Goal: Task Accomplishment & Management: Complete application form

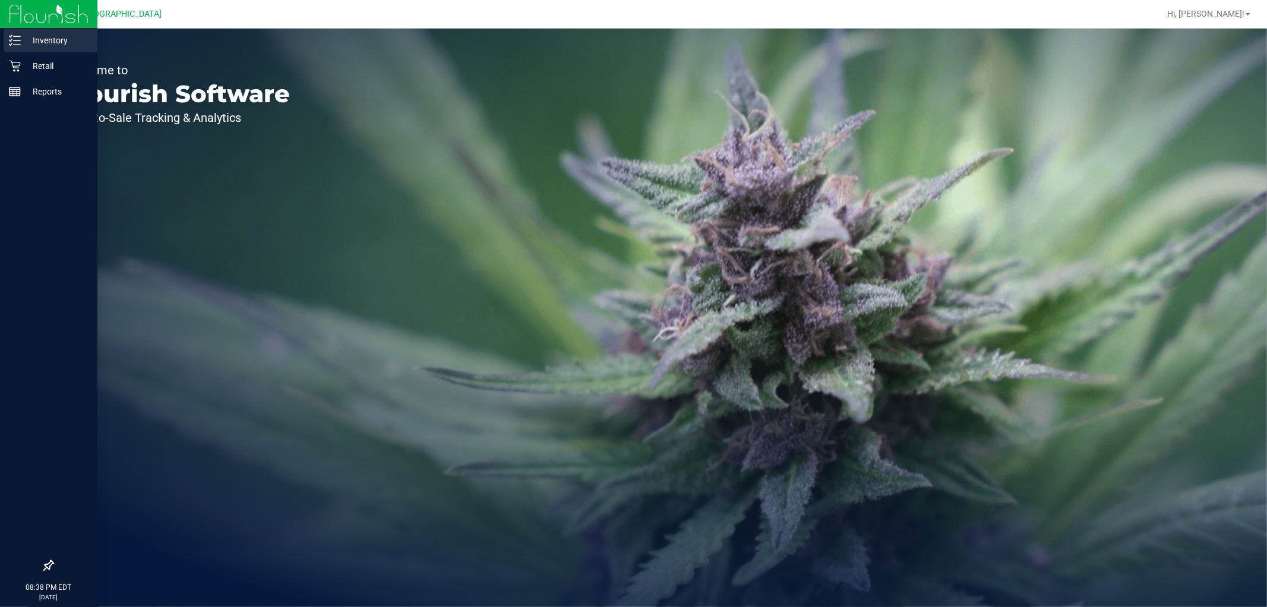
click at [21, 38] on p "Inventory" at bounding box center [56, 40] width 71 height 14
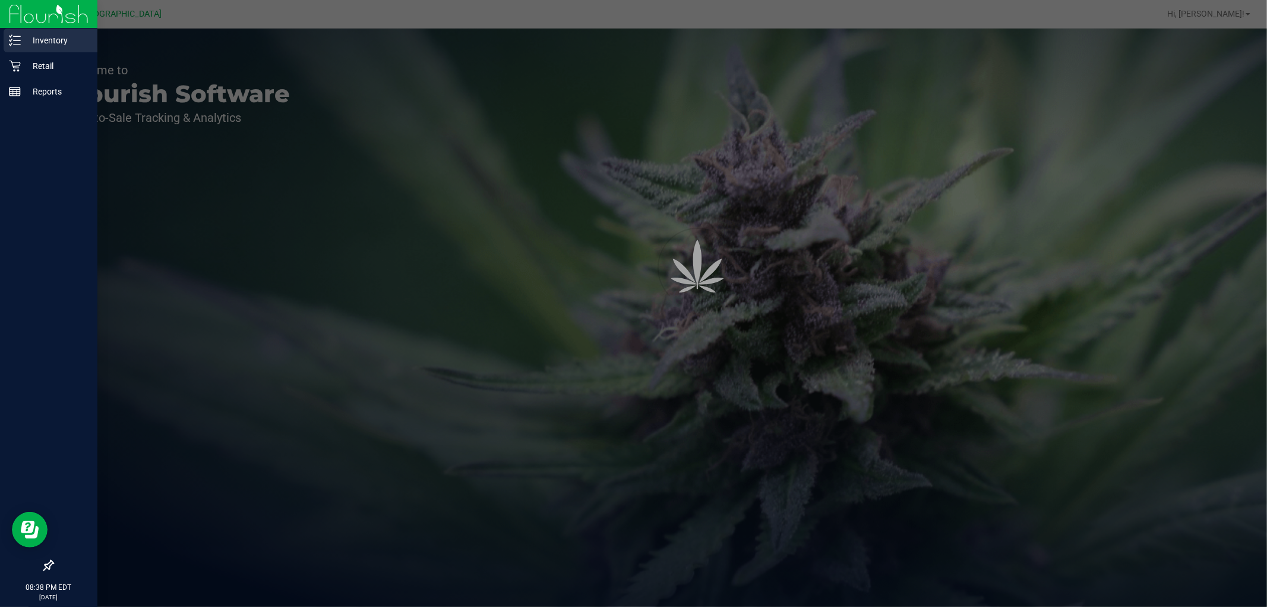
click at [57, 36] on p "Inventory" at bounding box center [56, 40] width 71 height 14
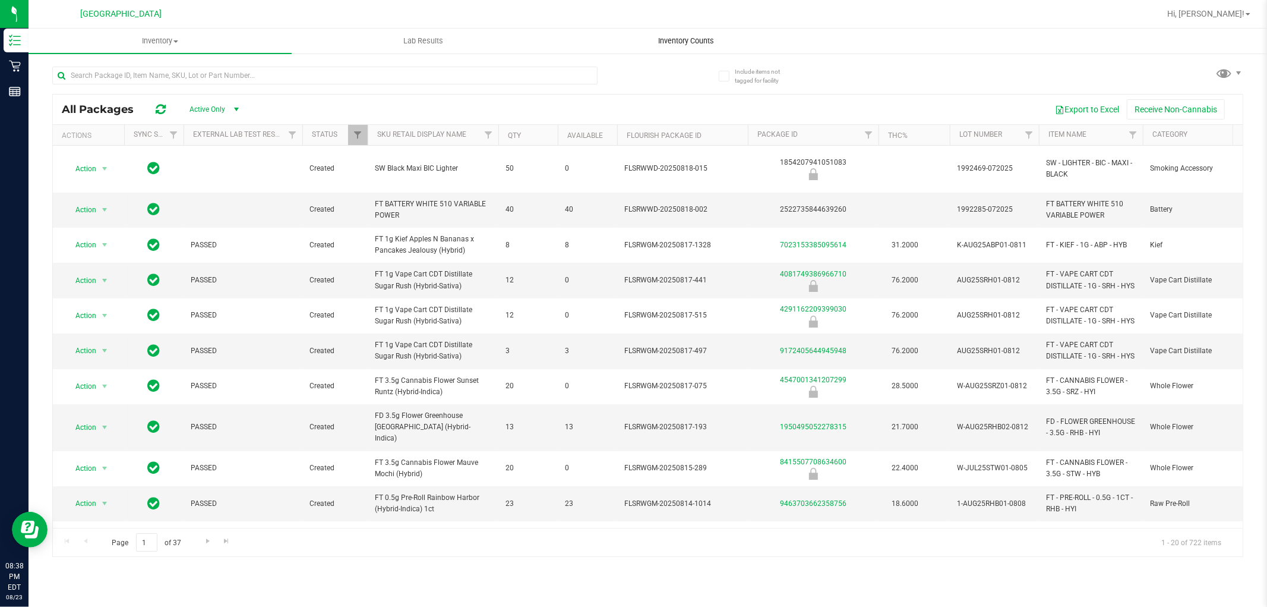
click at [679, 43] on span "Inventory Counts" at bounding box center [687, 41] width 88 height 11
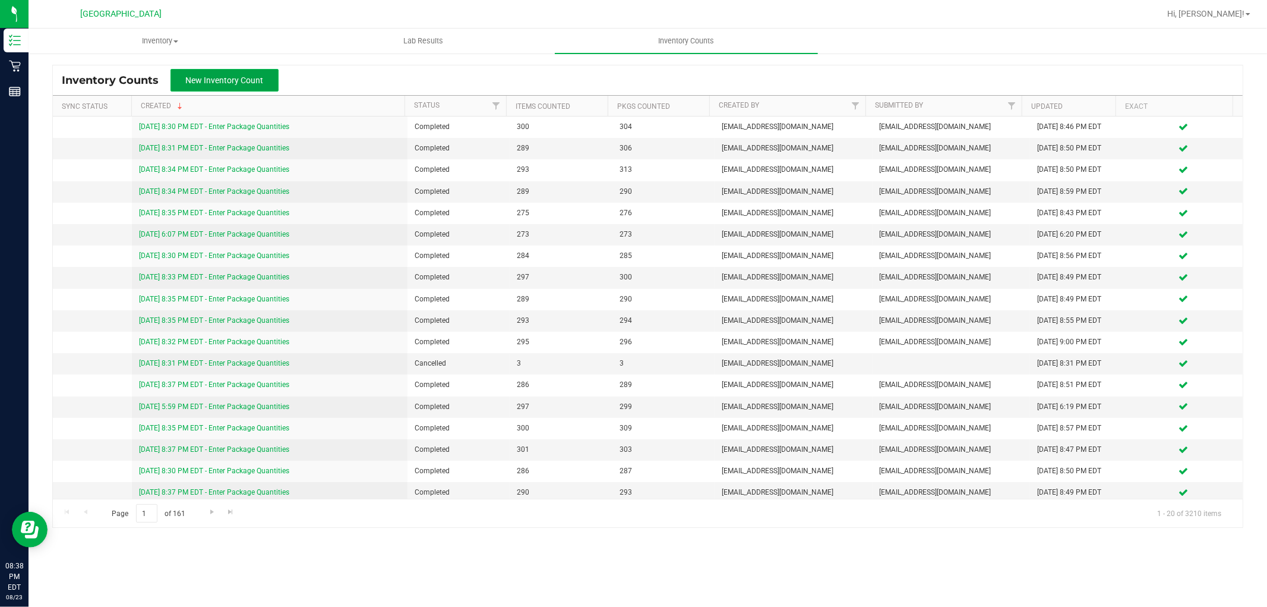
click at [251, 84] on span "New Inventory Count" at bounding box center [225, 80] width 78 height 10
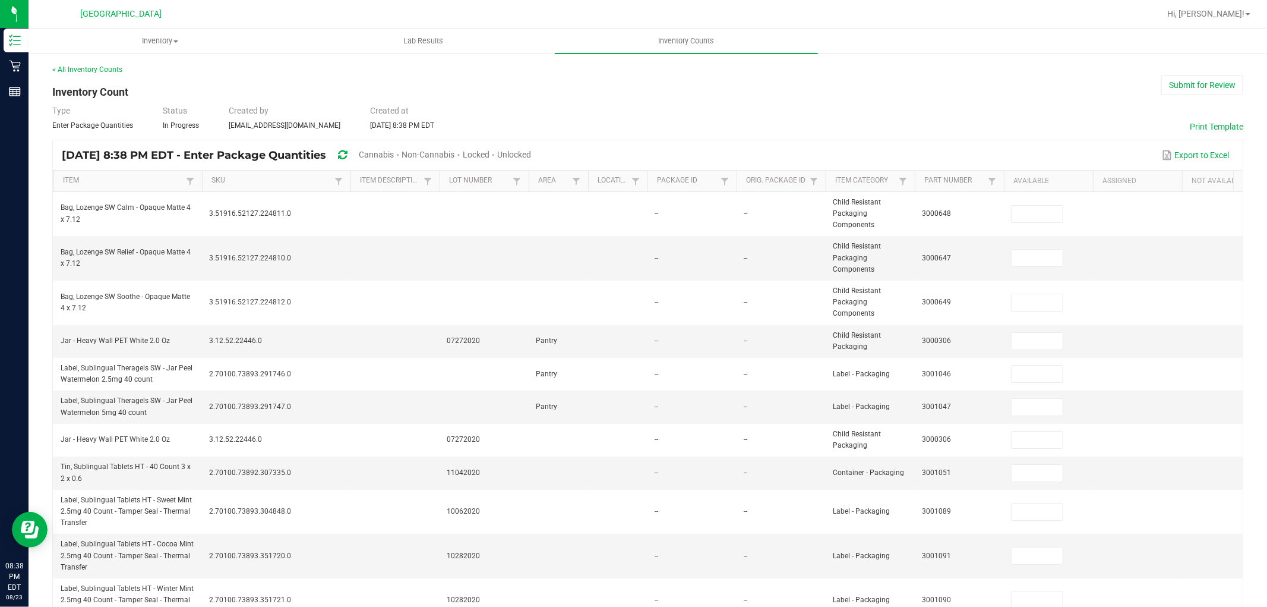
click at [394, 153] on span "Cannabis" at bounding box center [376, 155] width 35 height 10
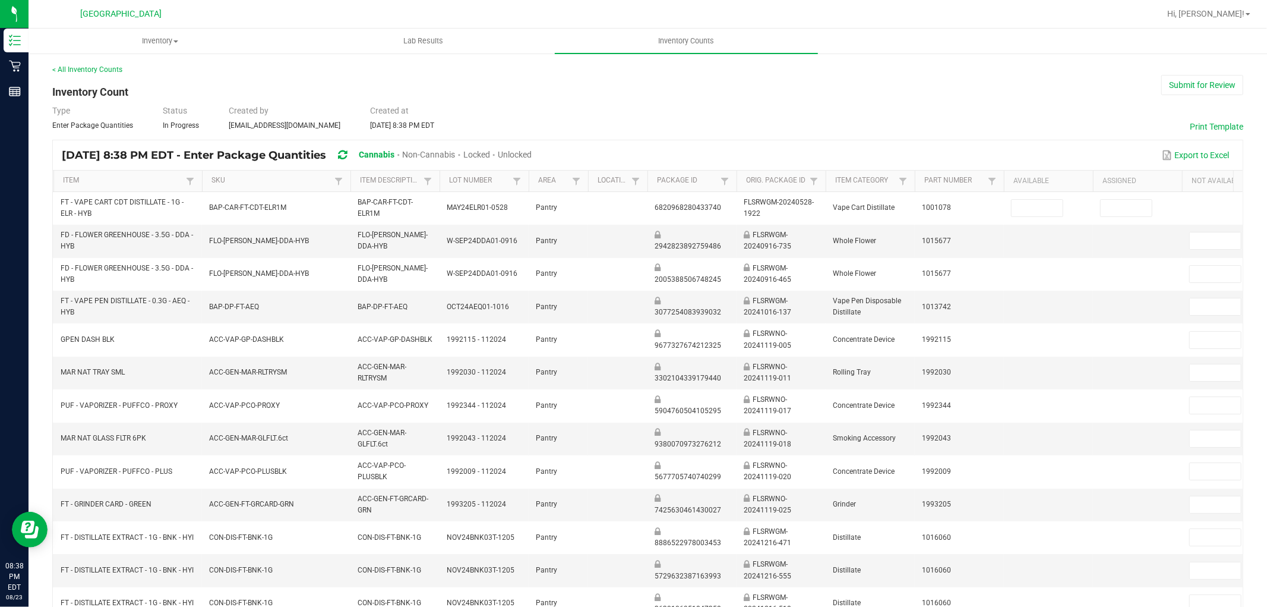
click at [532, 153] on span "Unlocked" at bounding box center [515, 155] width 34 height 10
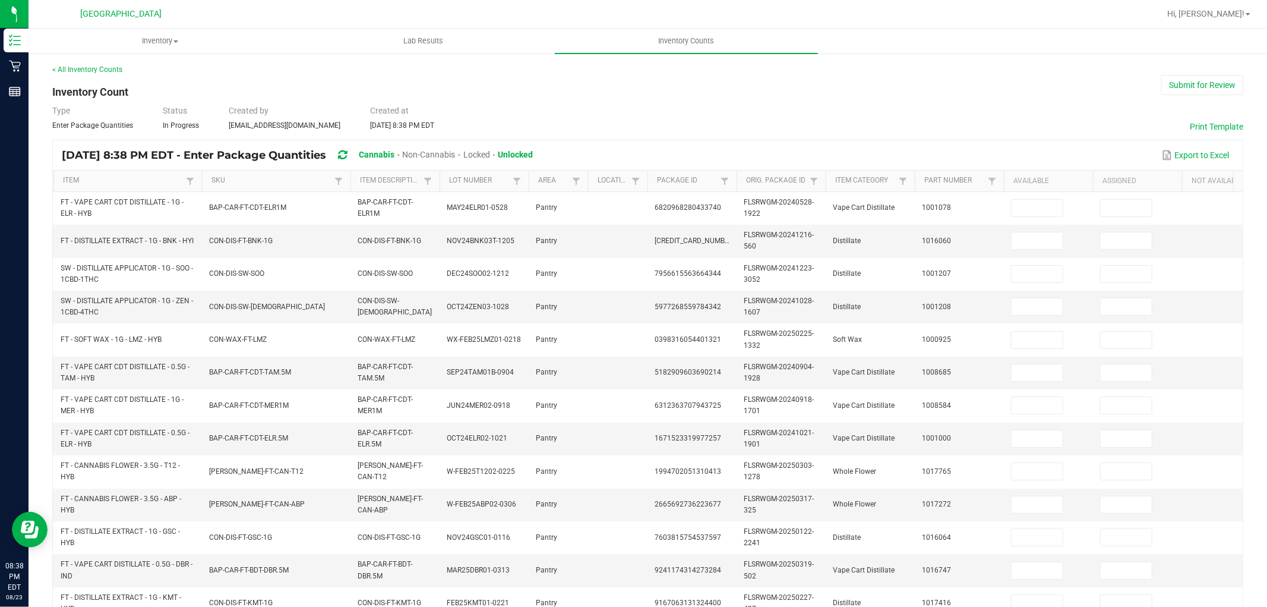
click at [533, 156] on span "Unlocked" at bounding box center [515, 155] width 35 height 10
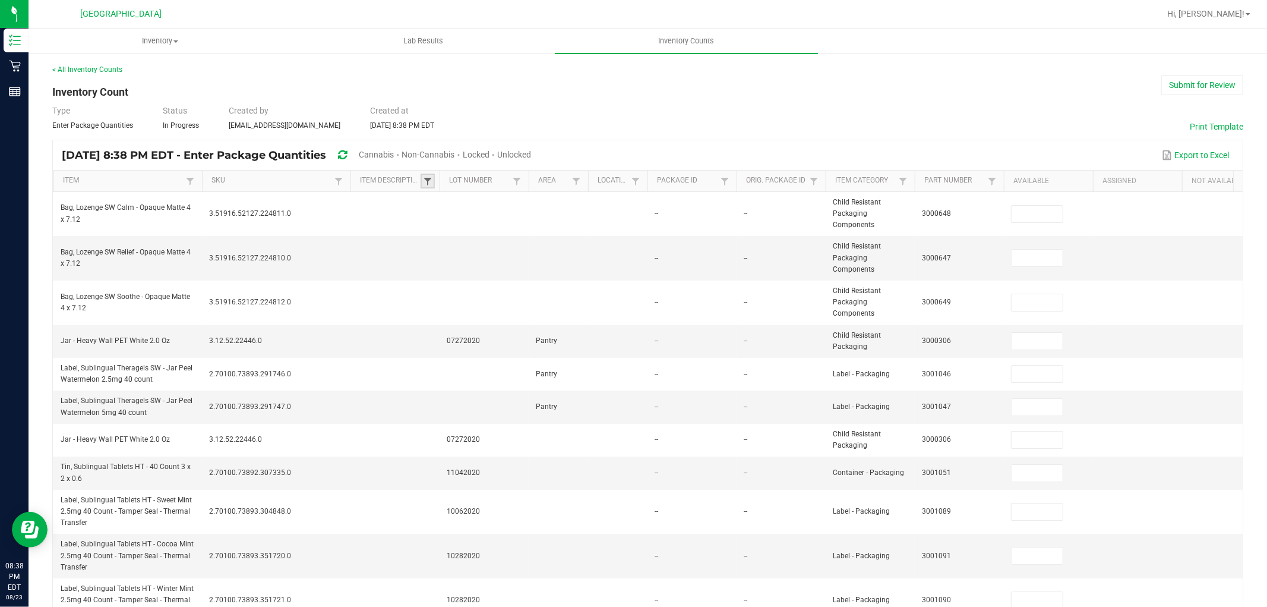
click at [428, 178] on span at bounding box center [428, 181] width 10 height 10
click at [392, 181] on link "Item Description" at bounding box center [390, 181] width 60 height 10
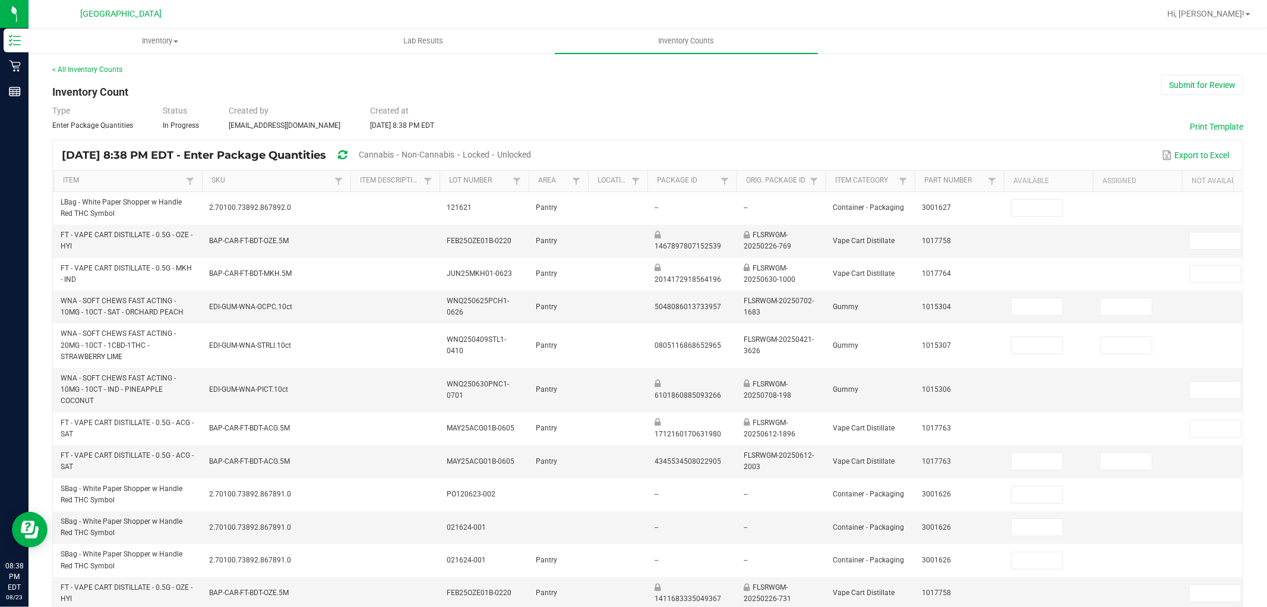
click at [394, 153] on span "Cannabis" at bounding box center [376, 155] width 35 height 10
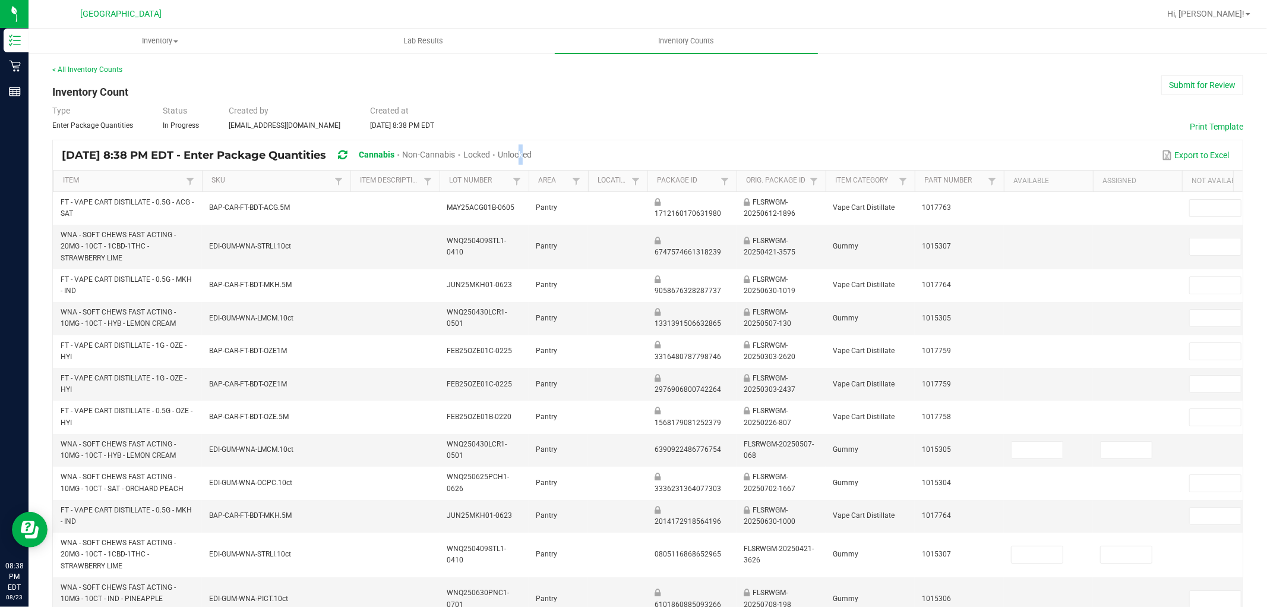
click at [532, 153] on span "Unlocked" at bounding box center [515, 155] width 34 height 10
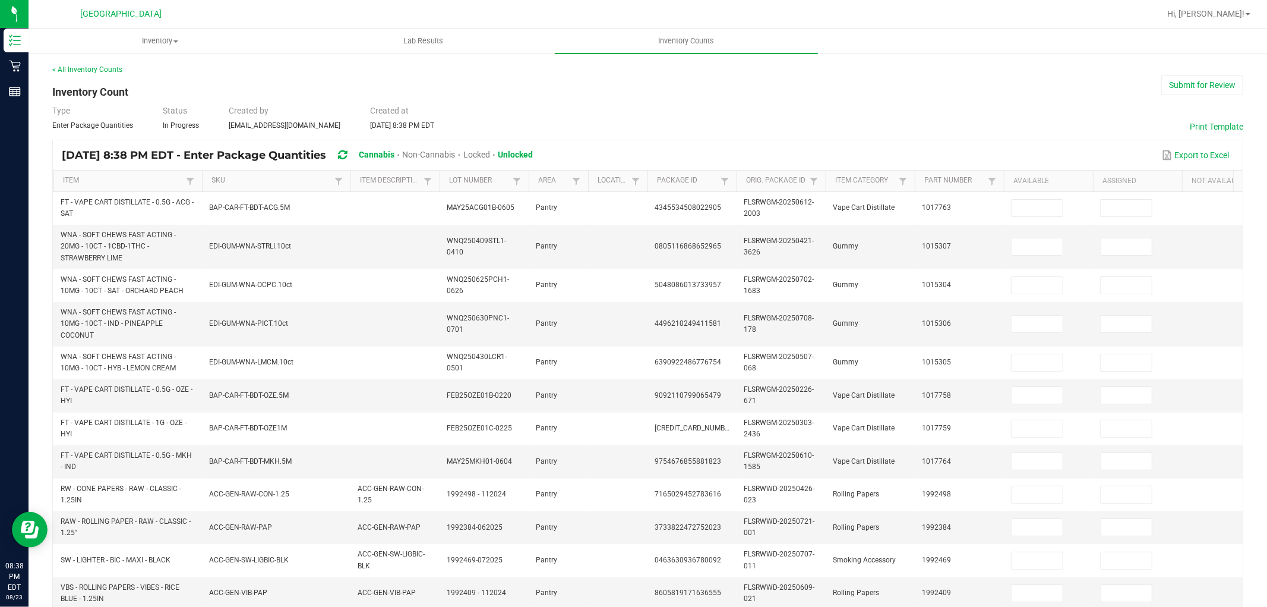
click at [533, 154] on span "Unlocked" at bounding box center [515, 155] width 35 height 10
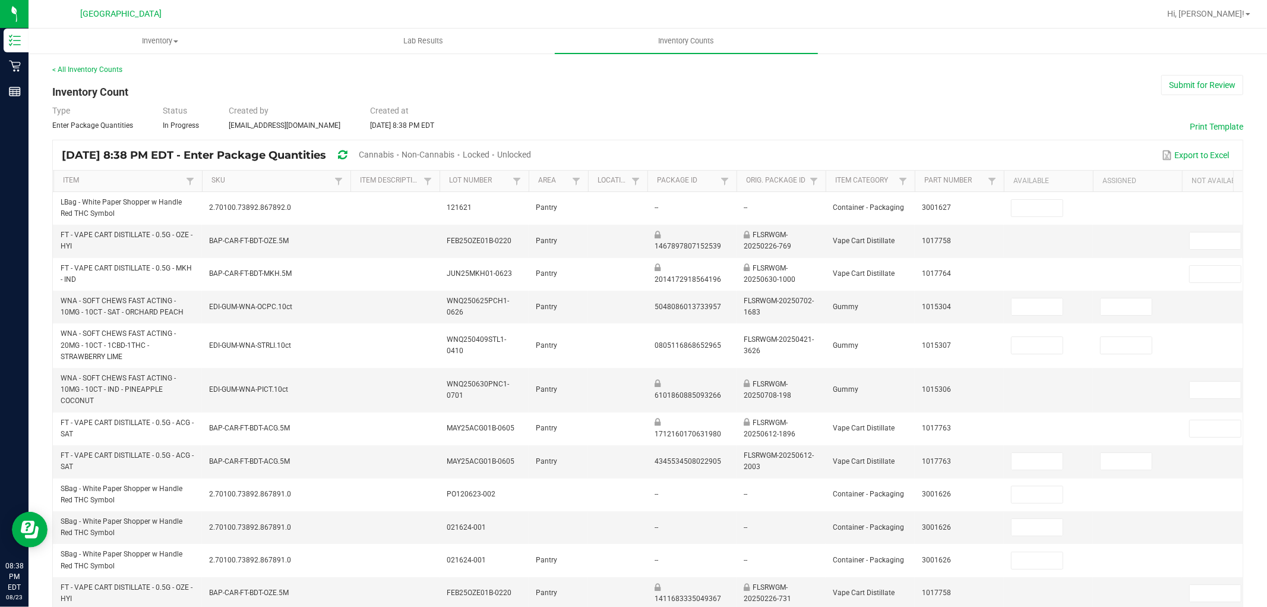
click at [531, 154] on span "Unlocked" at bounding box center [514, 155] width 34 height 10
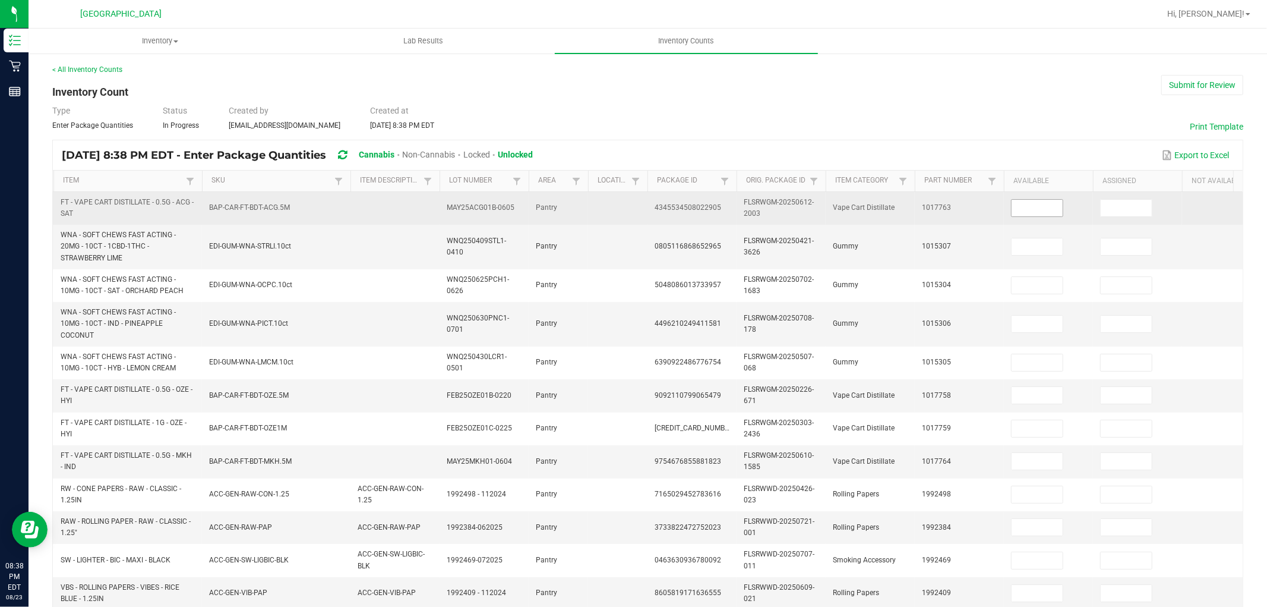
click at [1043, 205] on input at bounding box center [1037, 208] width 51 height 17
type input "12"
type input "11"
type input "1"
type input "21"
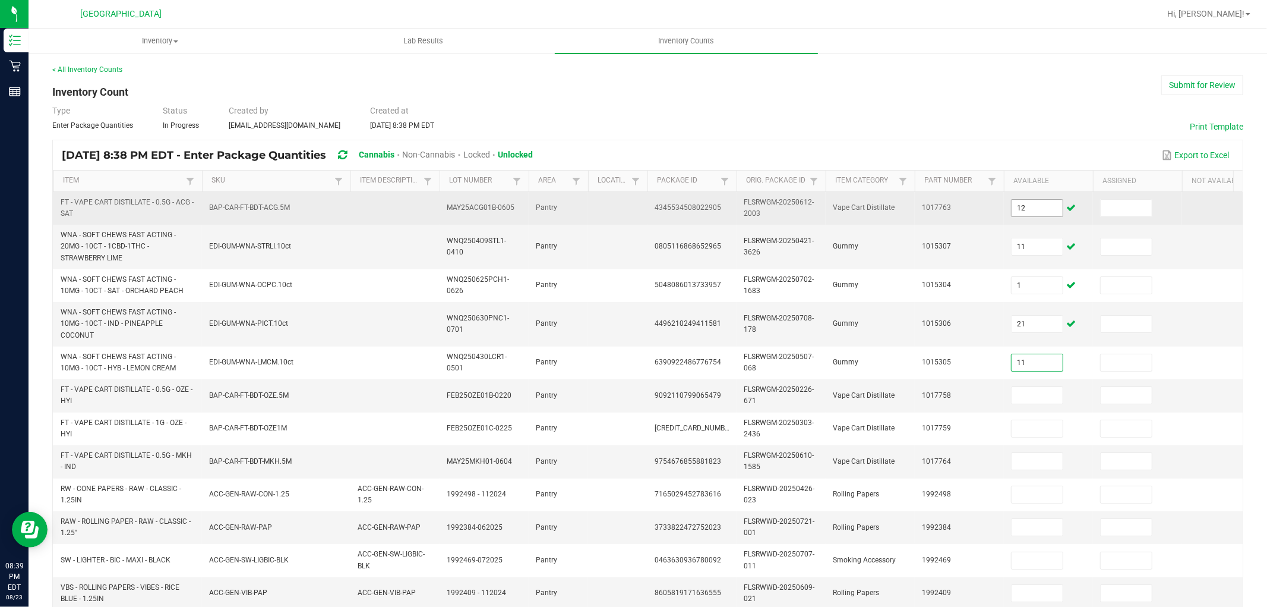
type input "11"
type input "6"
type input "12"
type input "13"
type input "19"
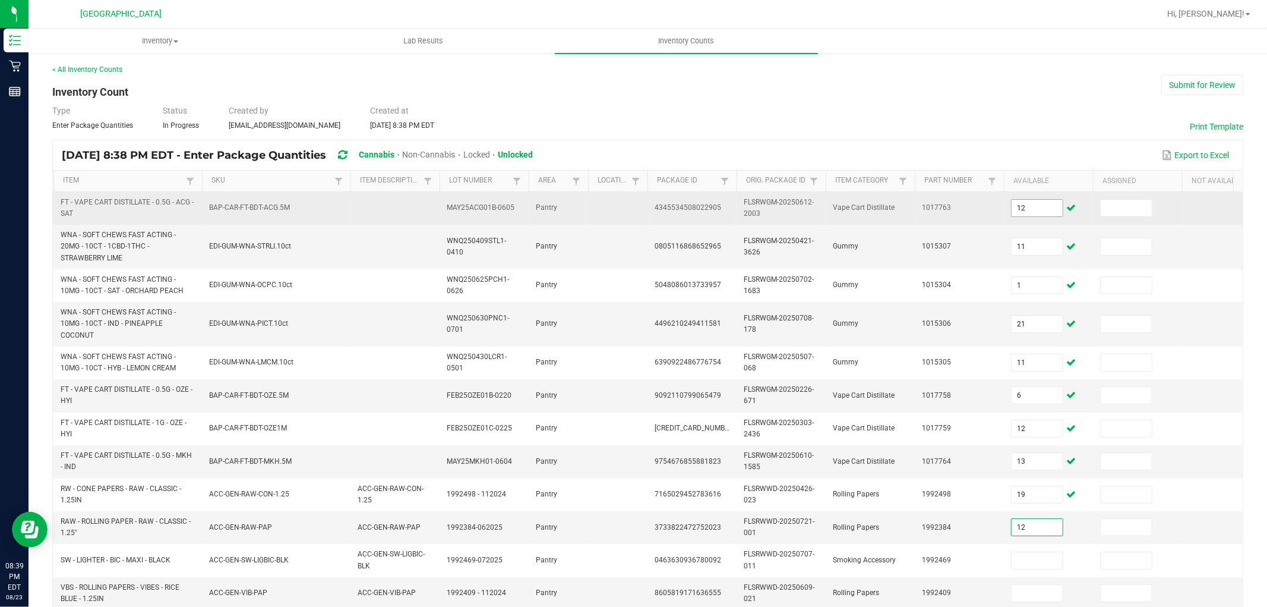
type input "12"
type input "33"
type input "31"
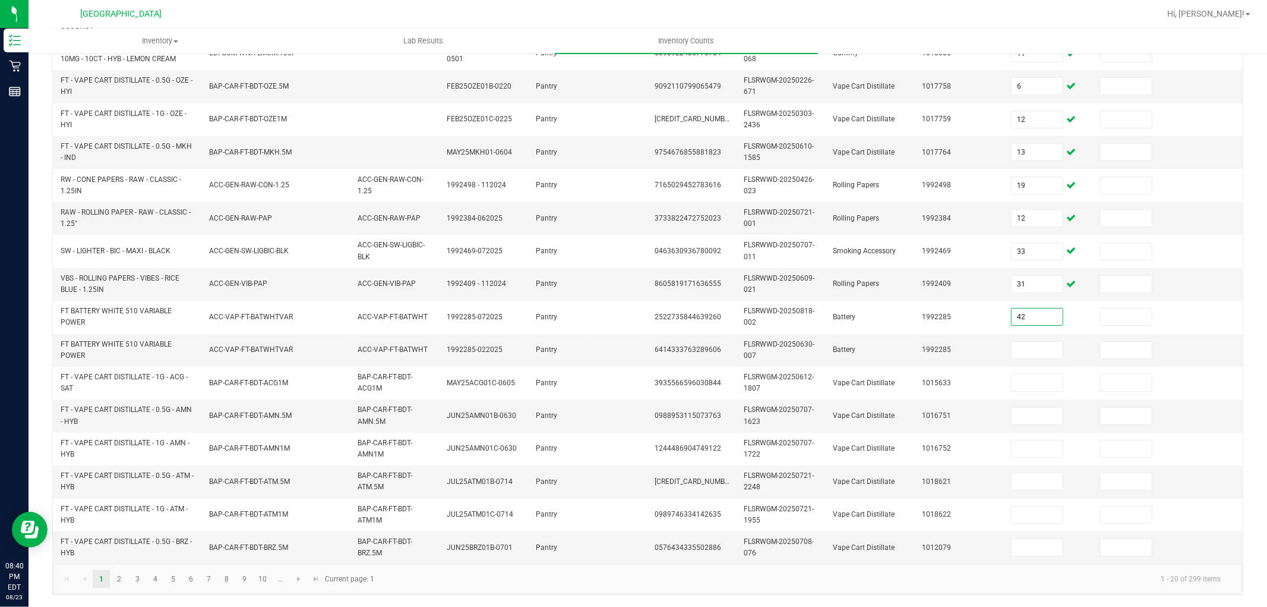
type input "42"
type input "0"
type input "1"
type input "12"
type input "9"
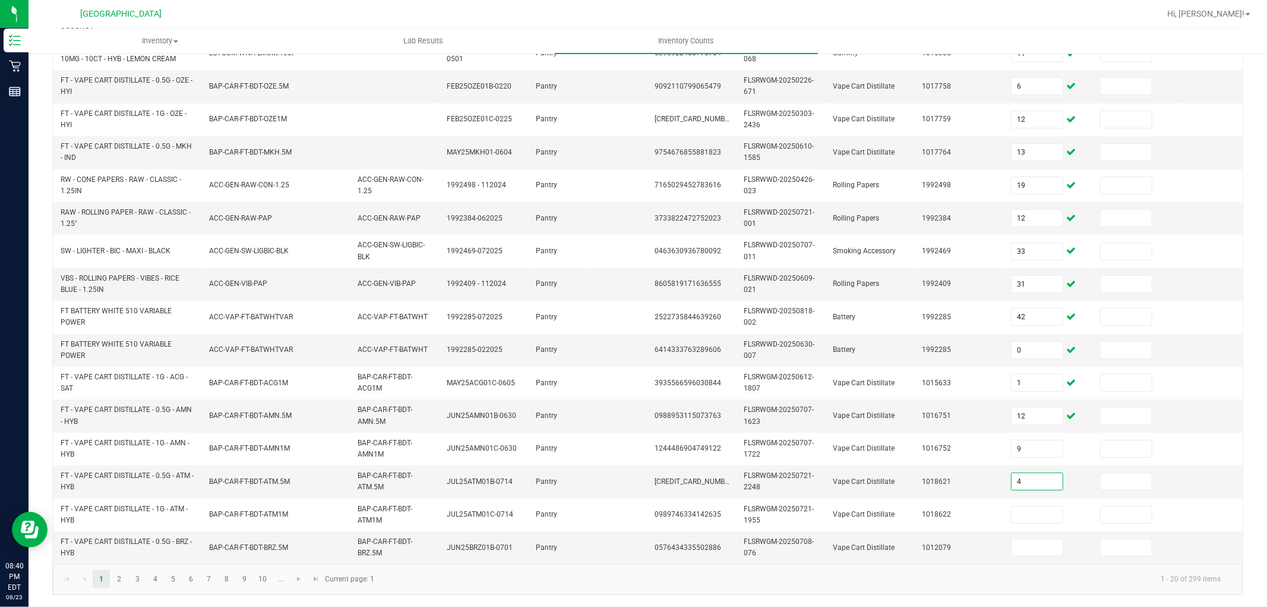
type input "4"
type input "10"
type input "12"
click at [122, 588] on link "2" at bounding box center [119, 579] width 17 height 18
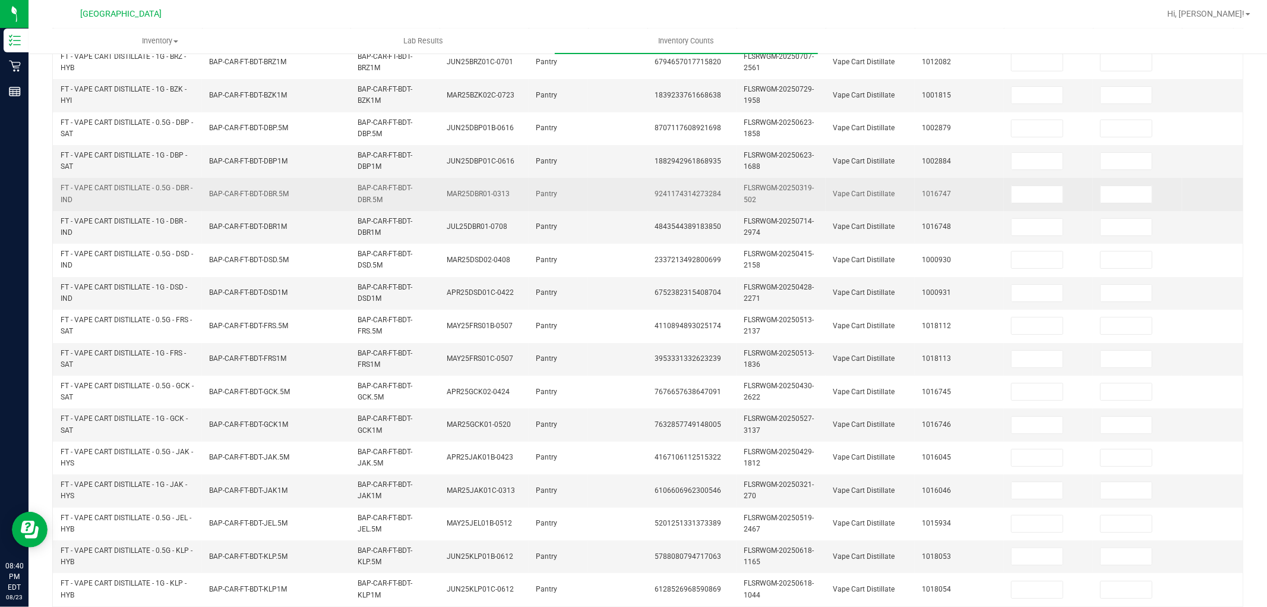
scroll to position [0, 0]
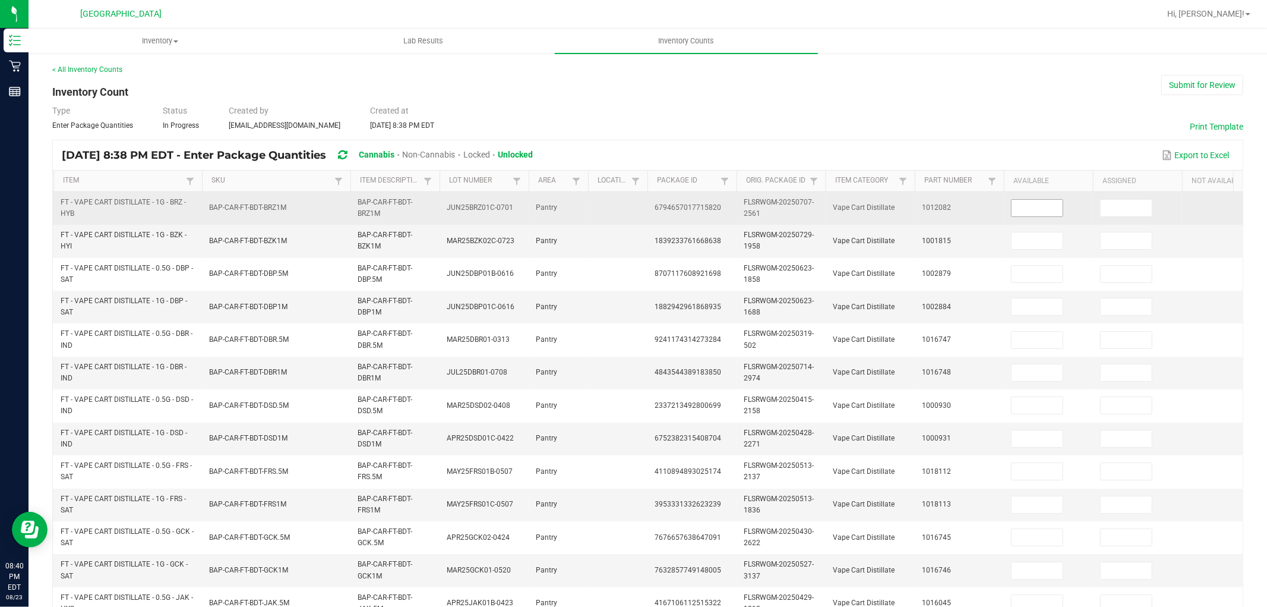
click at [1017, 212] on input at bounding box center [1037, 208] width 51 height 17
type input "7"
type input "11"
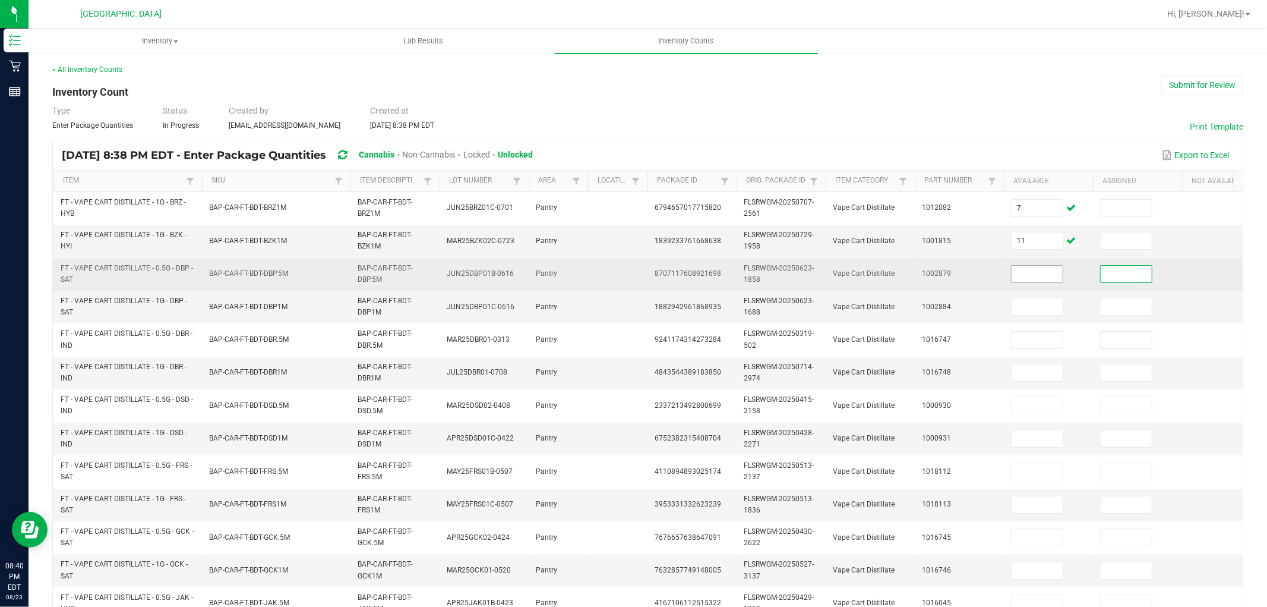
click at [1028, 271] on input at bounding box center [1037, 274] width 51 height 17
type input "8"
type input "7"
type input "1"
type input "6"
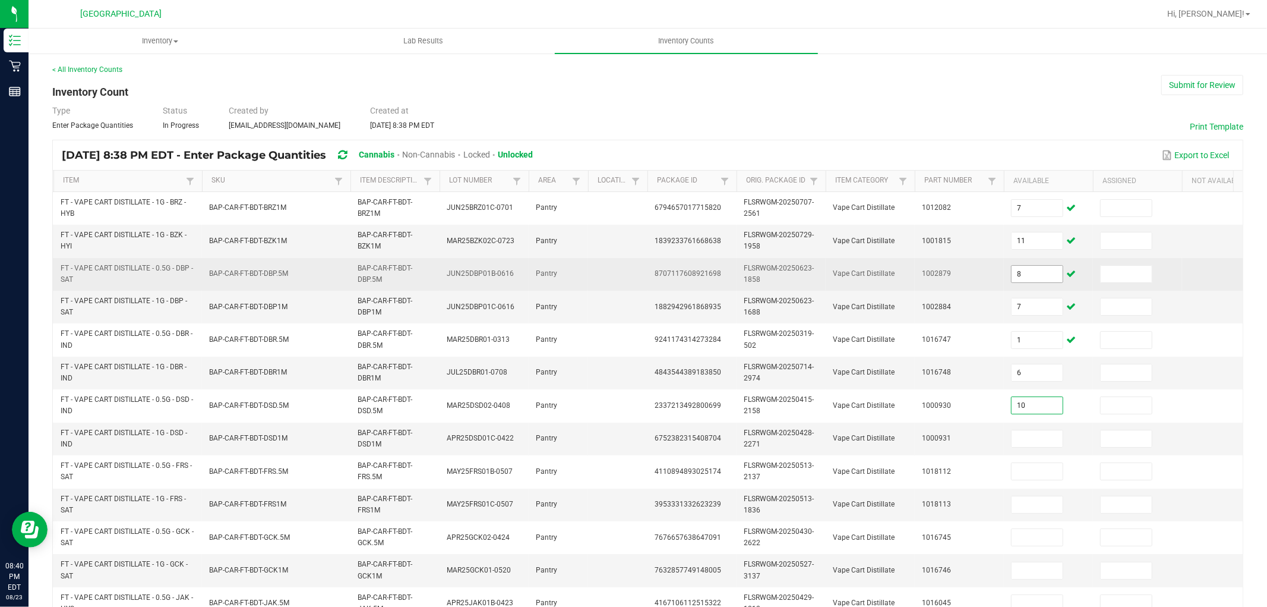
type input "10"
type input "1"
type input "3"
type input "11"
type input "5"
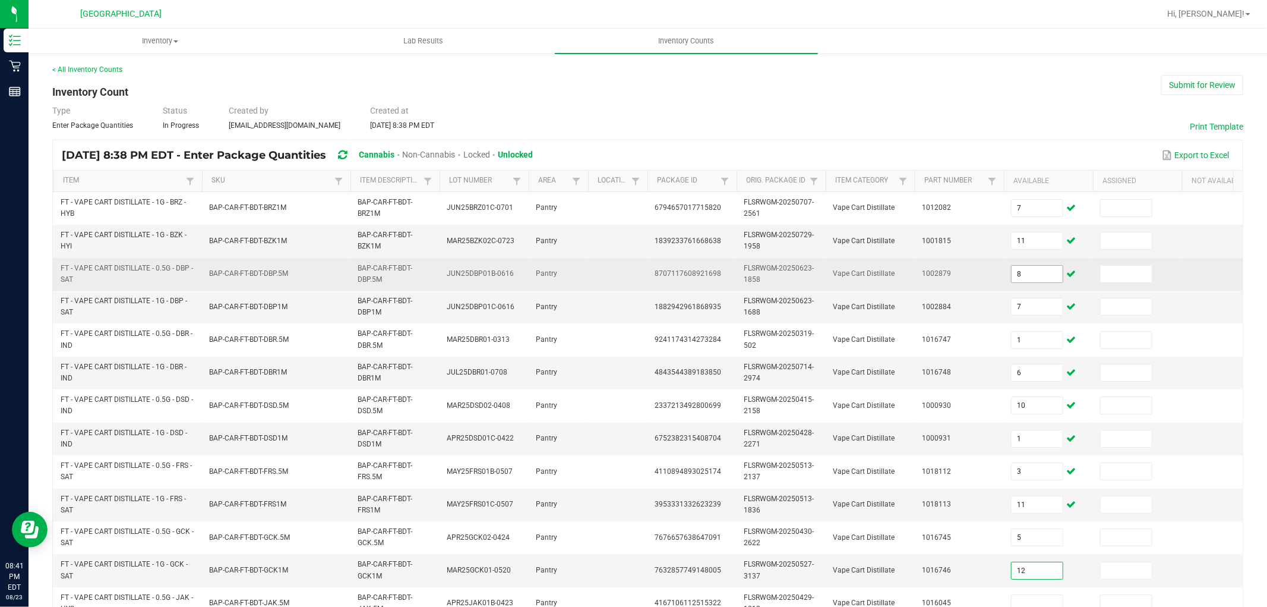
type input "12"
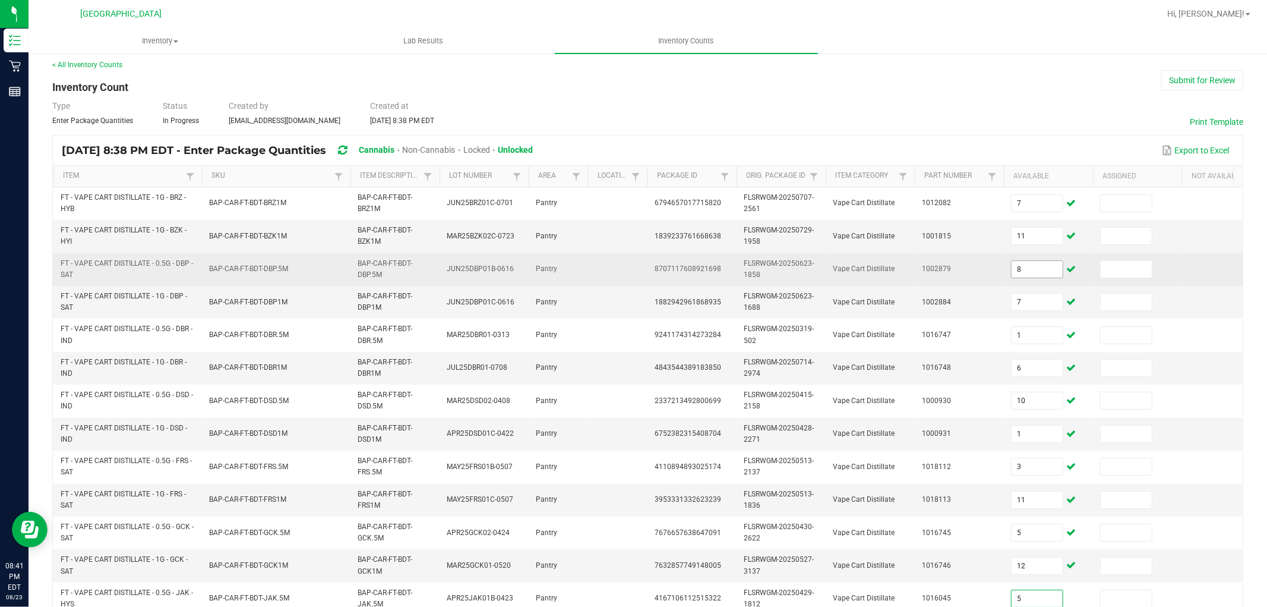
type input "5"
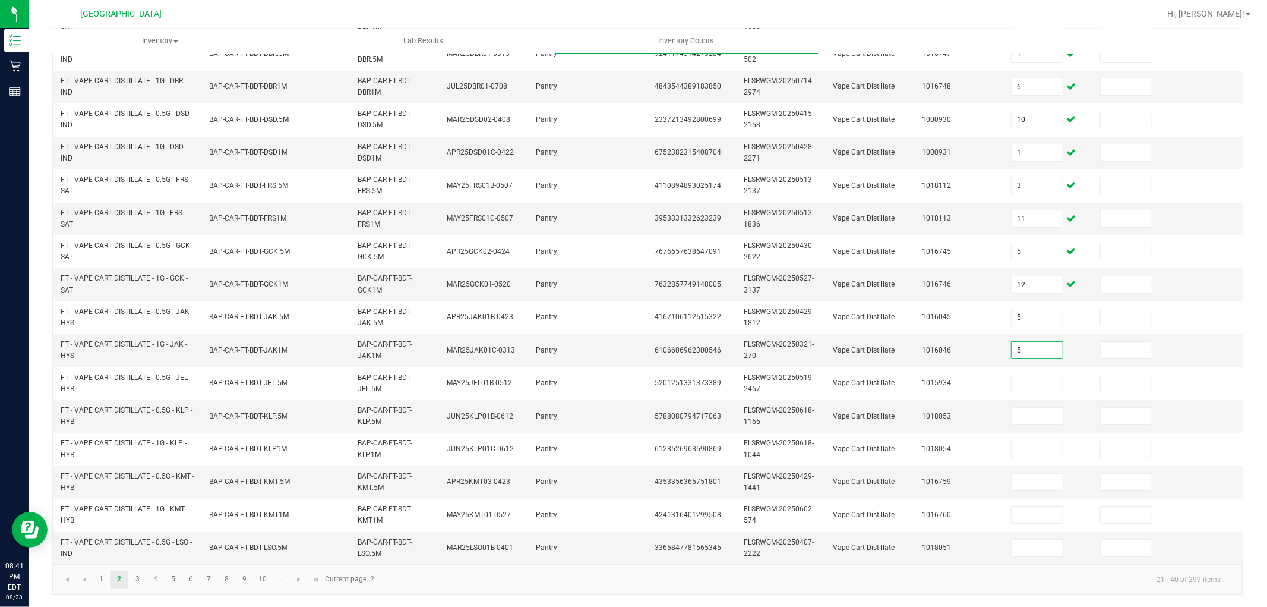
type input "5"
type input "9"
type input "8"
type input "5"
type input "7"
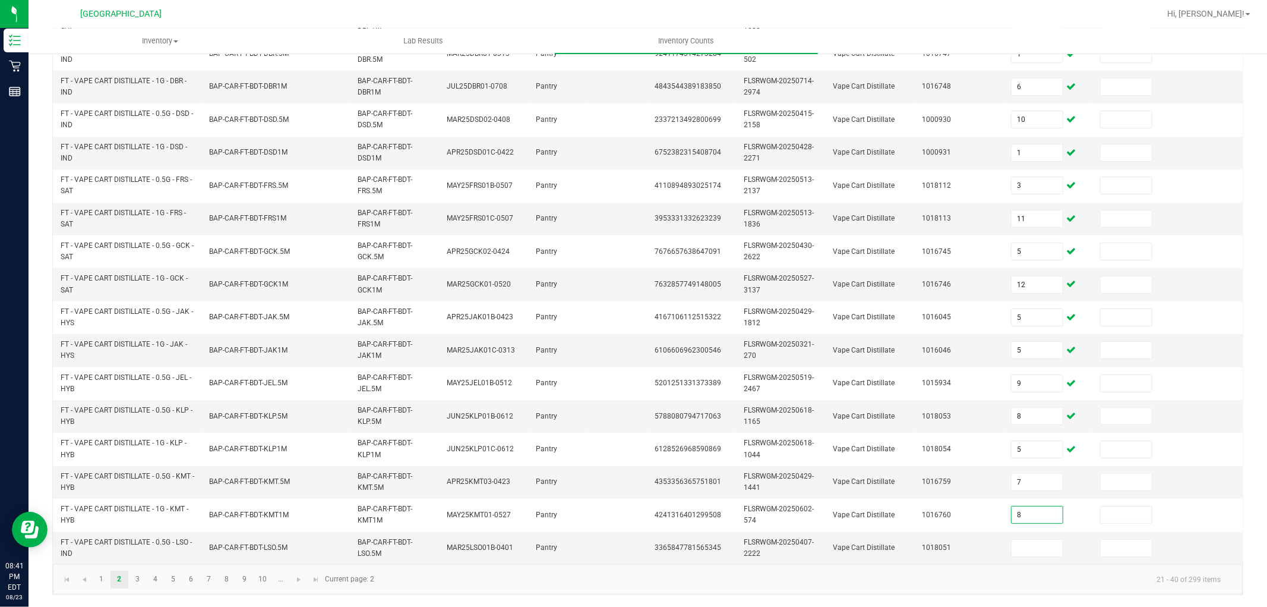
type input "8"
type input "1"
click at [137, 580] on link "3" at bounding box center [137, 579] width 17 height 18
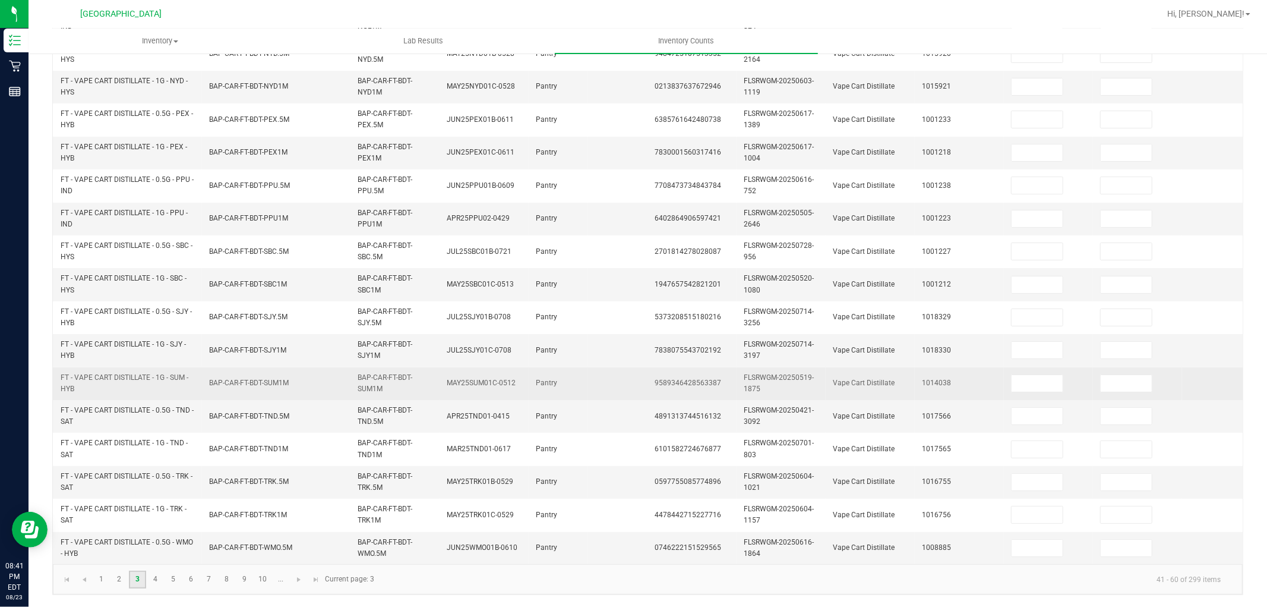
scroll to position [0, 0]
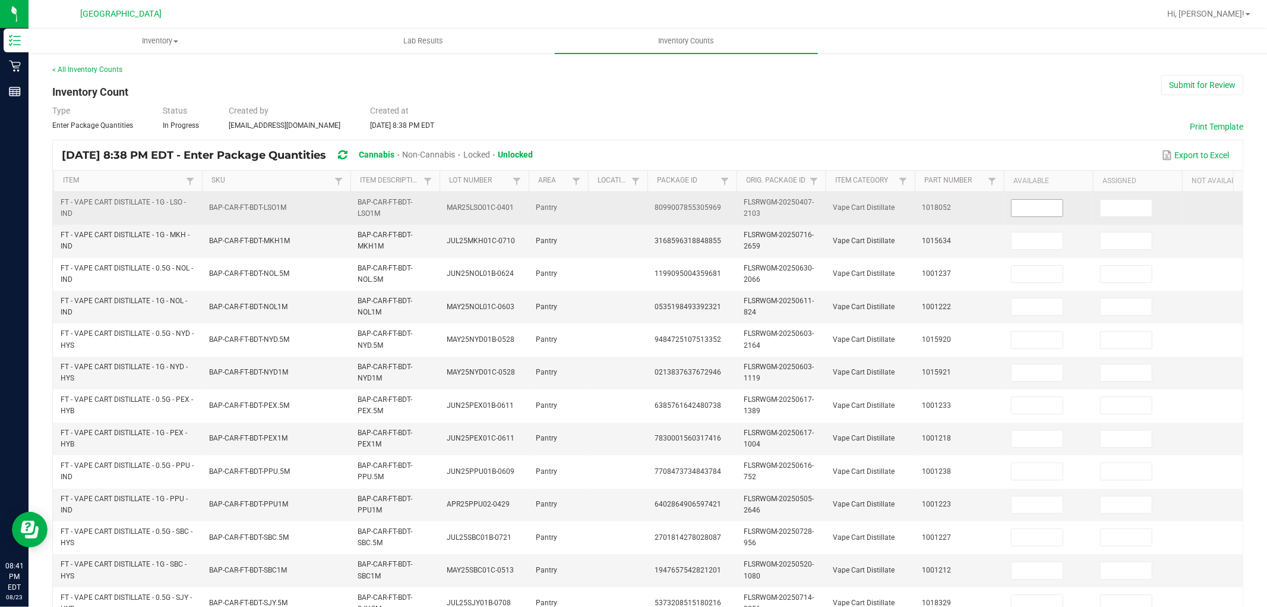
click at [1052, 214] on input at bounding box center [1037, 208] width 51 height 17
type input "1"
type input "9"
type input "2"
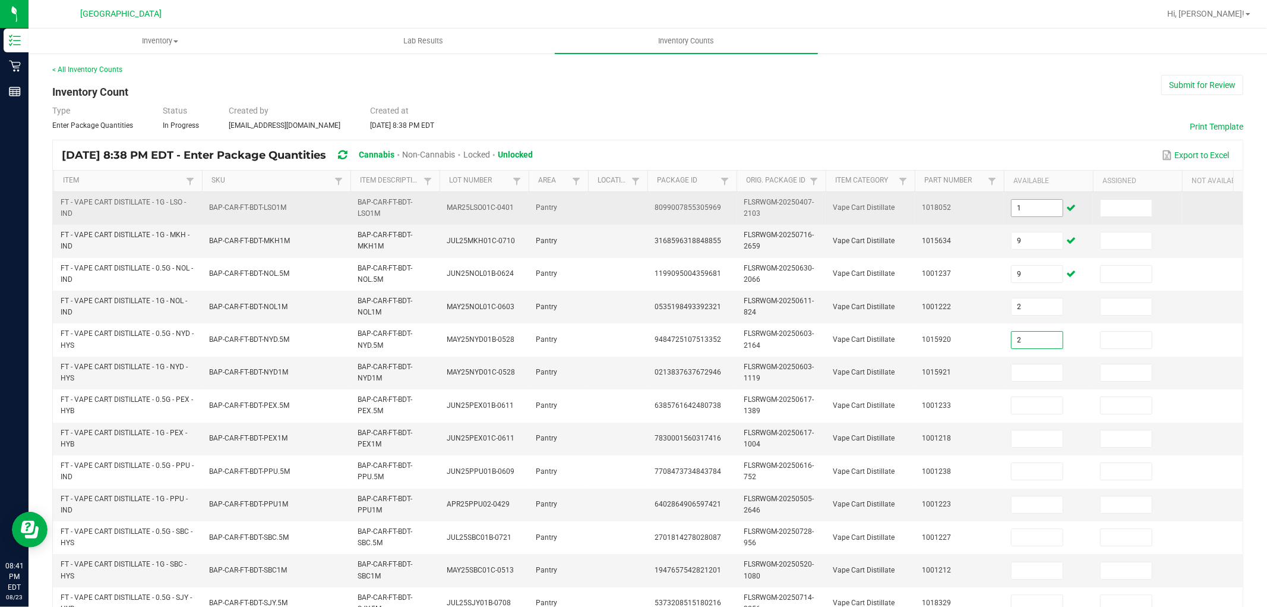
type input "2"
type input "8"
type input "9"
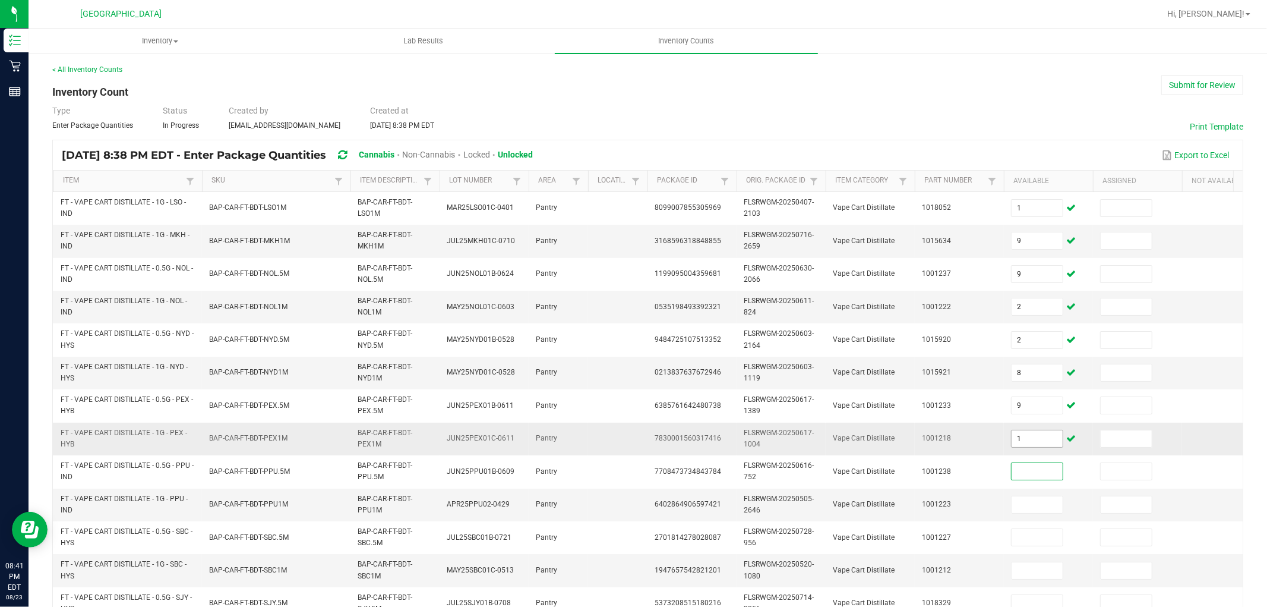
click at [1043, 436] on input "1" at bounding box center [1037, 438] width 51 height 17
type input "11"
type input "8"
type input "7"
type input "5"
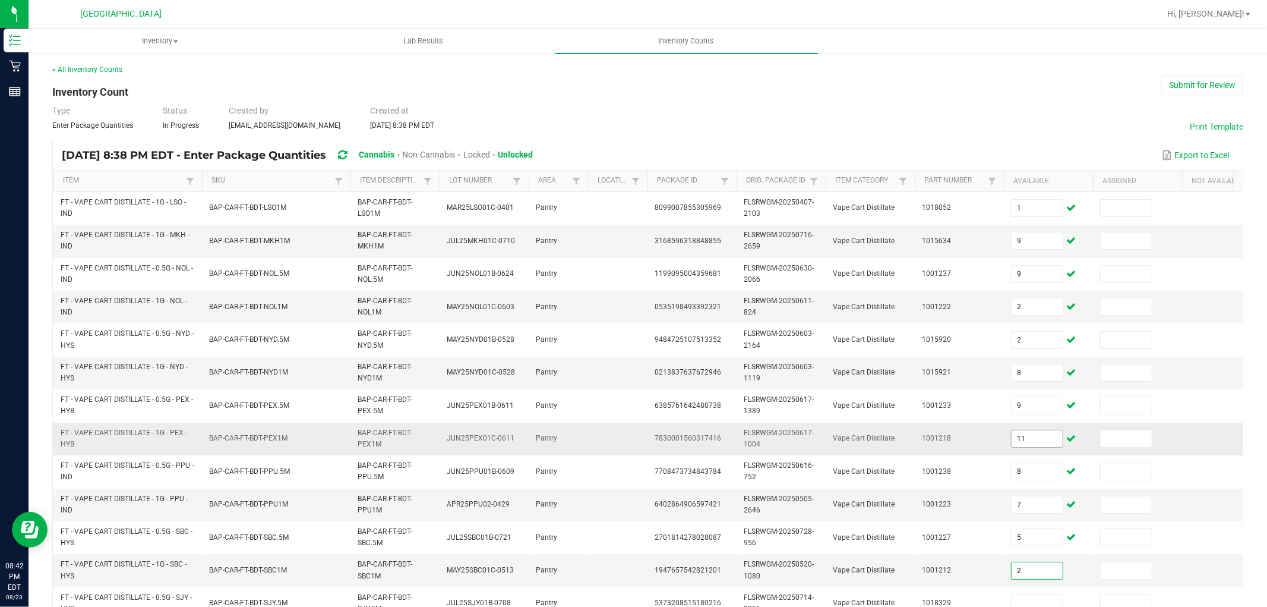
type input "2"
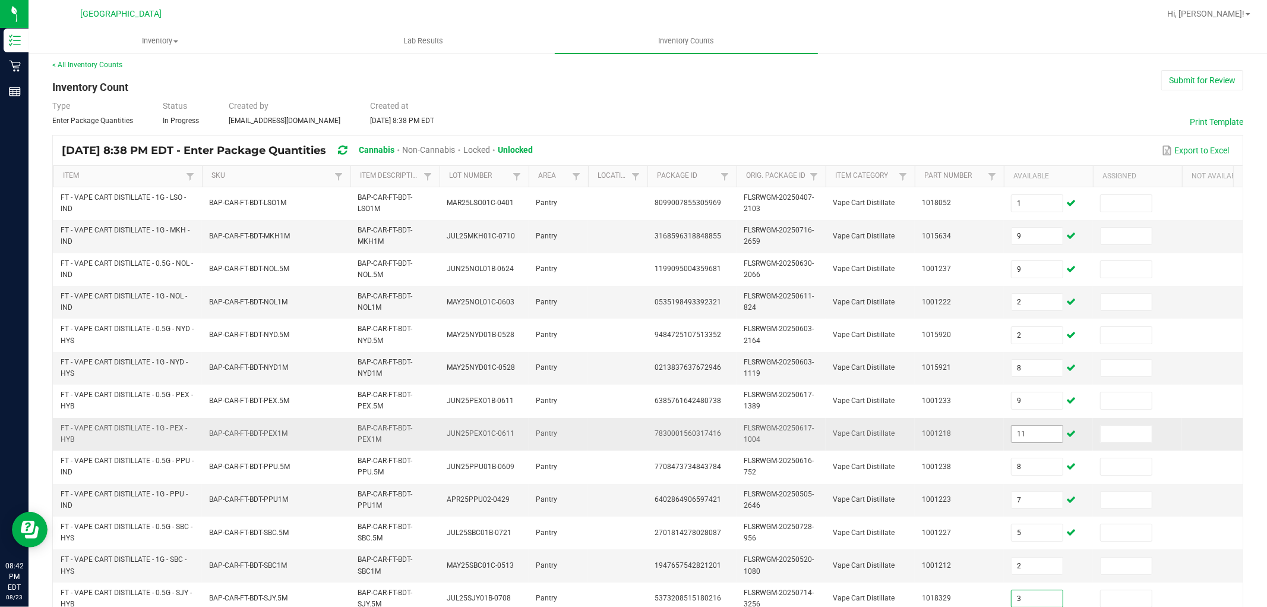
type input "3"
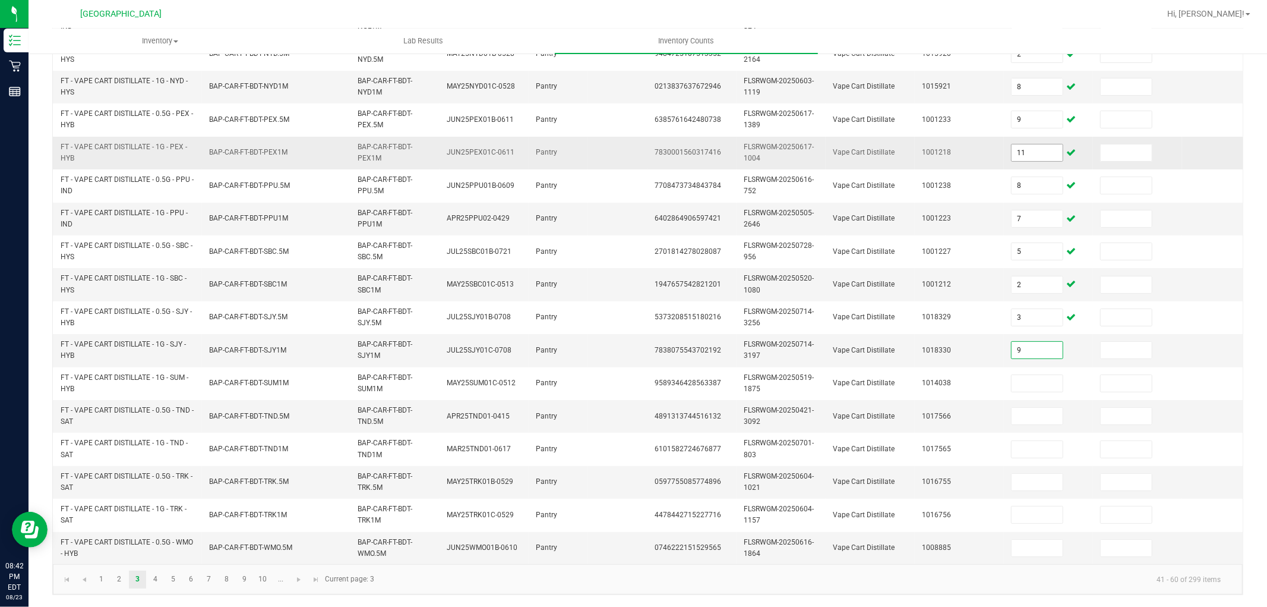
type input "9"
type input "11"
type input "8"
type input "12"
type input "10"
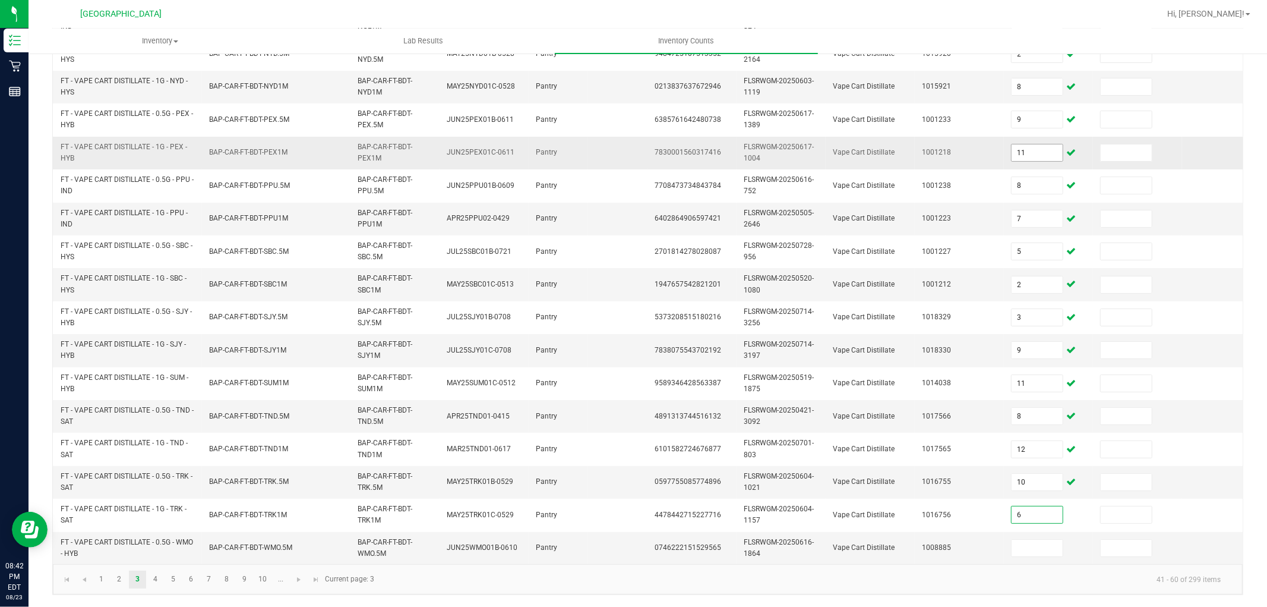
type input "6"
type input "8"
click at [152, 581] on link "4" at bounding box center [155, 579] width 17 height 18
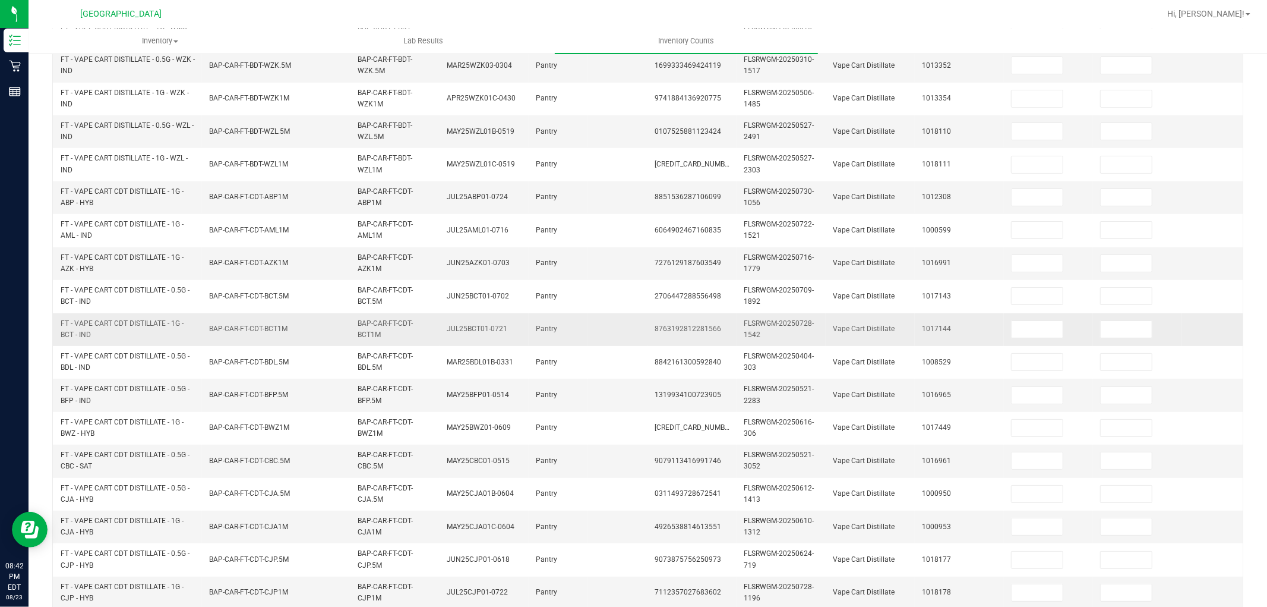
scroll to position [0, 0]
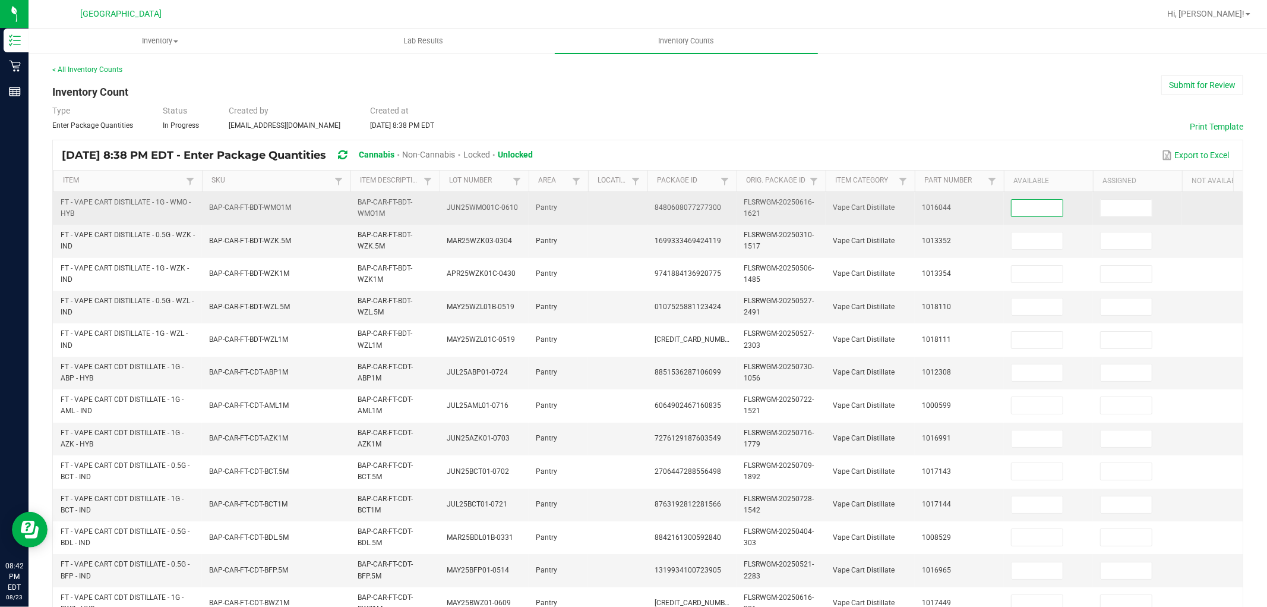
click at [1031, 207] on input at bounding box center [1037, 208] width 51 height 17
type input "1"
type input "11"
type input "3"
type input "5"
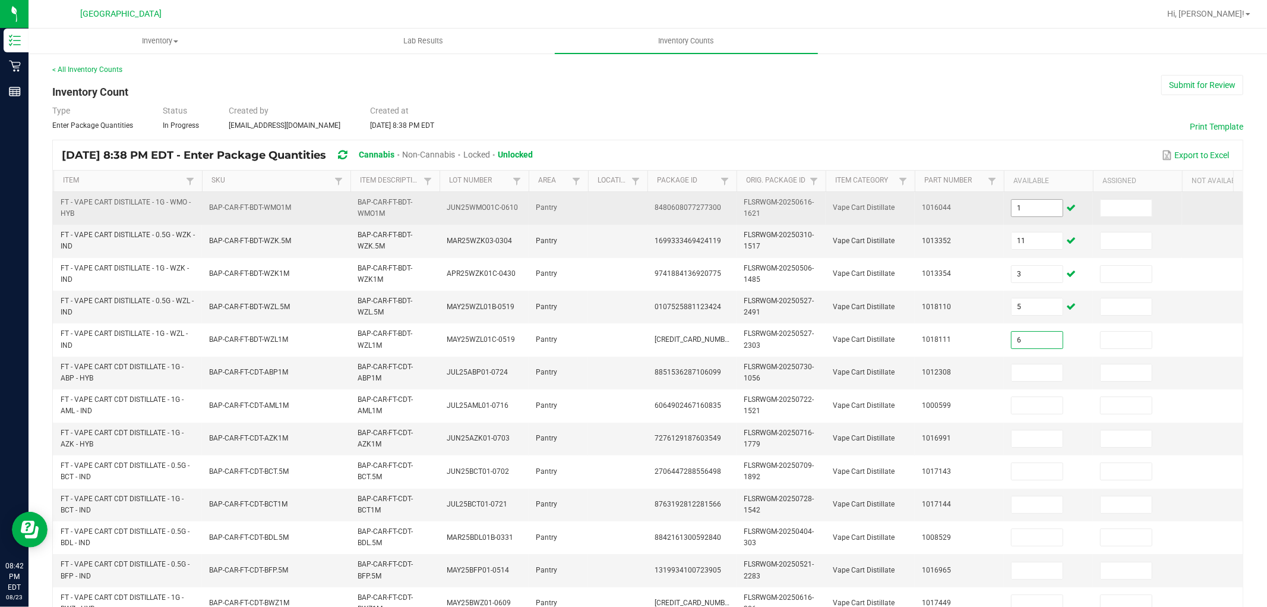
type input "6"
type input "8"
type input "3"
type input "6"
type input "3"
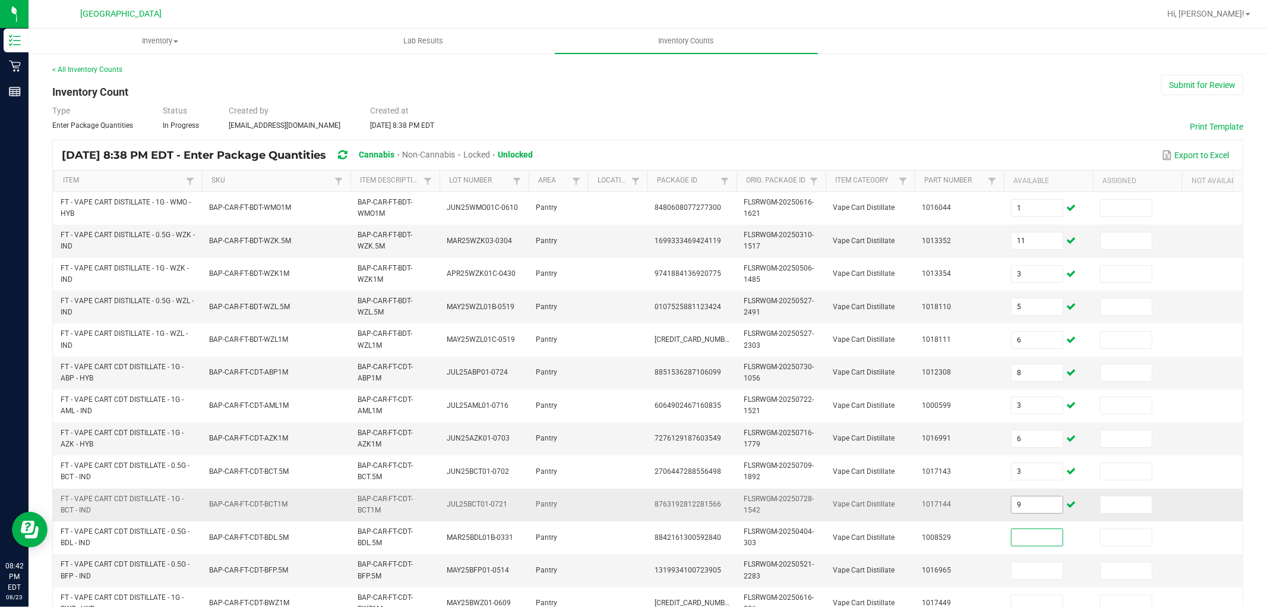
click at [1036, 504] on input "9" at bounding box center [1037, 504] width 51 height 17
click at [1035, 504] on input "9" at bounding box center [1037, 504] width 51 height 17
type input "2"
type input "9"
type input "1"
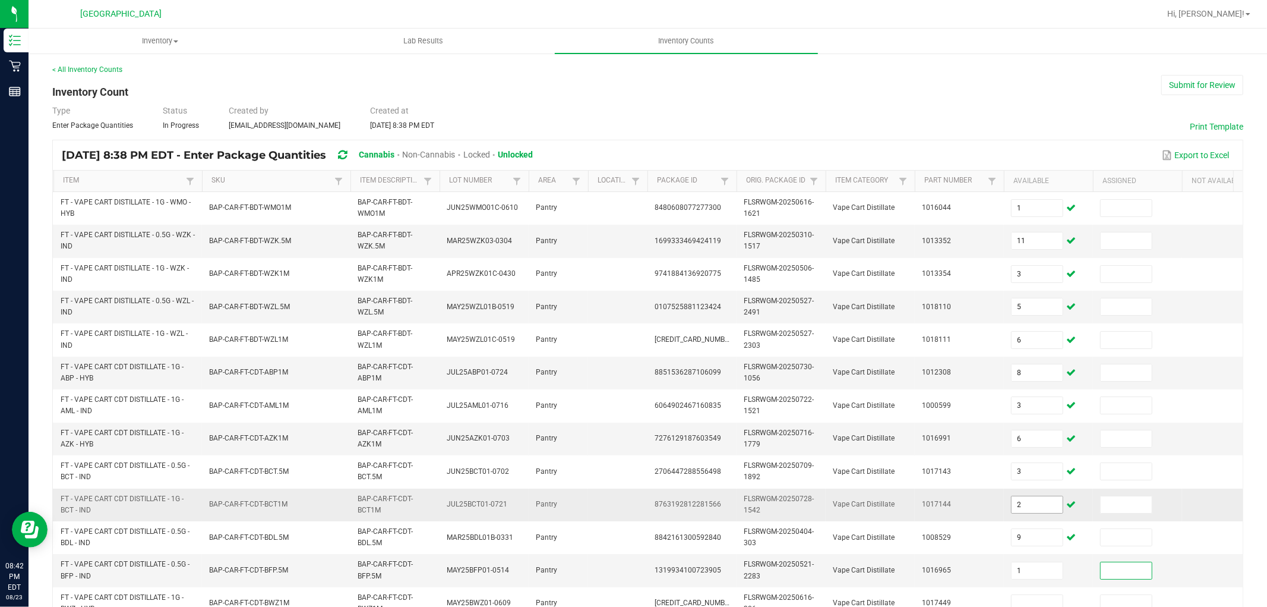
scroll to position [5, 0]
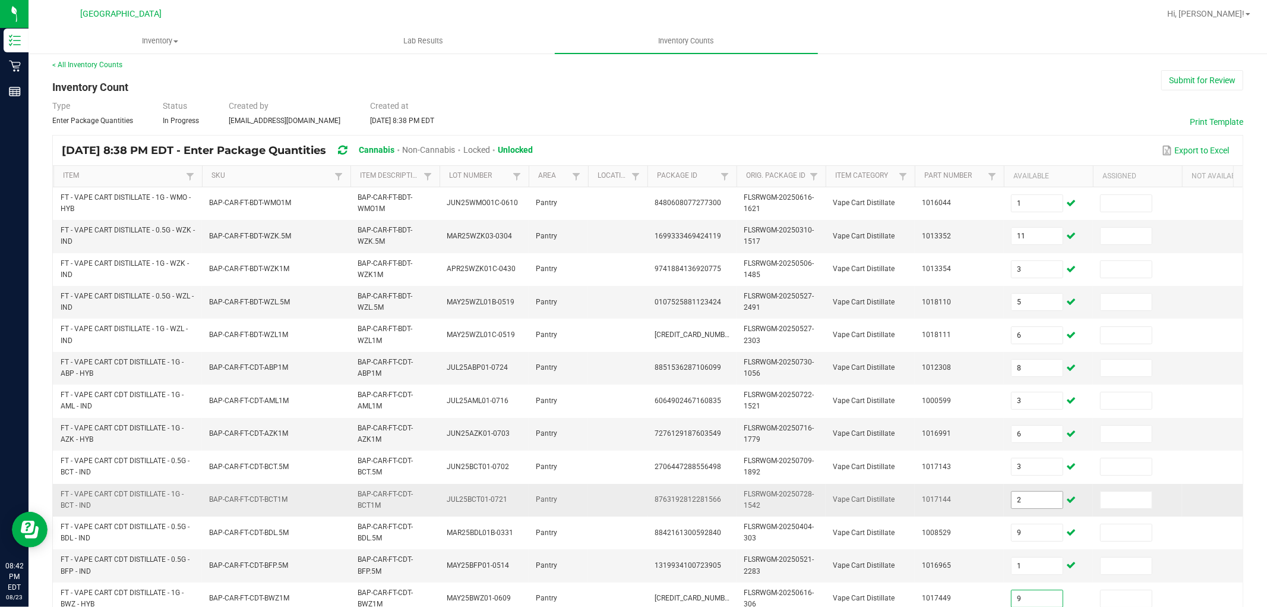
type input "9"
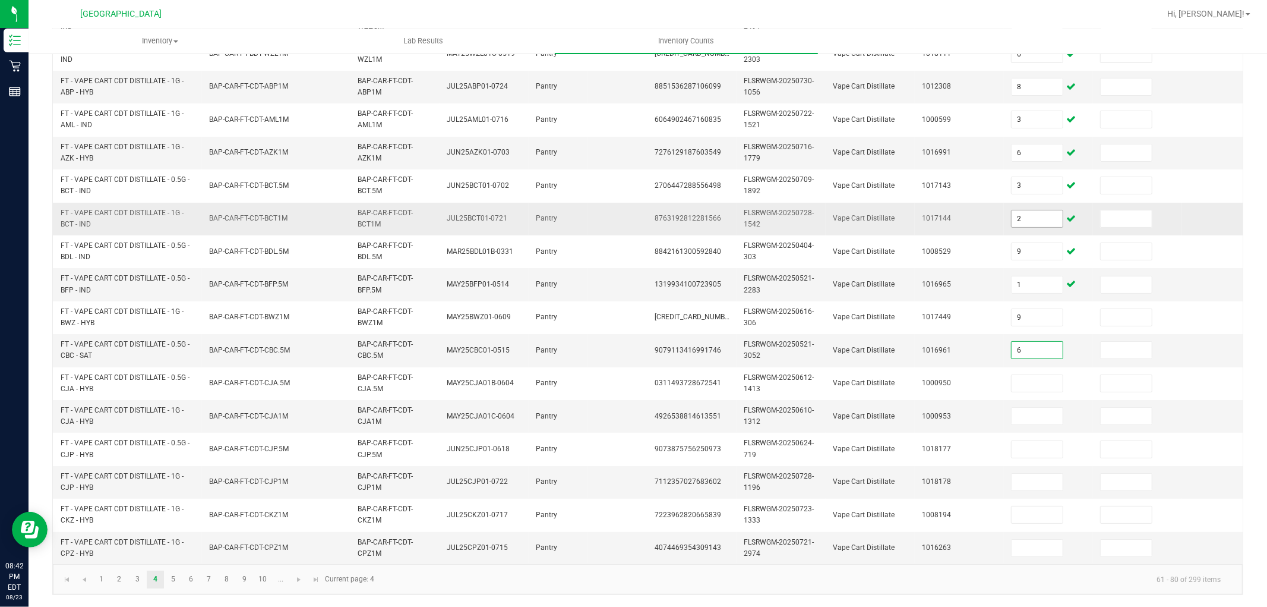
type input "6"
type input "1"
type input "7"
type input "9"
type input "7"
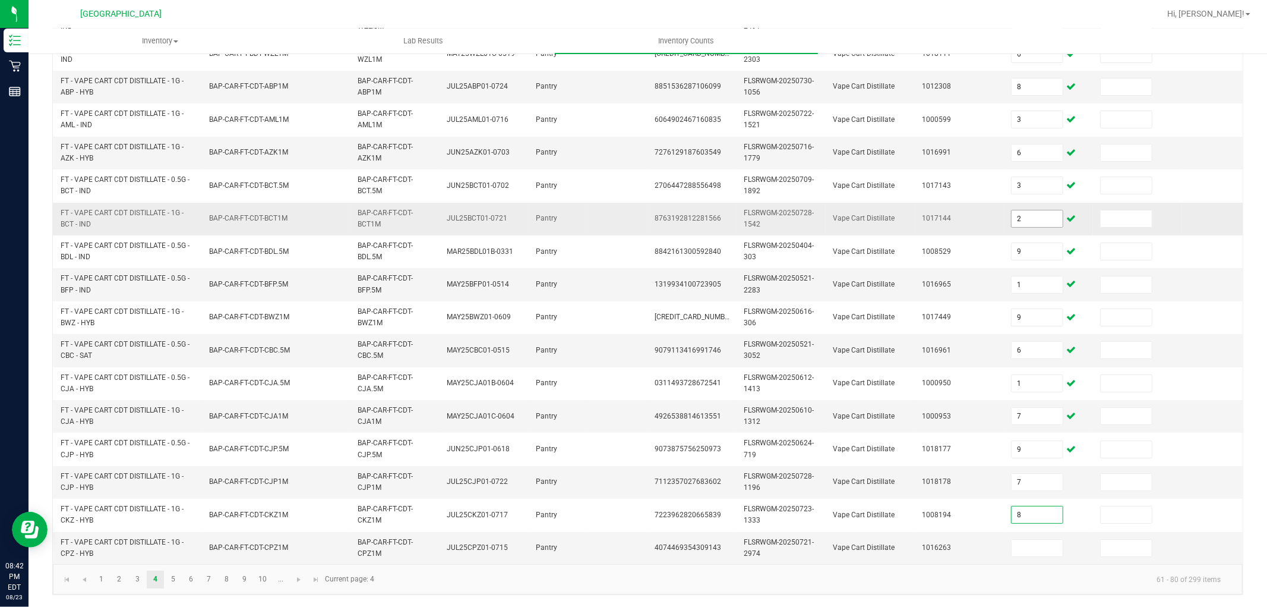
type input "8"
type input "9"
click at [168, 578] on link "5" at bounding box center [173, 579] width 17 height 18
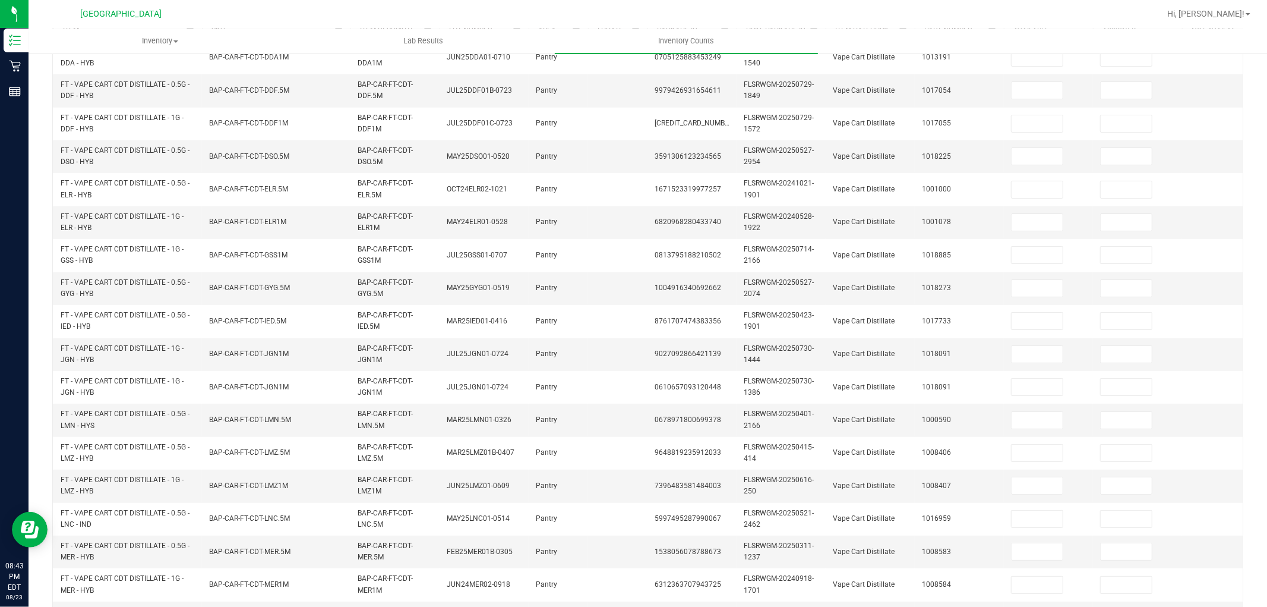
scroll to position [0, 0]
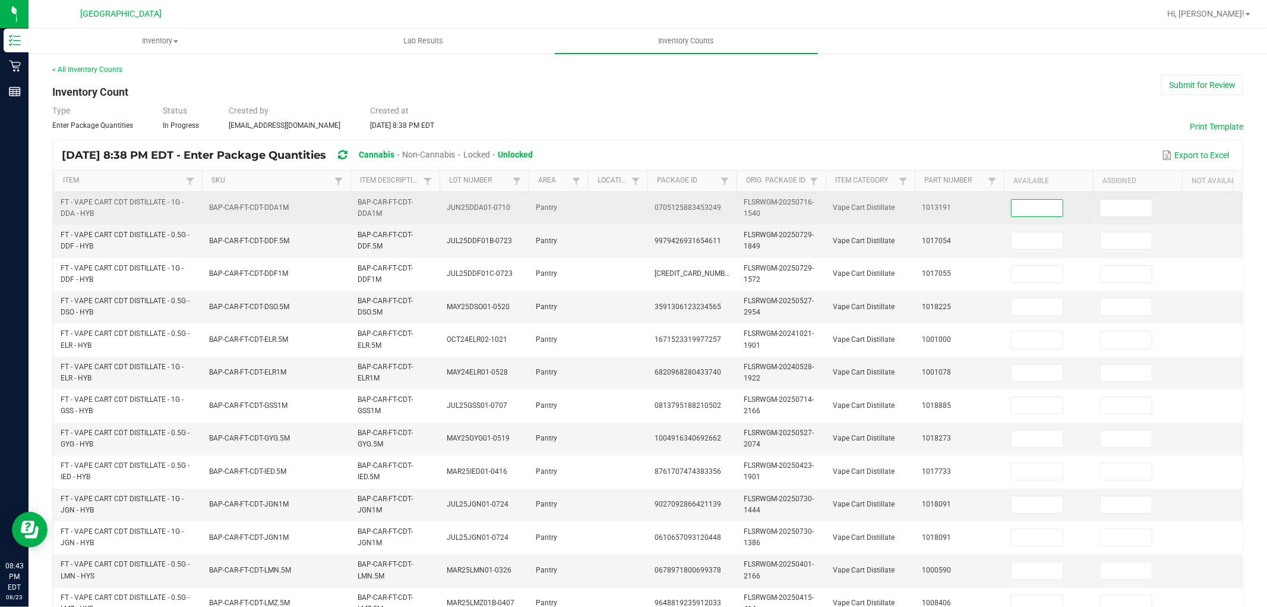
click at [1031, 206] on input at bounding box center [1037, 208] width 51 height 17
type input "1"
type input "7"
type input "9"
type input "5"
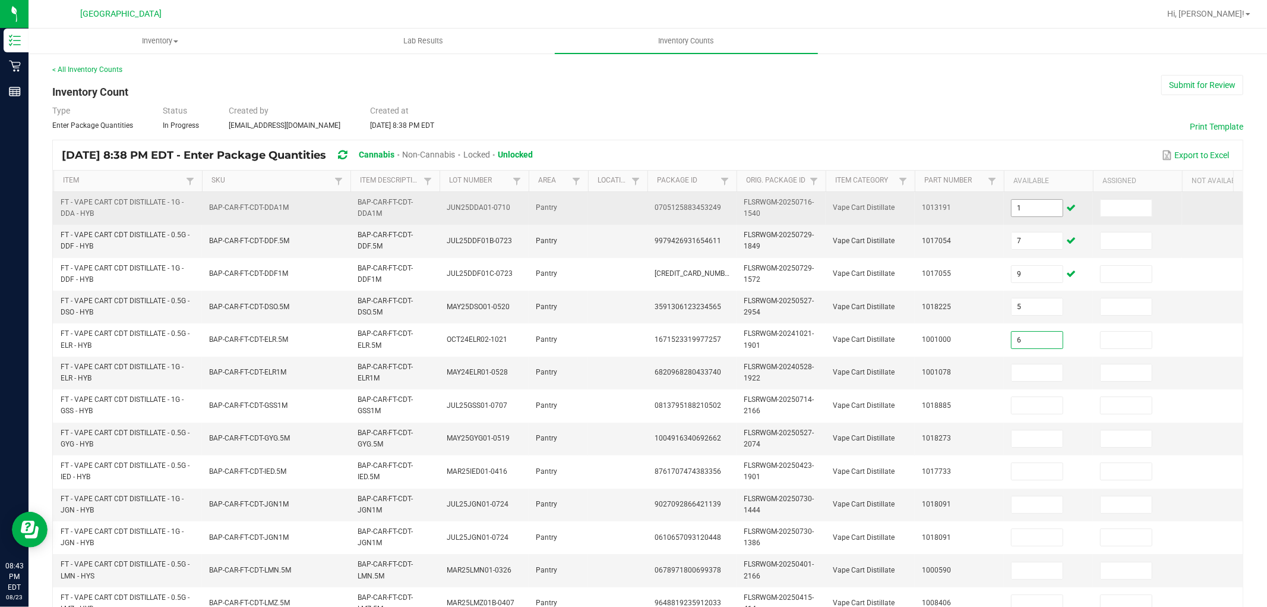
type input "6"
type input "10"
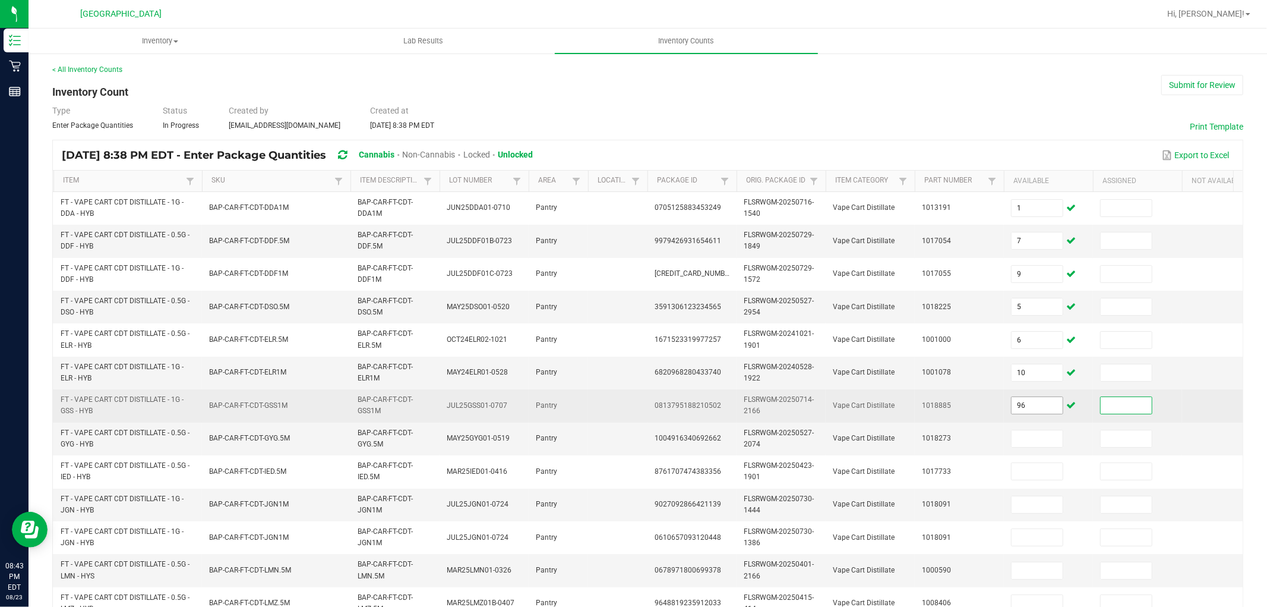
click at [1034, 409] on input "96" at bounding box center [1037, 405] width 51 height 17
type input "6"
type input "9"
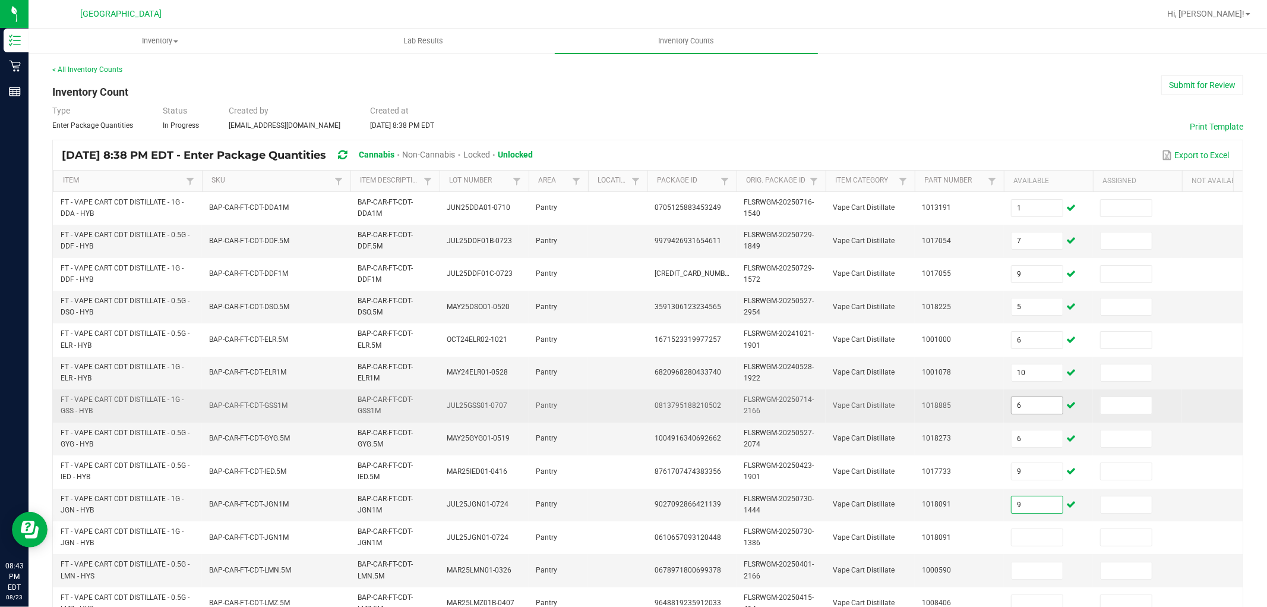
type input "9"
type input "0"
type input "5"
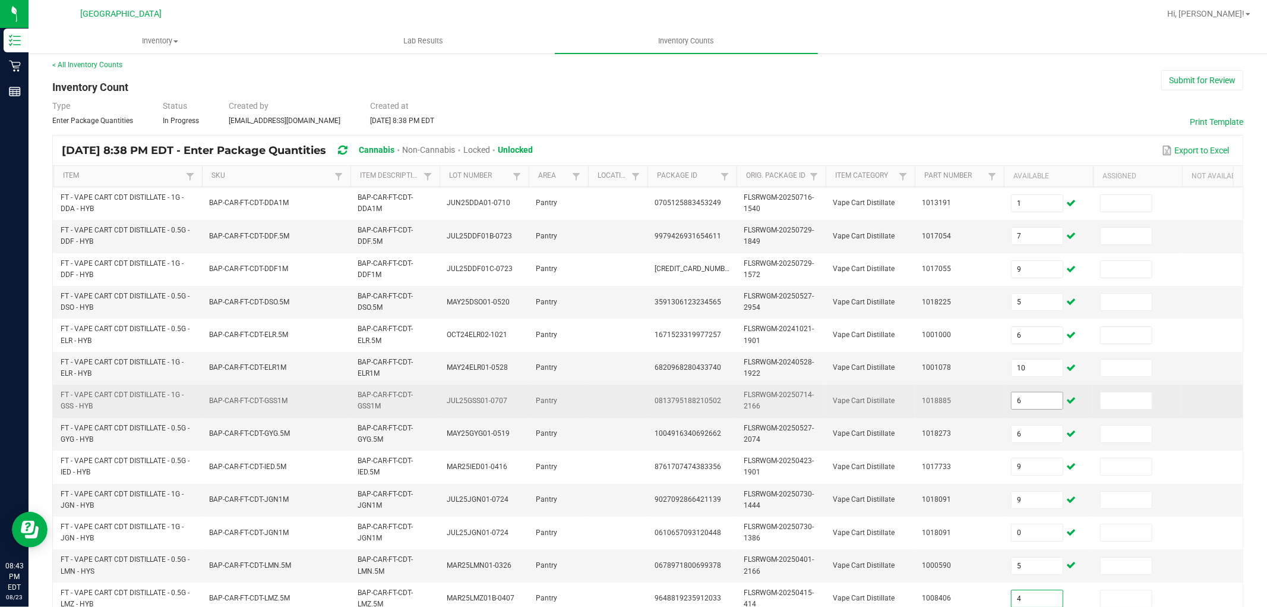
type input "4"
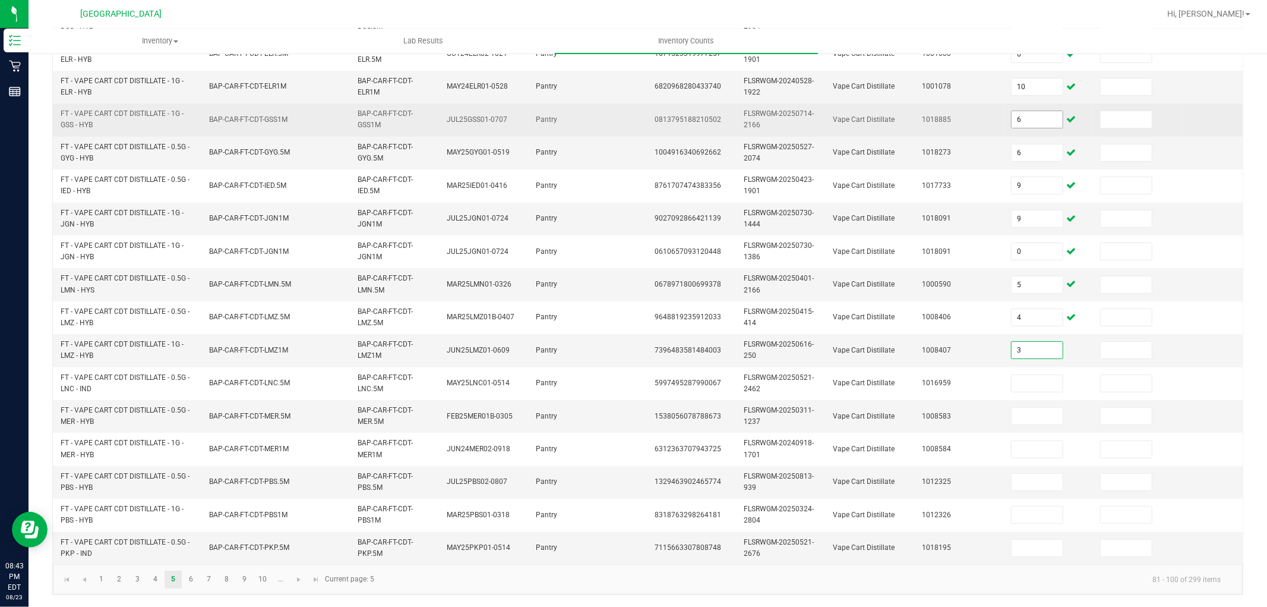
type input "3"
type input "8"
type input "10"
type input "12"
type input "8"
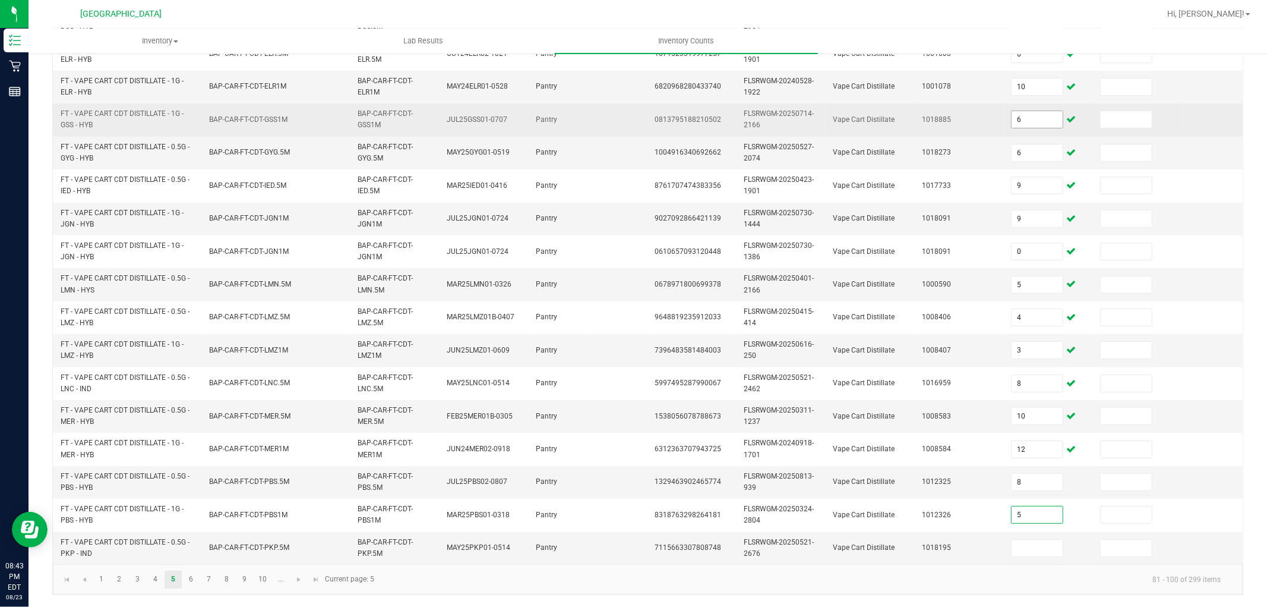
type input "5"
type input "1"
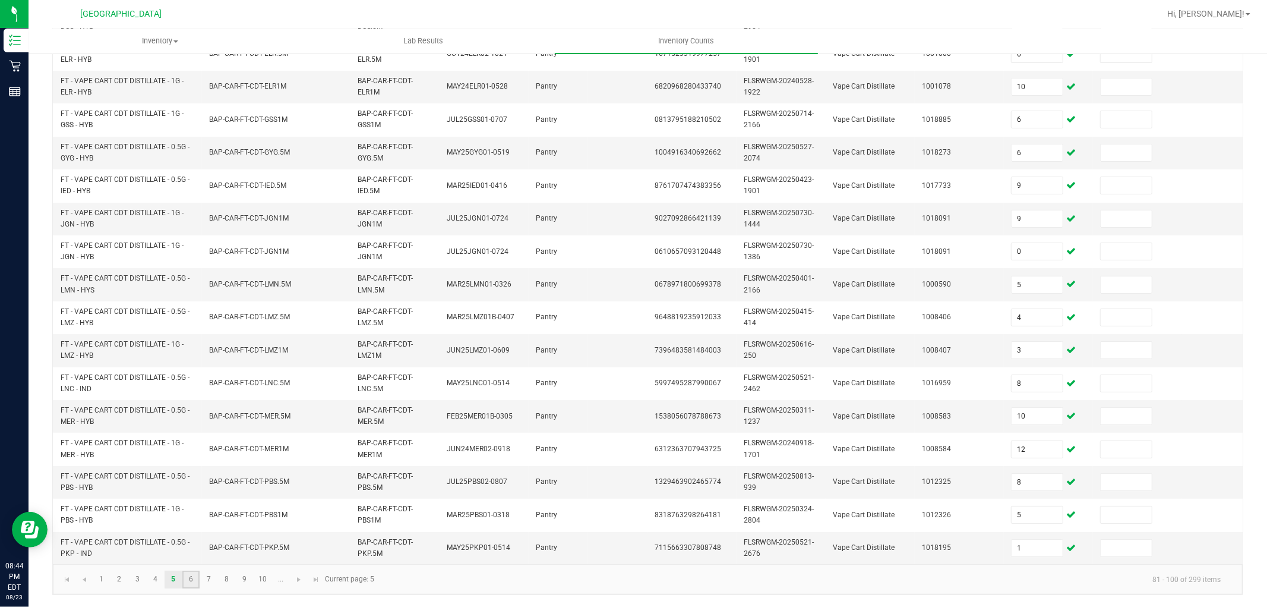
click at [187, 578] on link "6" at bounding box center [190, 579] width 17 height 18
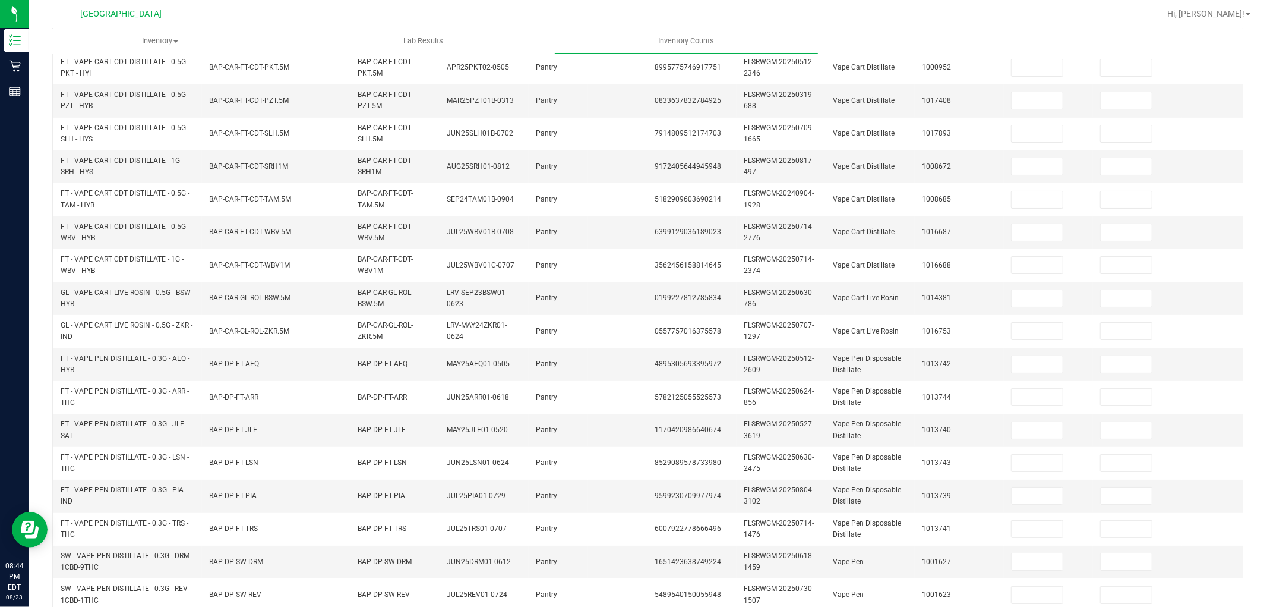
scroll to position [0, 0]
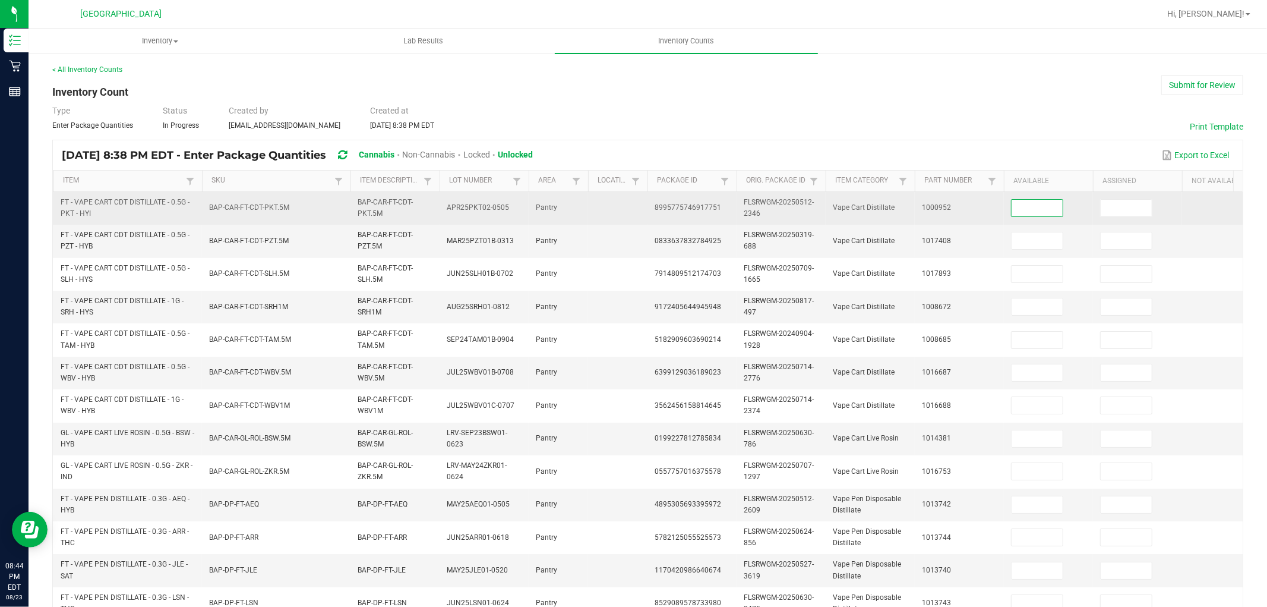
click at [1017, 209] on input at bounding box center [1037, 208] width 51 height 17
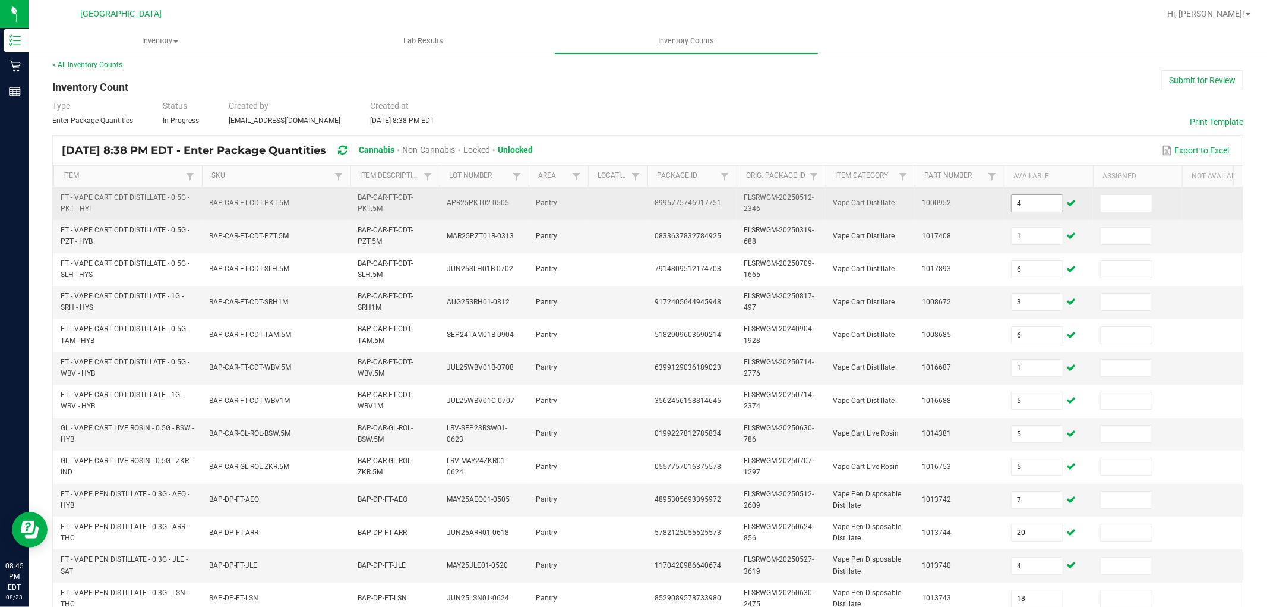
scroll to position [297, 0]
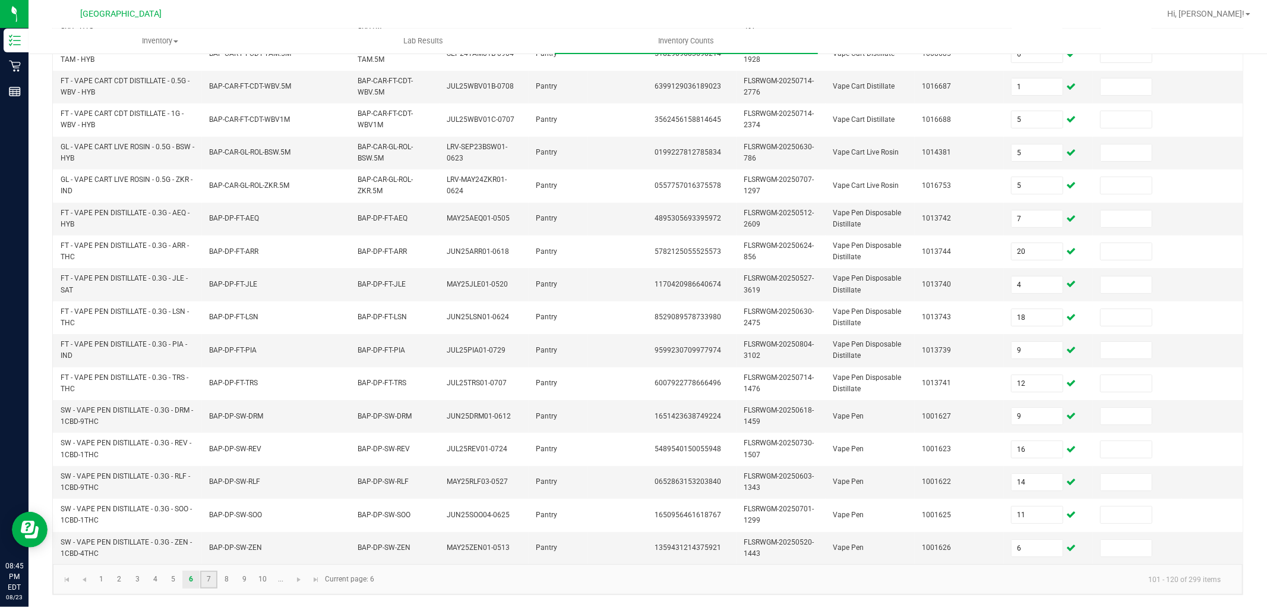
click at [214, 580] on link "7" at bounding box center [208, 579] width 17 height 18
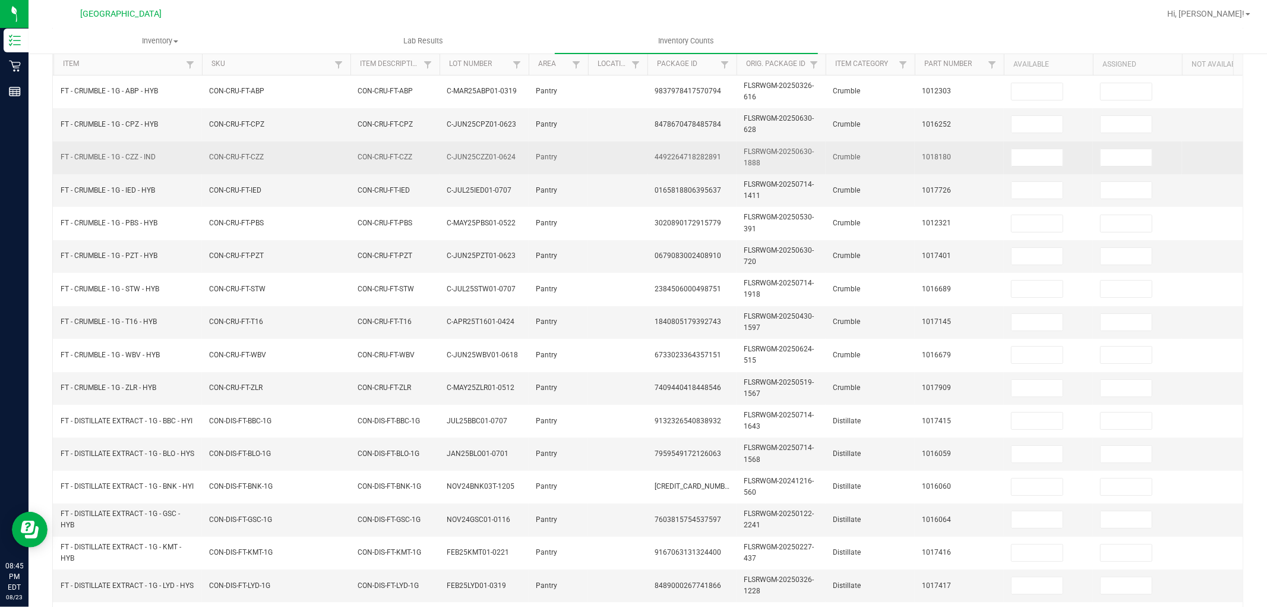
scroll to position [0, 0]
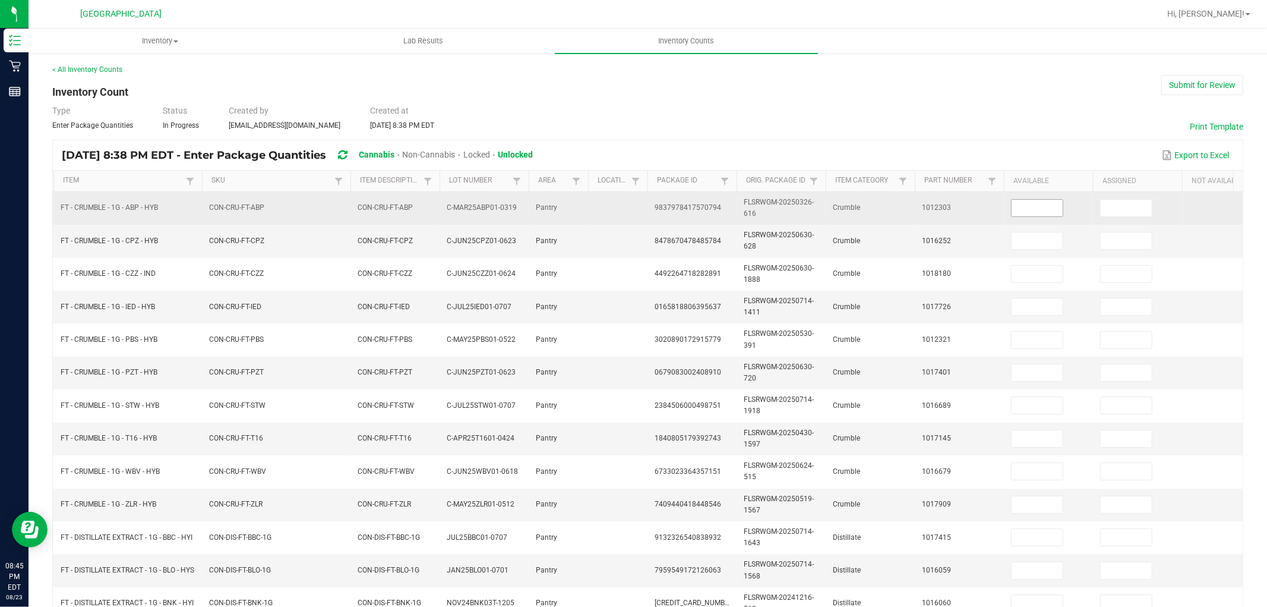
click at [1029, 212] on input at bounding box center [1037, 208] width 51 height 17
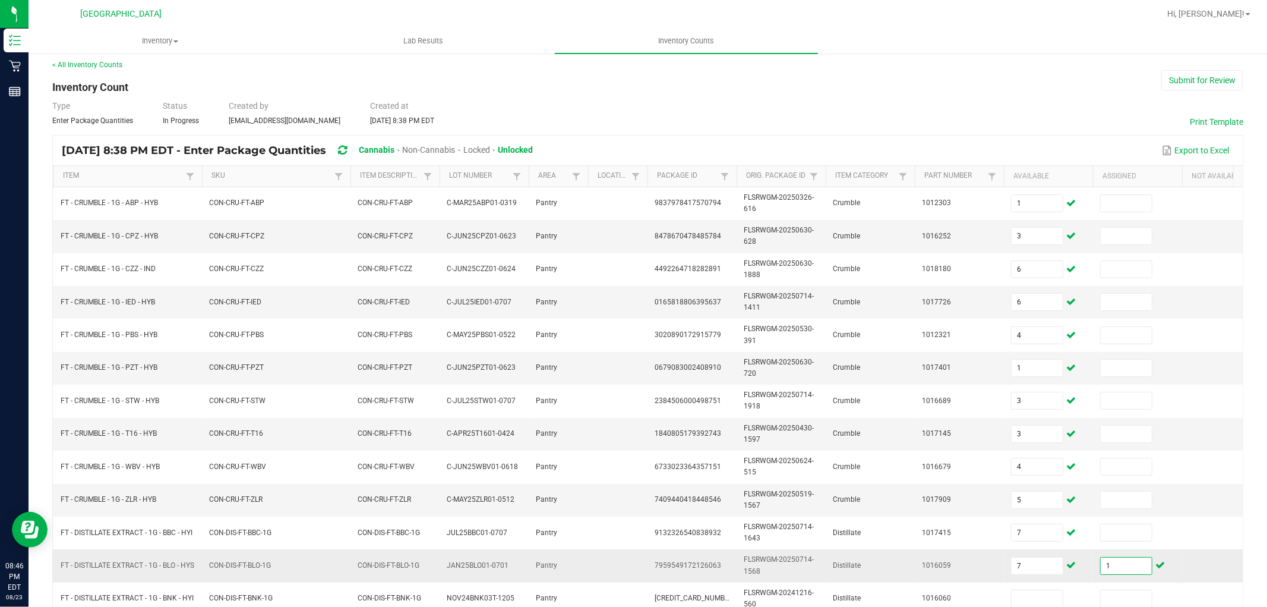
click at [1121, 565] on input "1" at bounding box center [1126, 565] width 51 height 17
click at [1119, 564] on input "1" at bounding box center [1126, 565] width 51 height 17
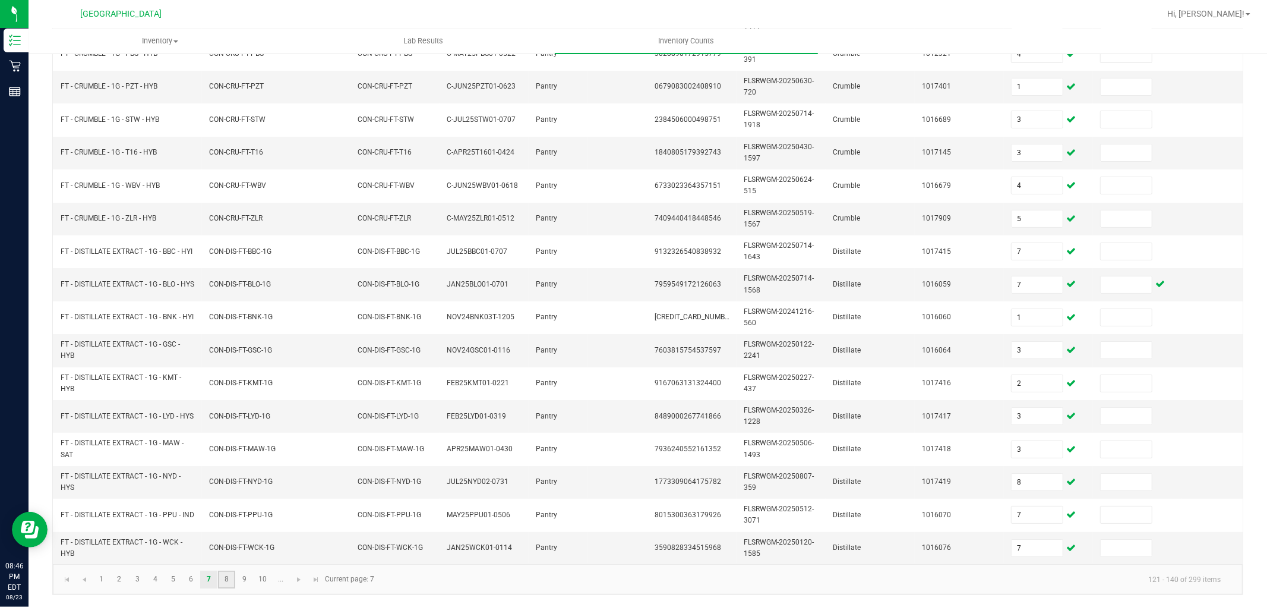
click at [228, 574] on link "8" at bounding box center [226, 579] width 17 height 18
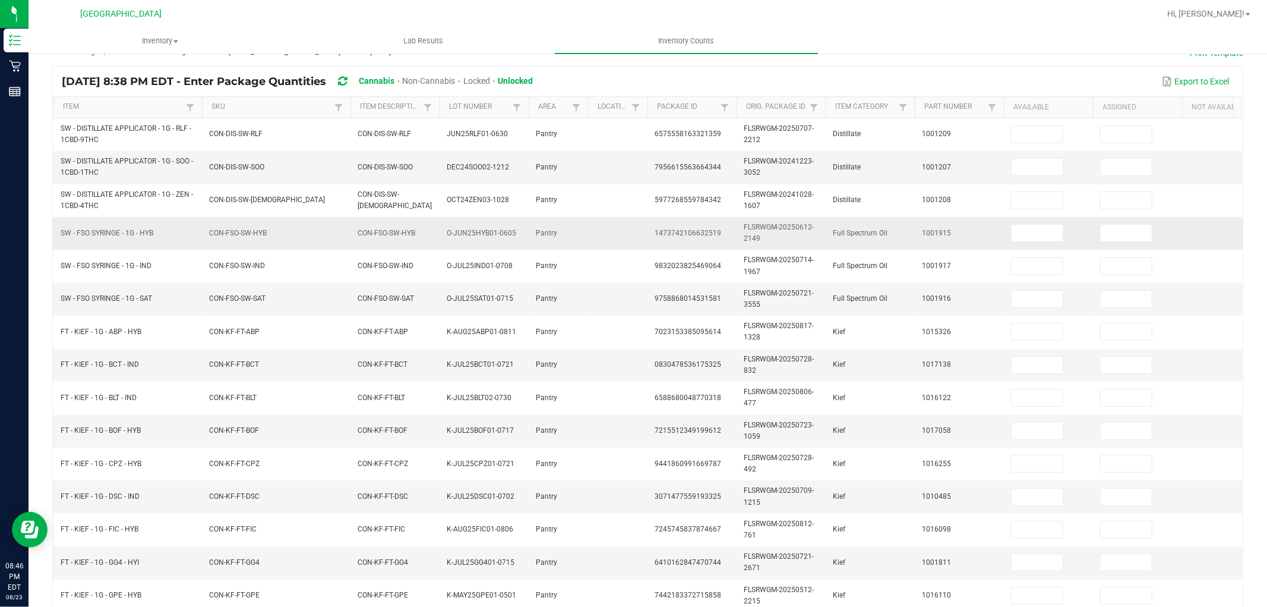
scroll to position [0, 0]
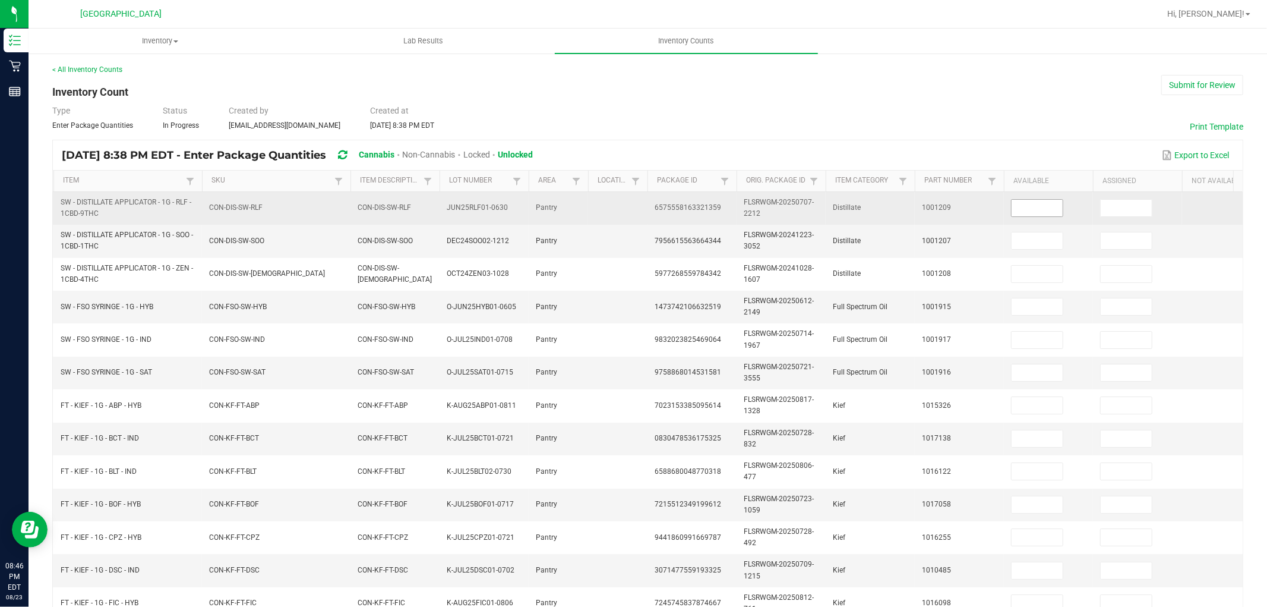
click at [1033, 206] on input at bounding box center [1037, 208] width 51 height 17
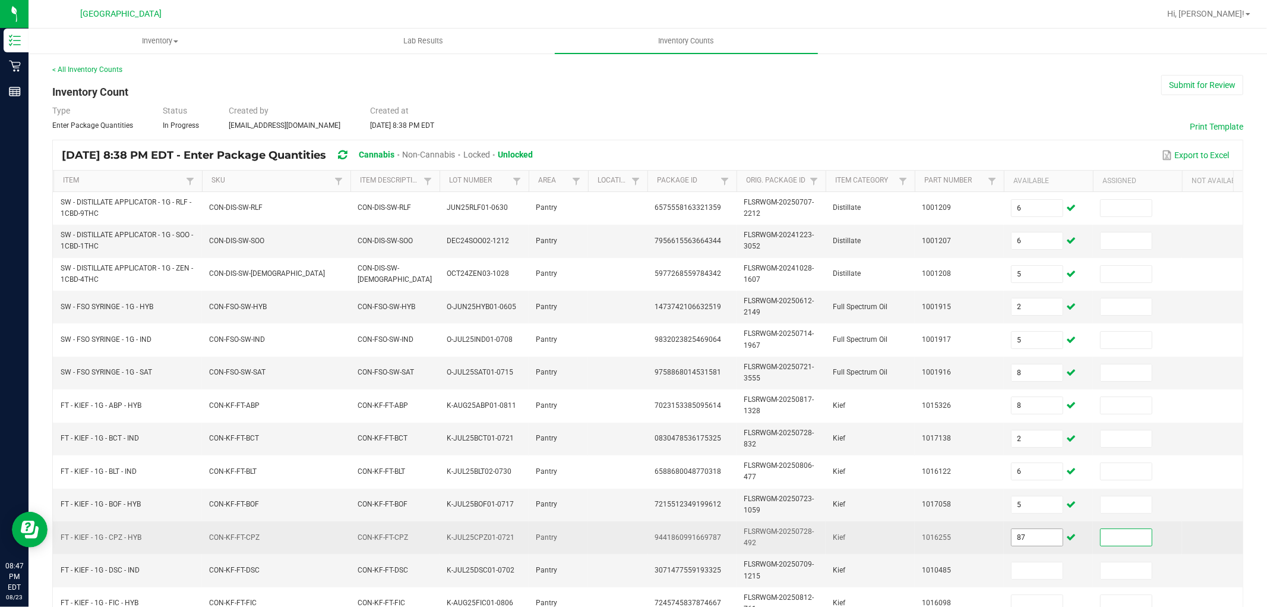
click at [1035, 532] on input "87" at bounding box center [1037, 537] width 51 height 17
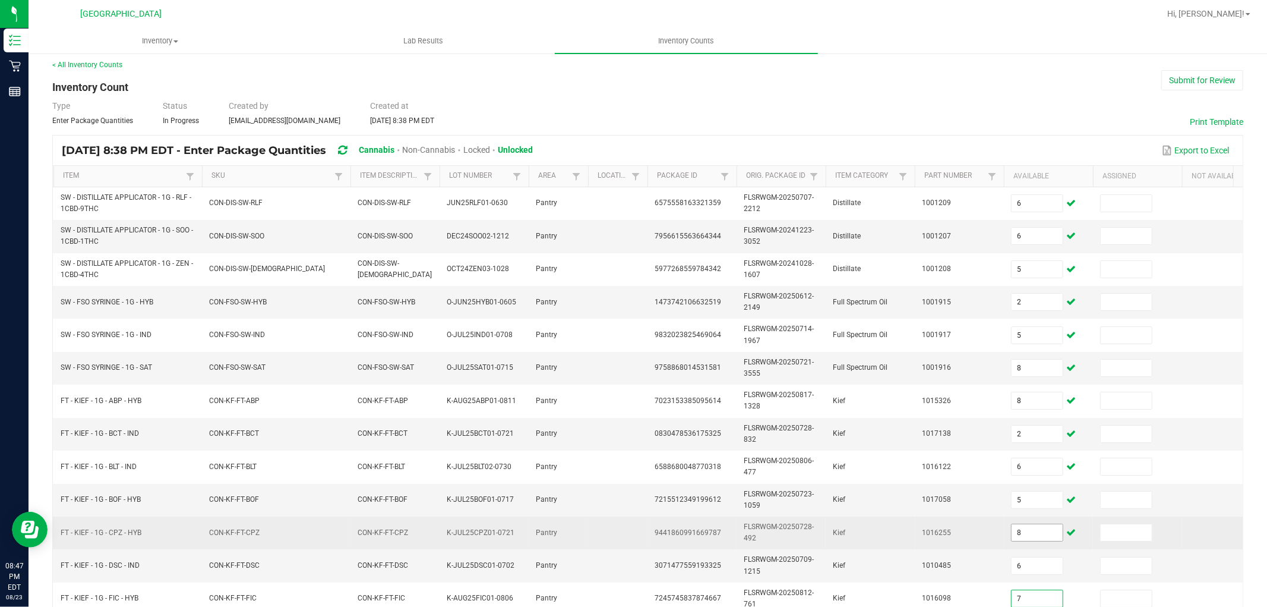
scroll to position [297, 0]
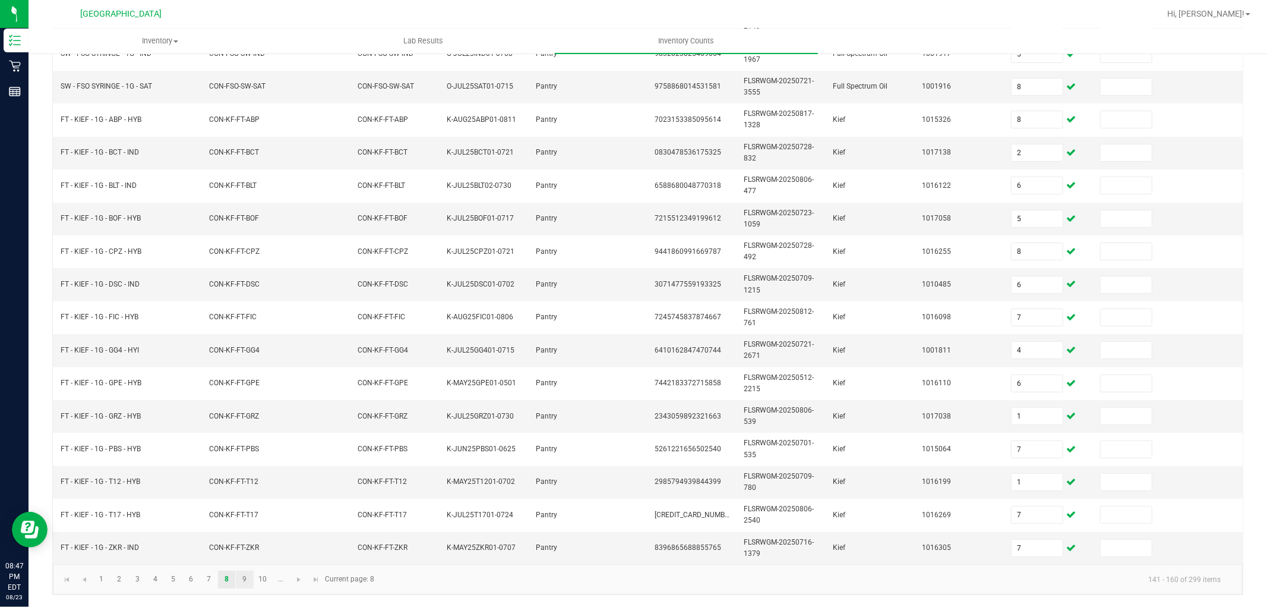
click at [242, 579] on link "9" at bounding box center [244, 579] width 17 height 18
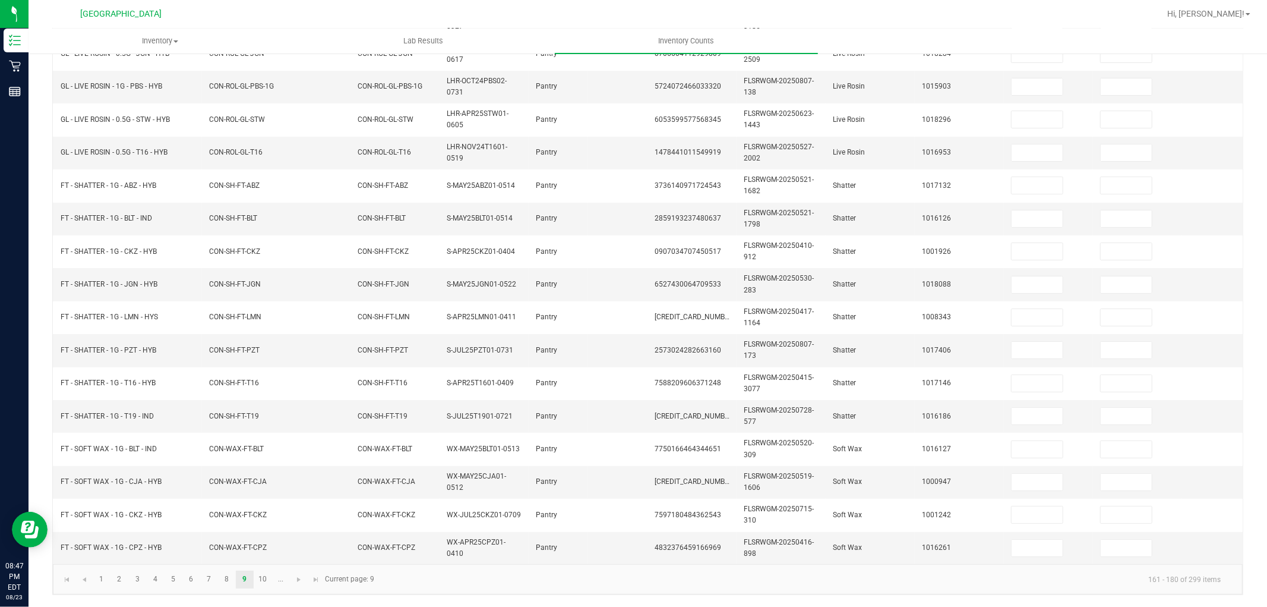
scroll to position [0, 0]
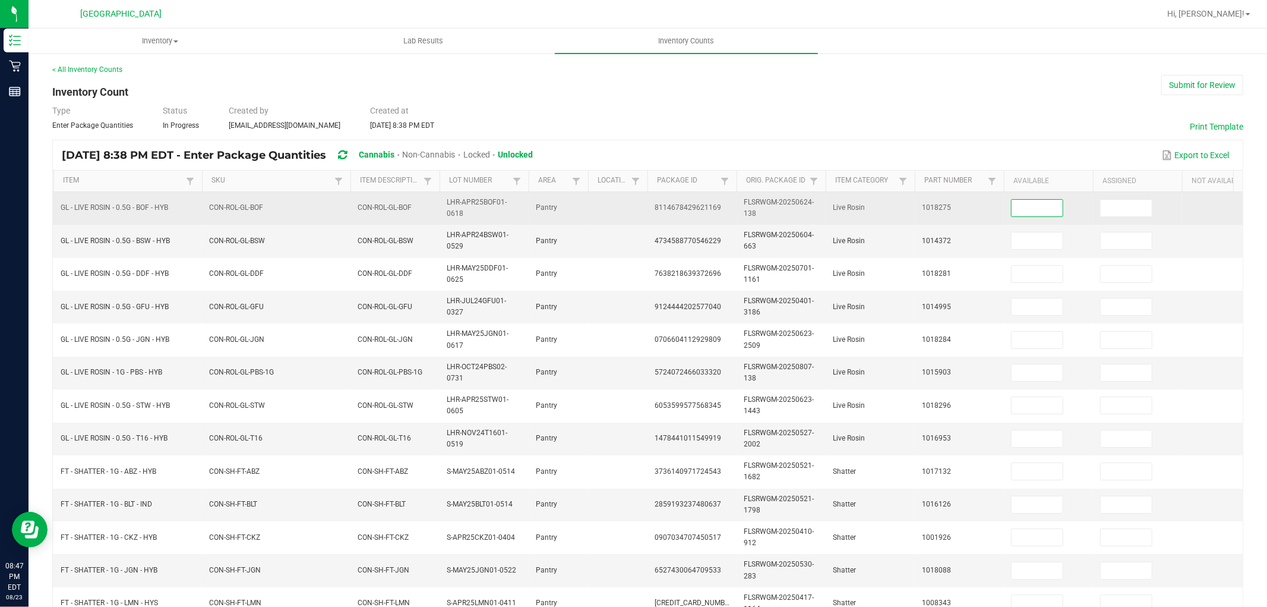
click at [1031, 210] on input at bounding box center [1037, 208] width 51 height 17
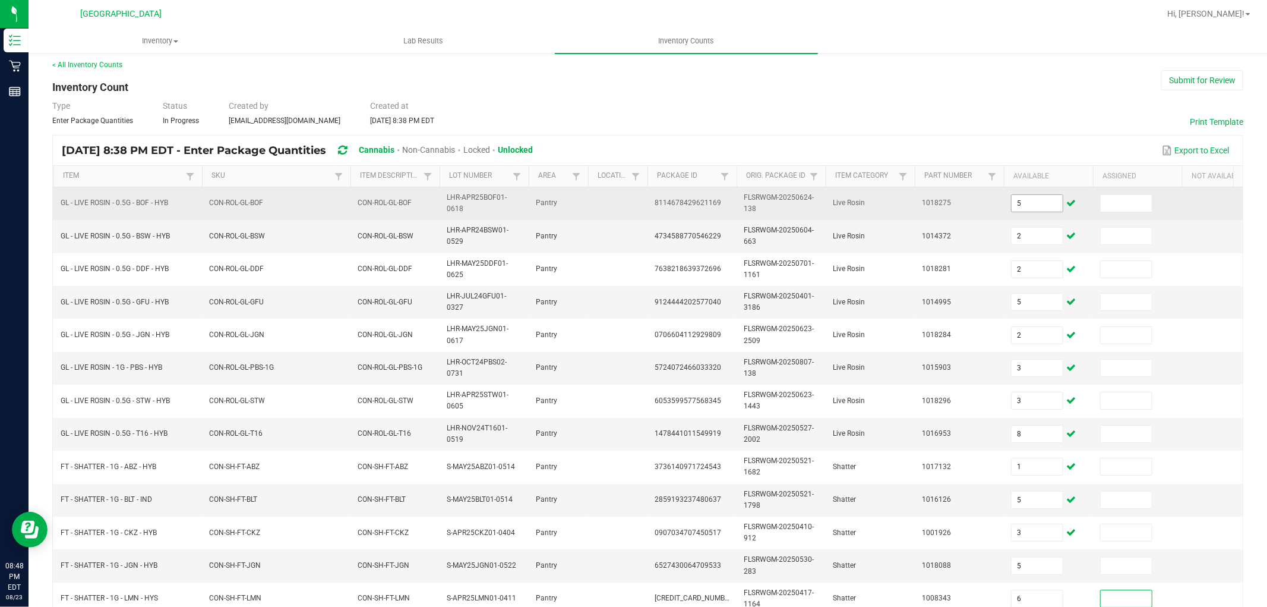
scroll to position [297, 0]
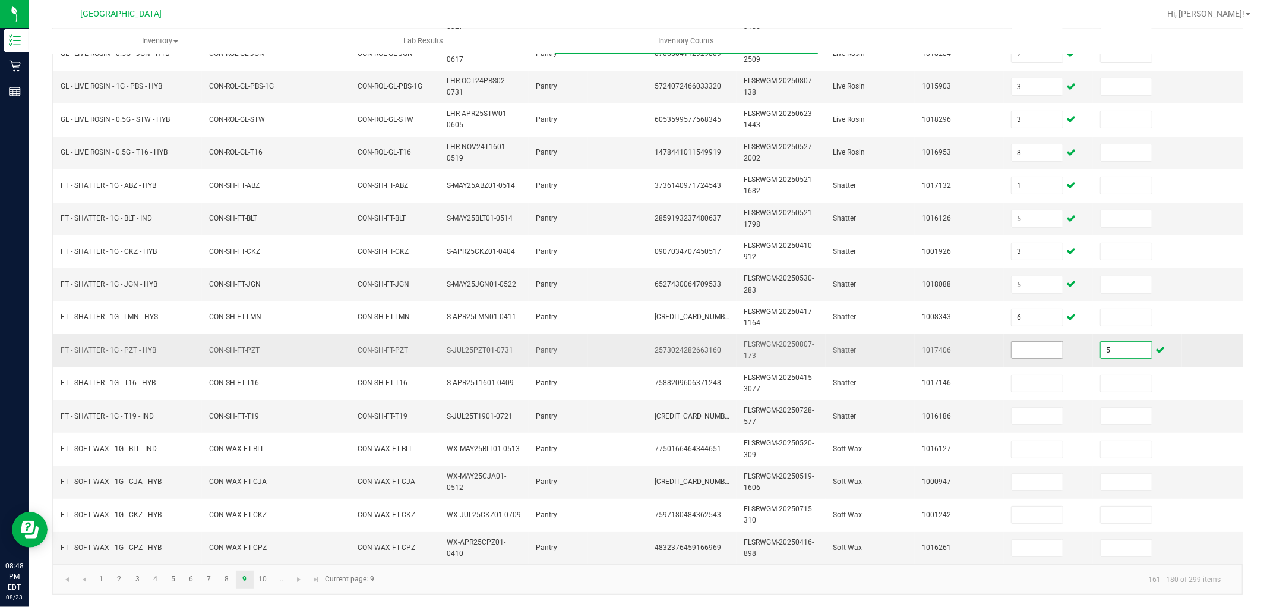
click at [1040, 342] on input at bounding box center [1037, 350] width 51 height 17
click at [266, 585] on link "10" at bounding box center [262, 579] width 17 height 18
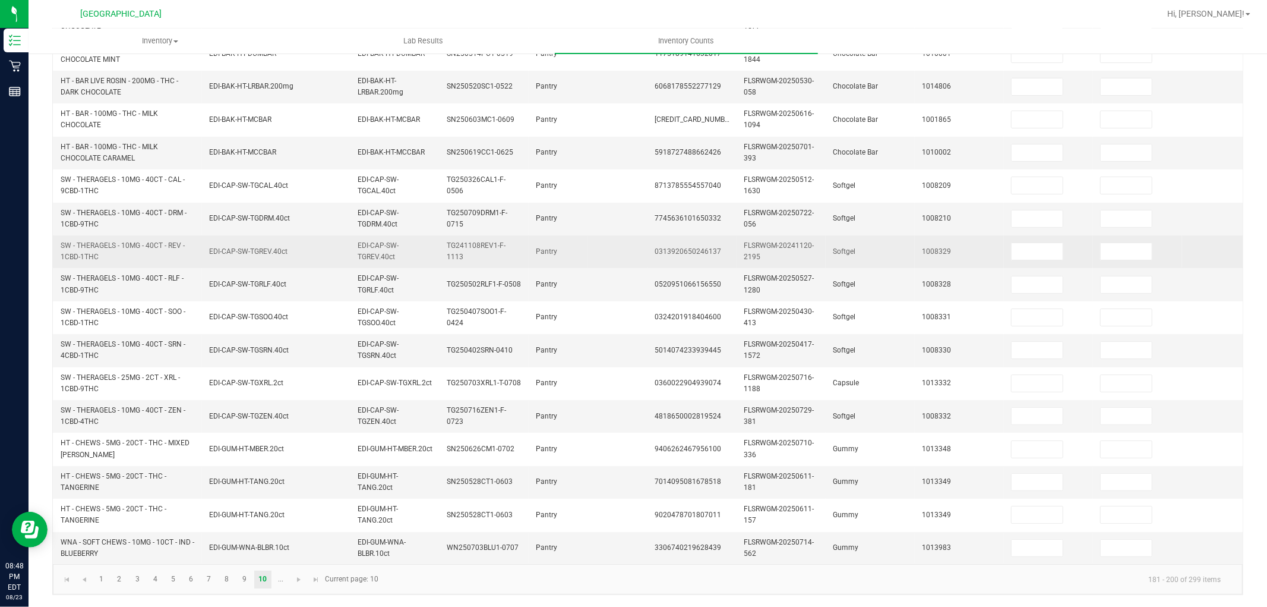
scroll to position [276, 0]
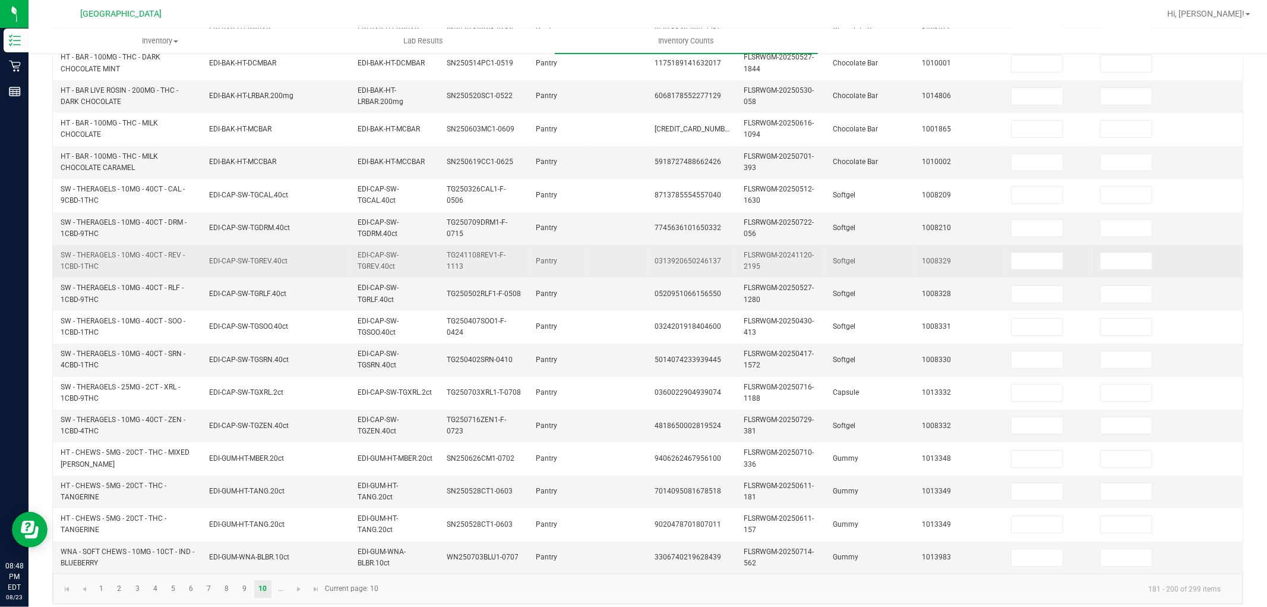
drag, startPoint x: 601, startPoint y: 252, endPoint x: 626, endPoint y: 257, distance: 24.8
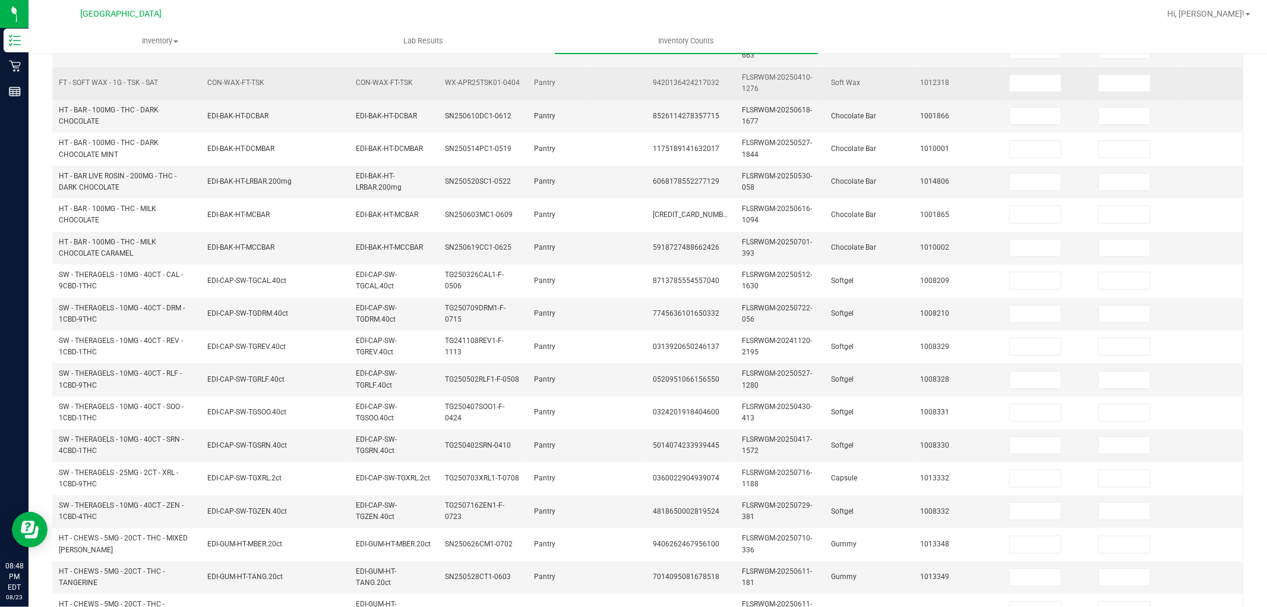
scroll to position [0, 0]
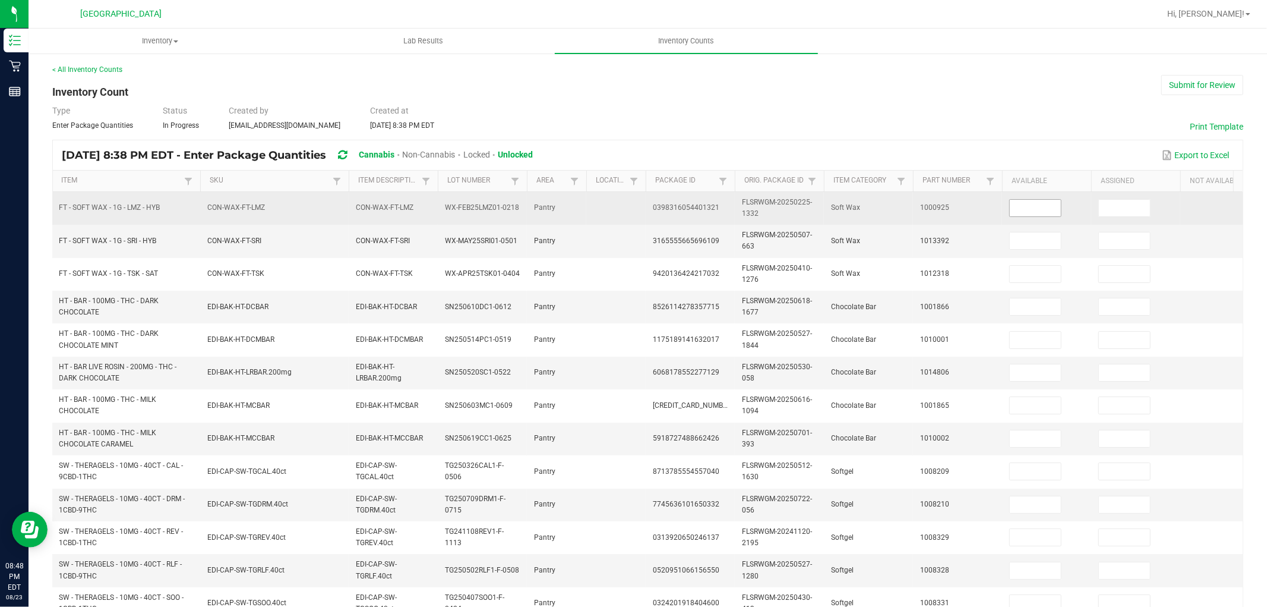
click at [1034, 210] on input at bounding box center [1035, 208] width 51 height 17
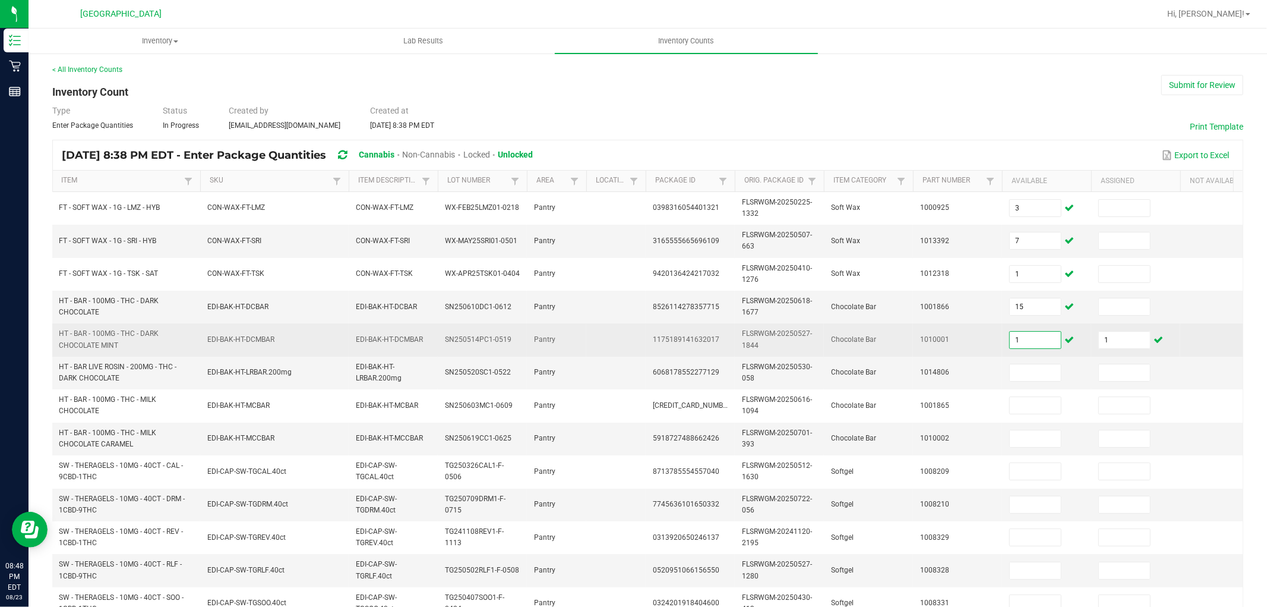
click at [1026, 335] on input "1" at bounding box center [1035, 340] width 51 height 17
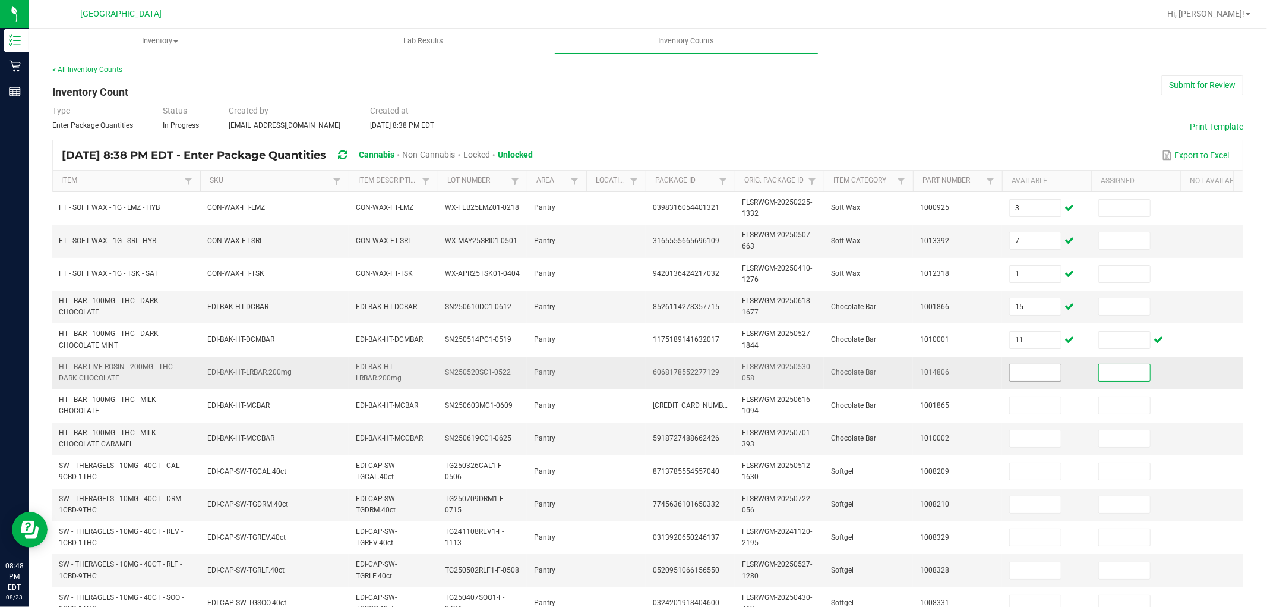
click at [1035, 370] on input at bounding box center [1035, 372] width 51 height 17
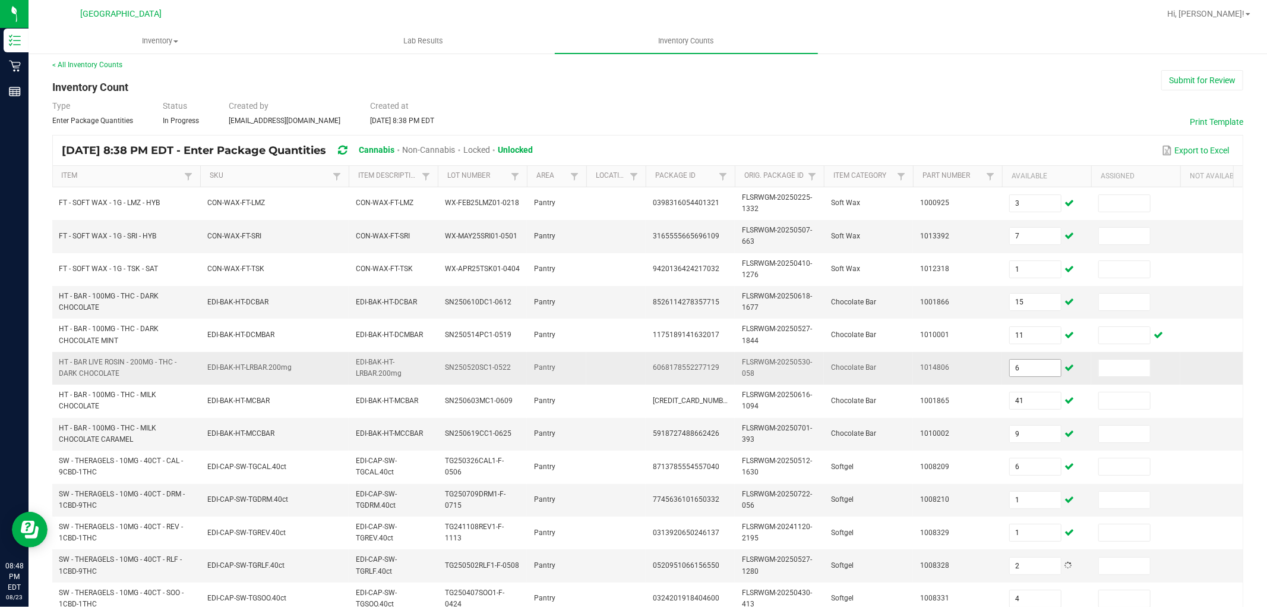
scroll to position [297, 0]
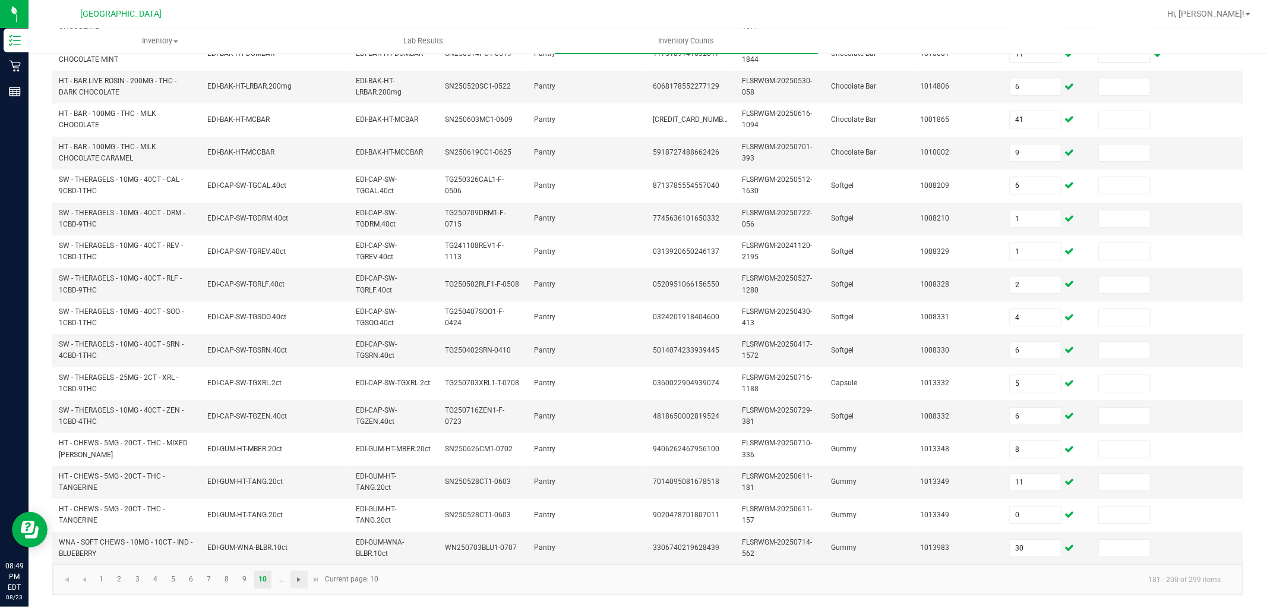
click at [297, 578] on span "Go to the next page" at bounding box center [299, 580] width 10 height 10
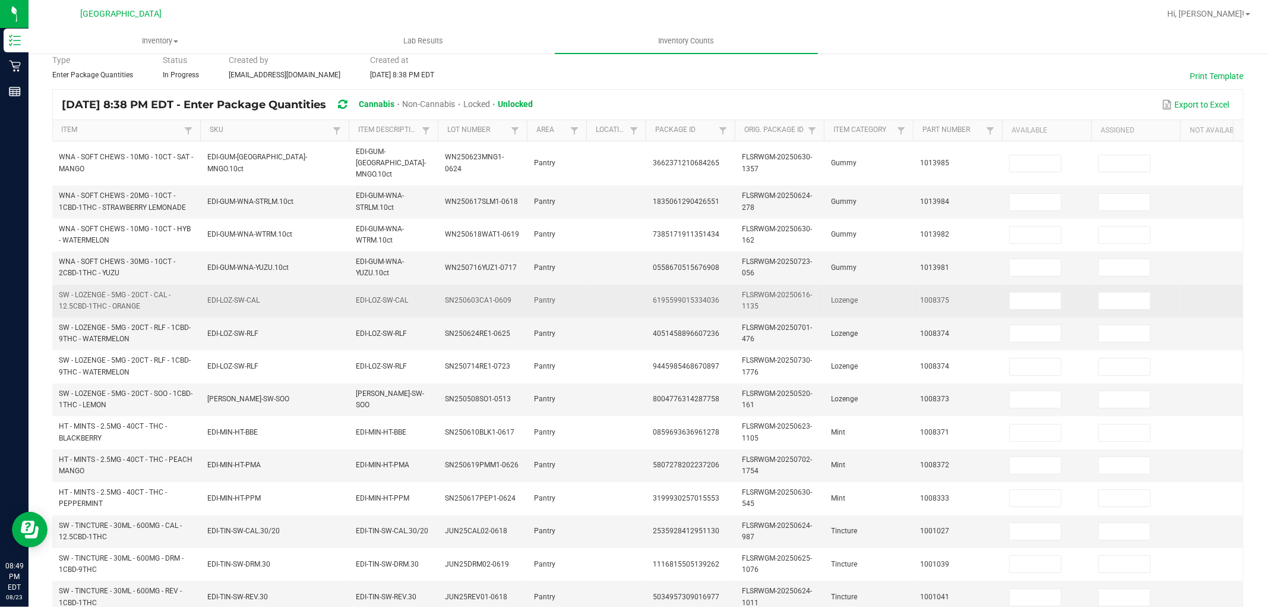
scroll to position [0, 0]
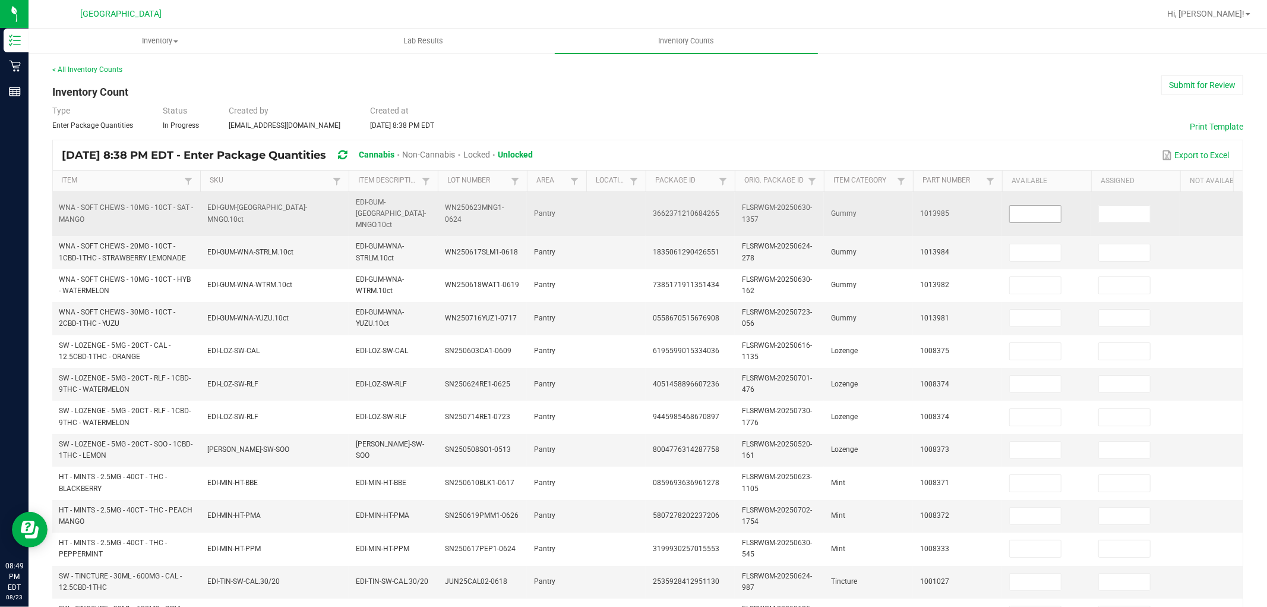
click at [1040, 207] on input at bounding box center [1035, 214] width 51 height 17
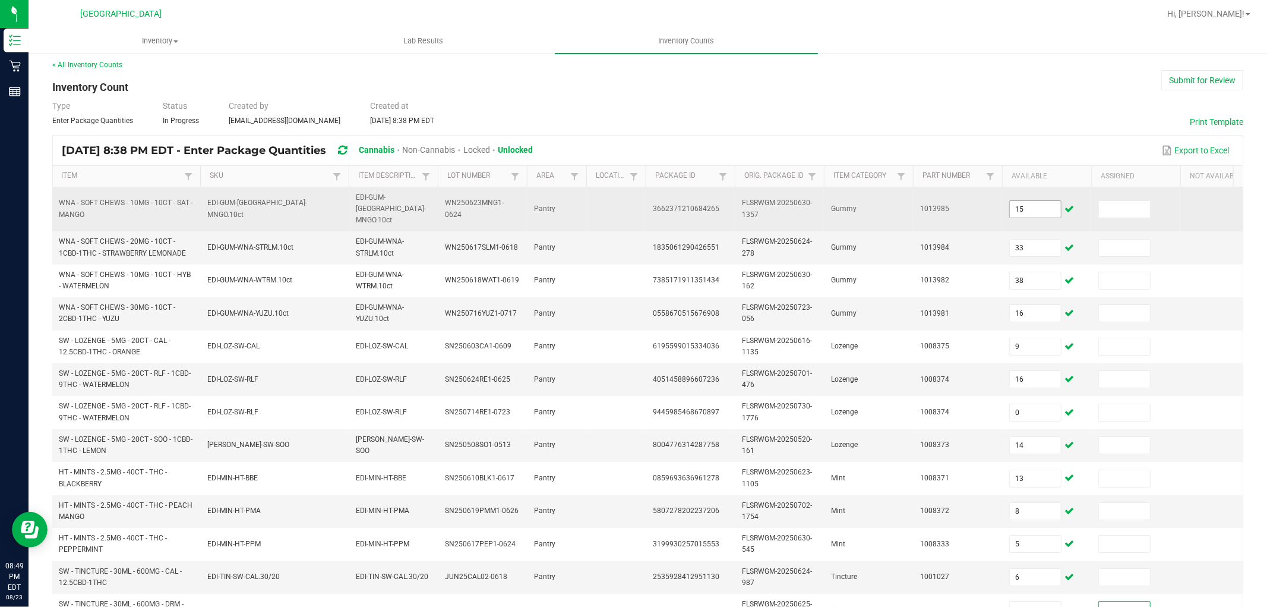
scroll to position [297, 0]
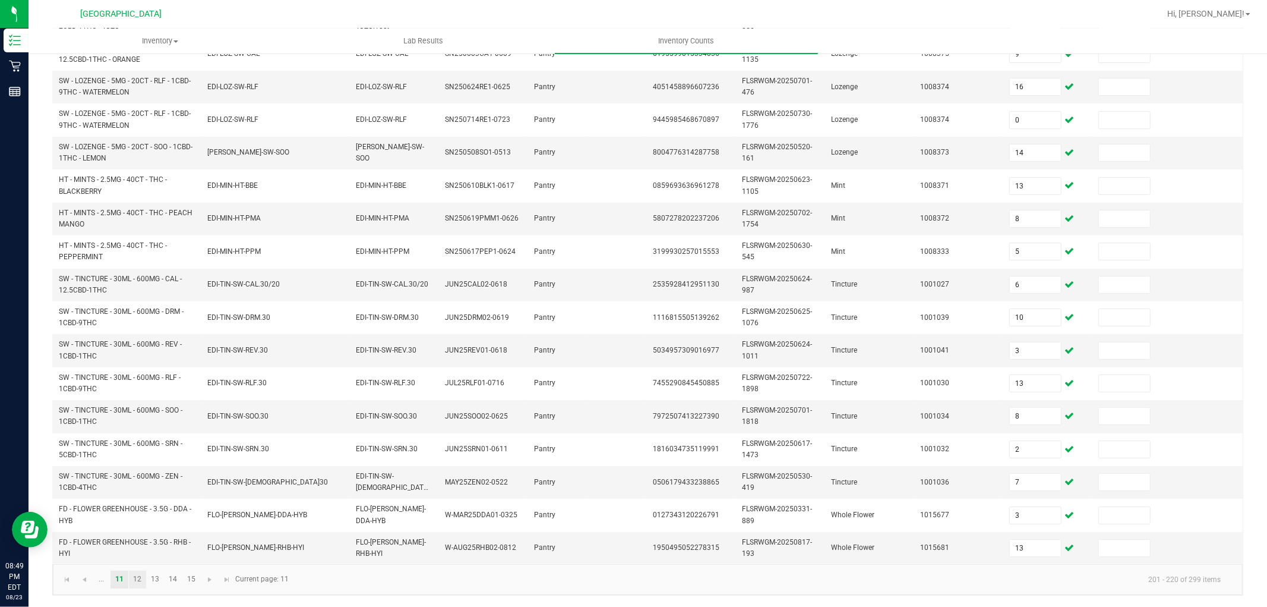
click at [137, 580] on link "12" at bounding box center [137, 579] width 17 height 18
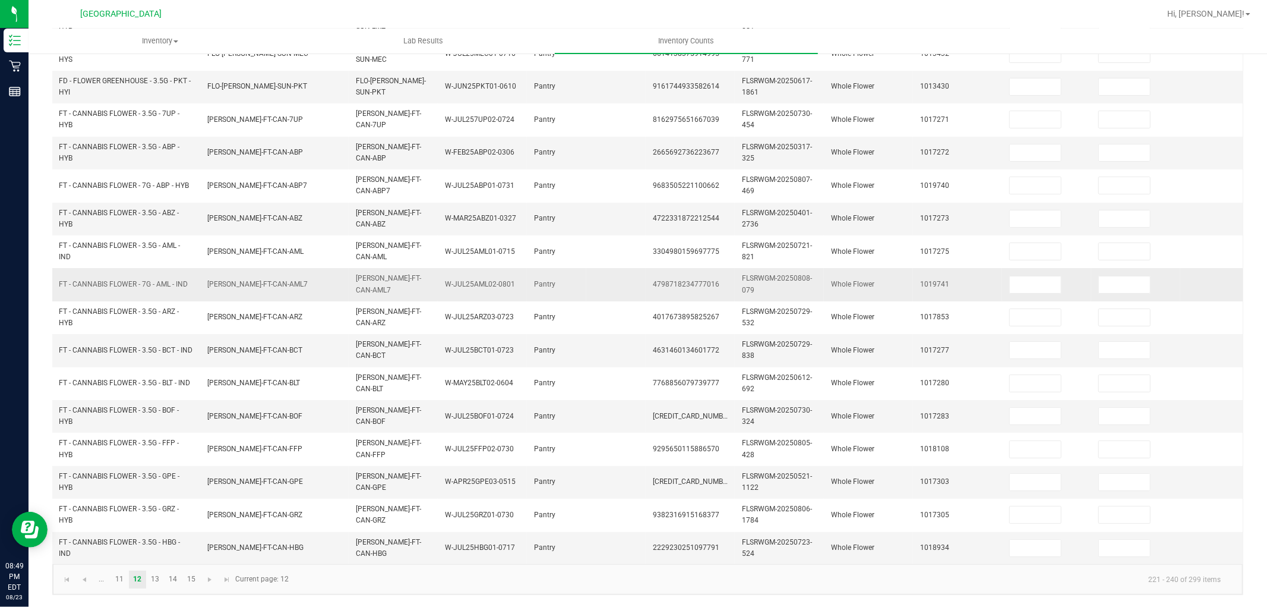
scroll to position [0, 0]
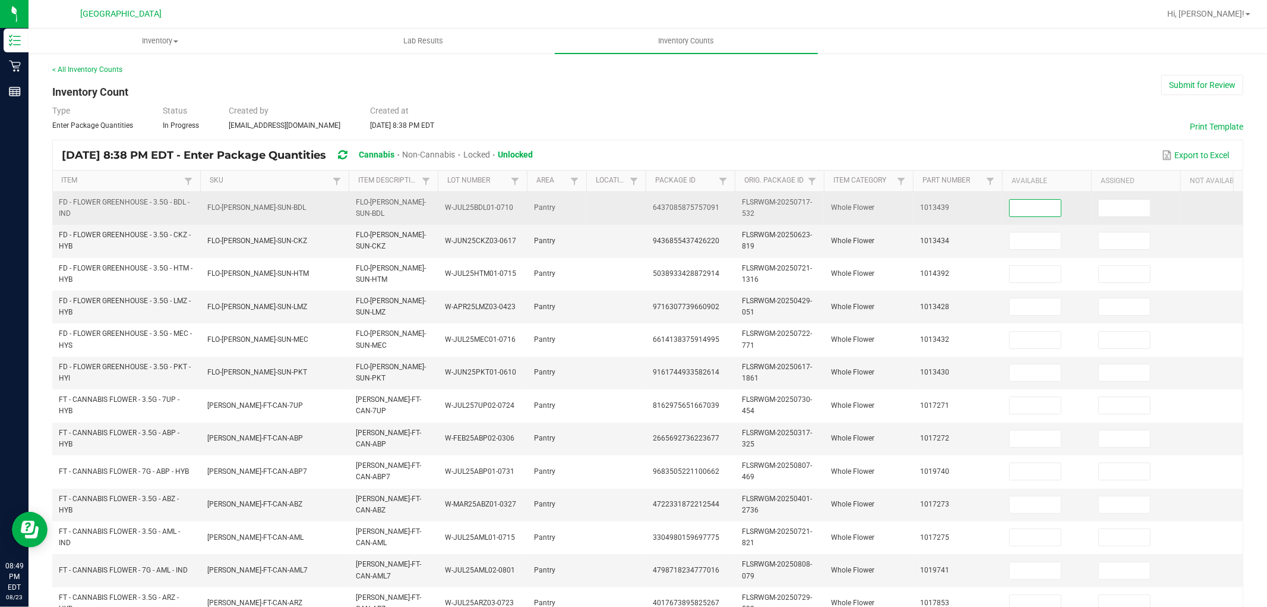
click at [1013, 208] on input at bounding box center [1035, 208] width 51 height 17
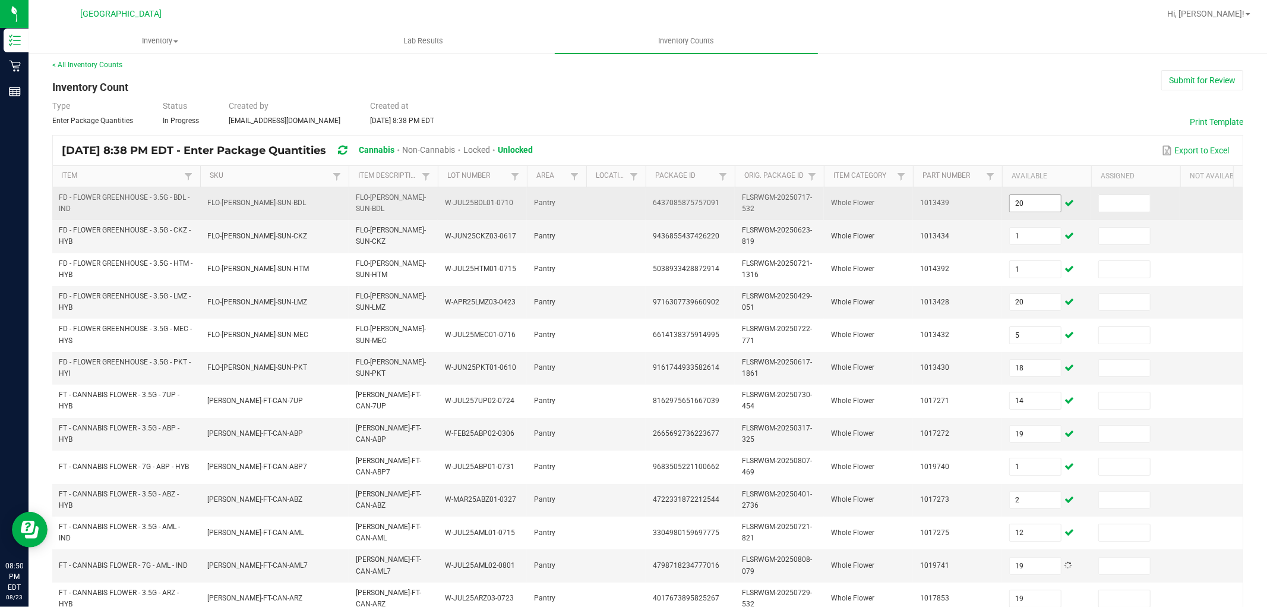
scroll to position [297, 0]
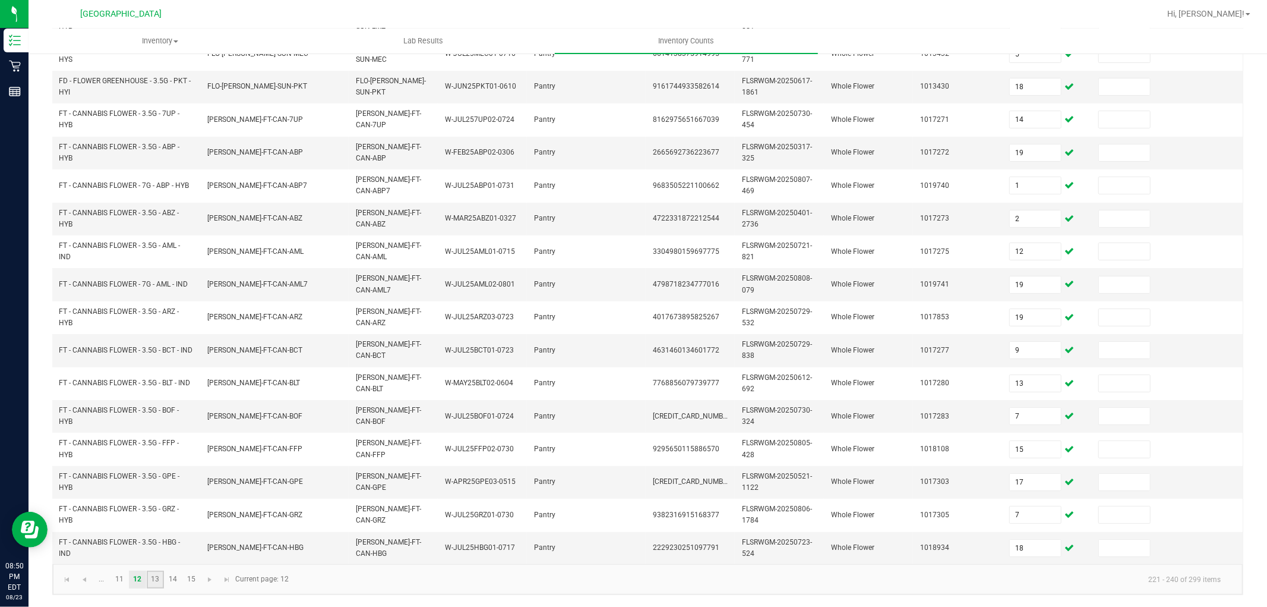
click at [153, 580] on link "13" at bounding box center [155, 579] width 17 height 18
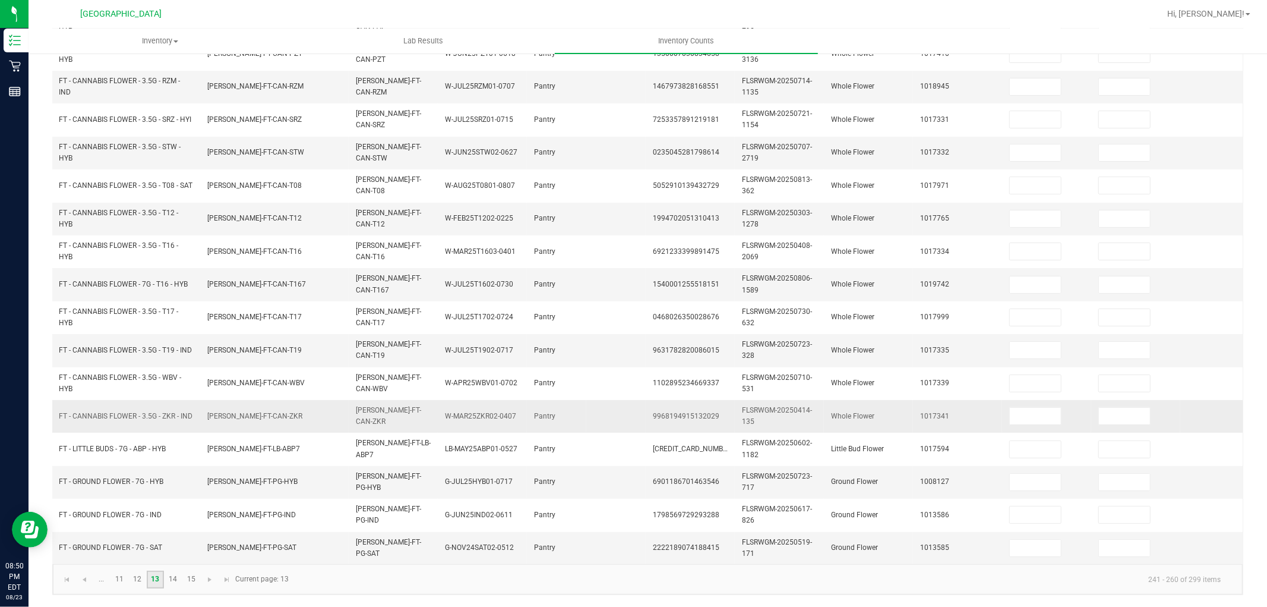
scroll to position [0, 0]
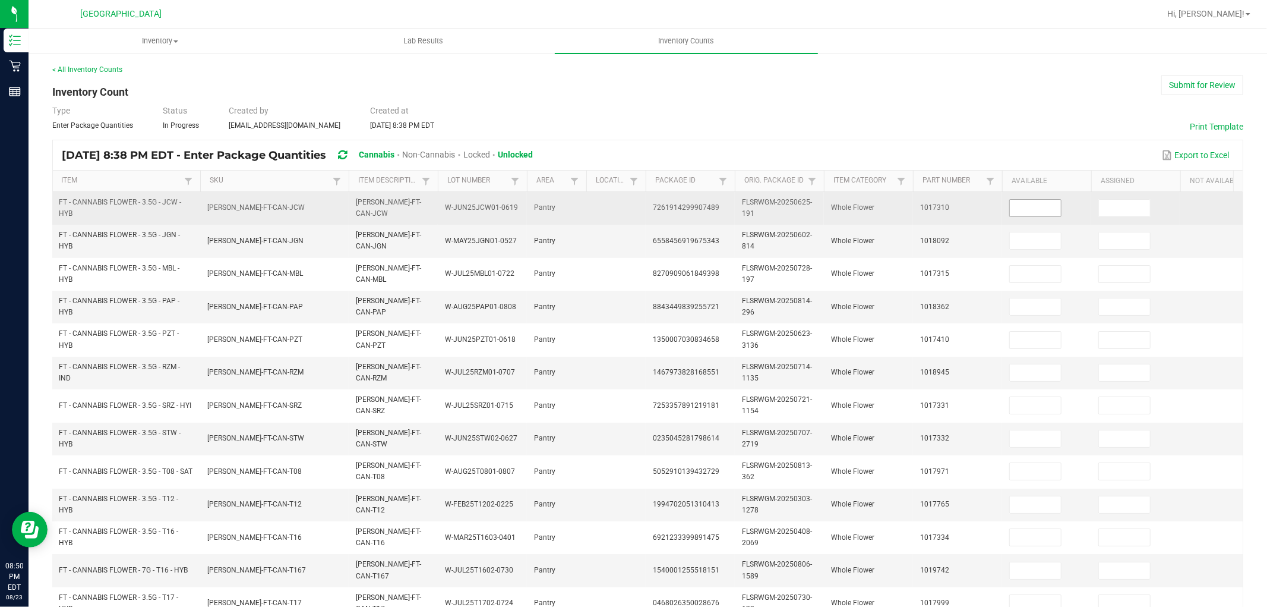
click at [1031, 212] on input at bounding box center [1035, 208] width 51 height 17
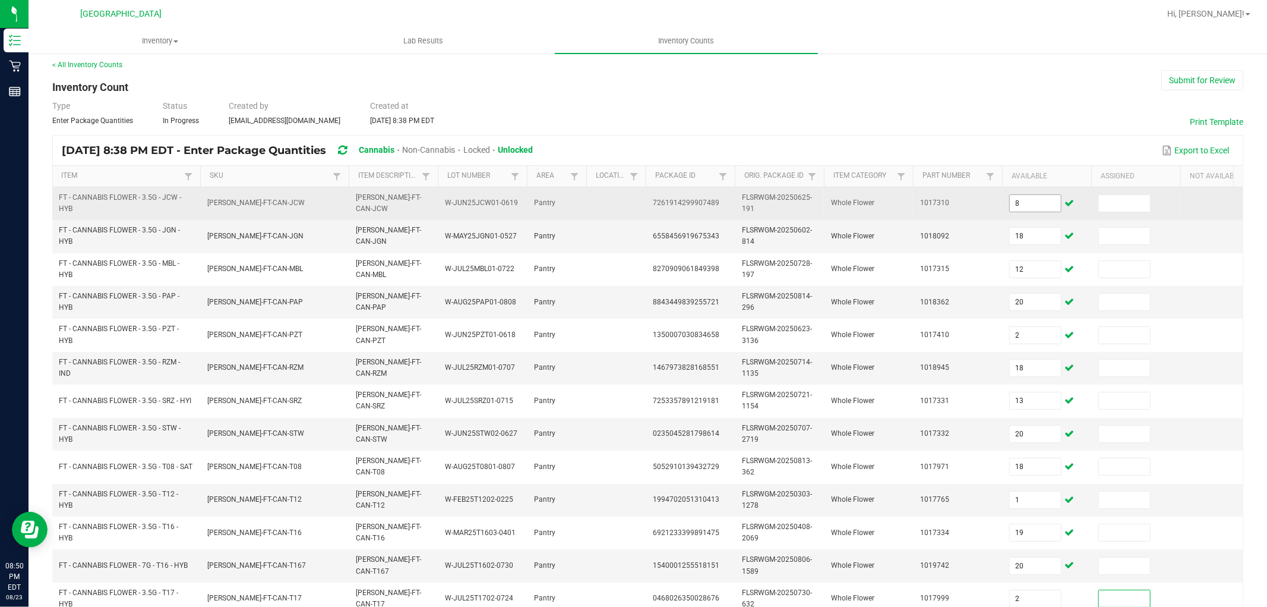
scroll to position [297, 0]
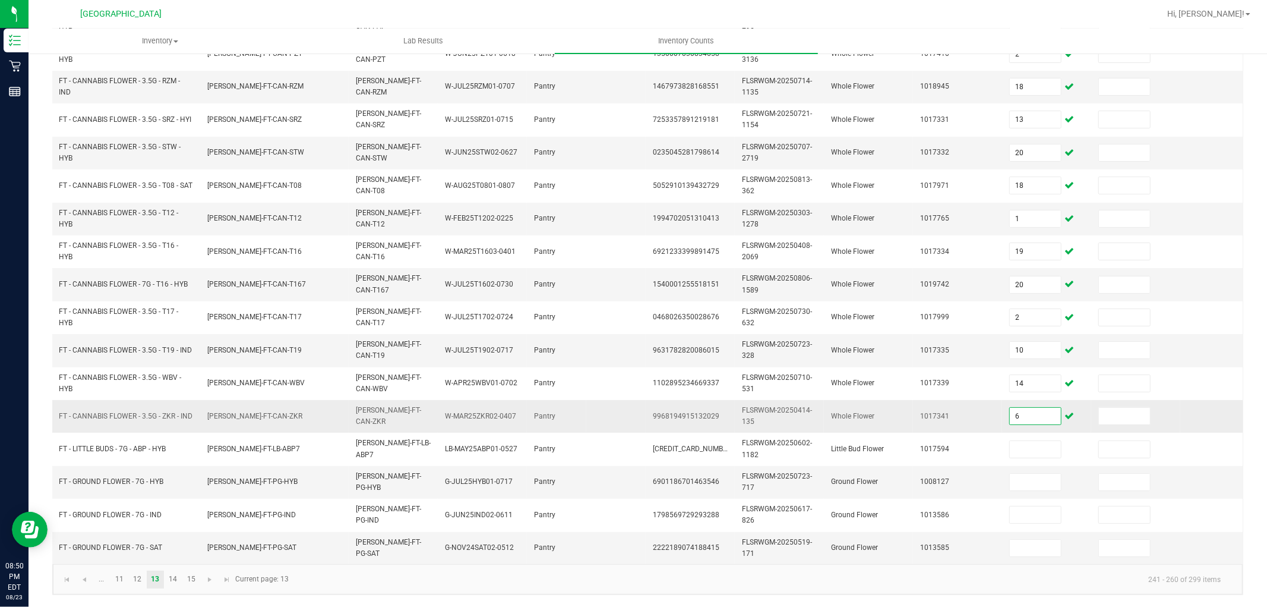
click at [1031, 409] on input "6" at bounding box center [1035, 416] width 51 height 17
click at [172, 578] on link "14" at bounding box center [173, 579] width 17 height 18
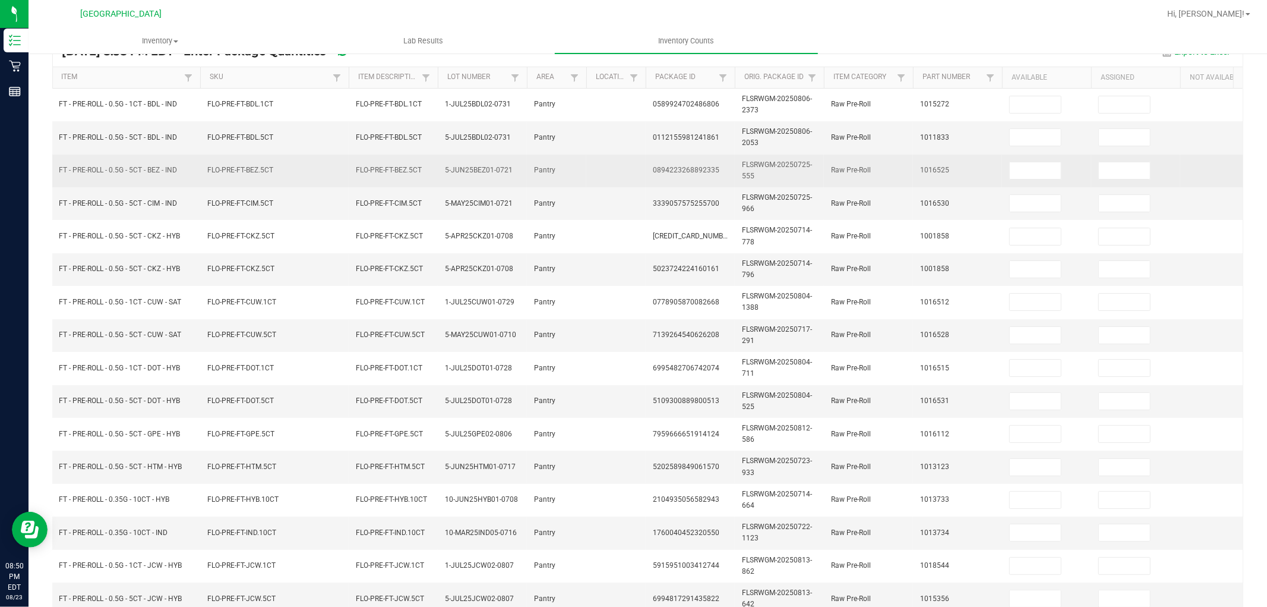
scroll to position [0, 0]
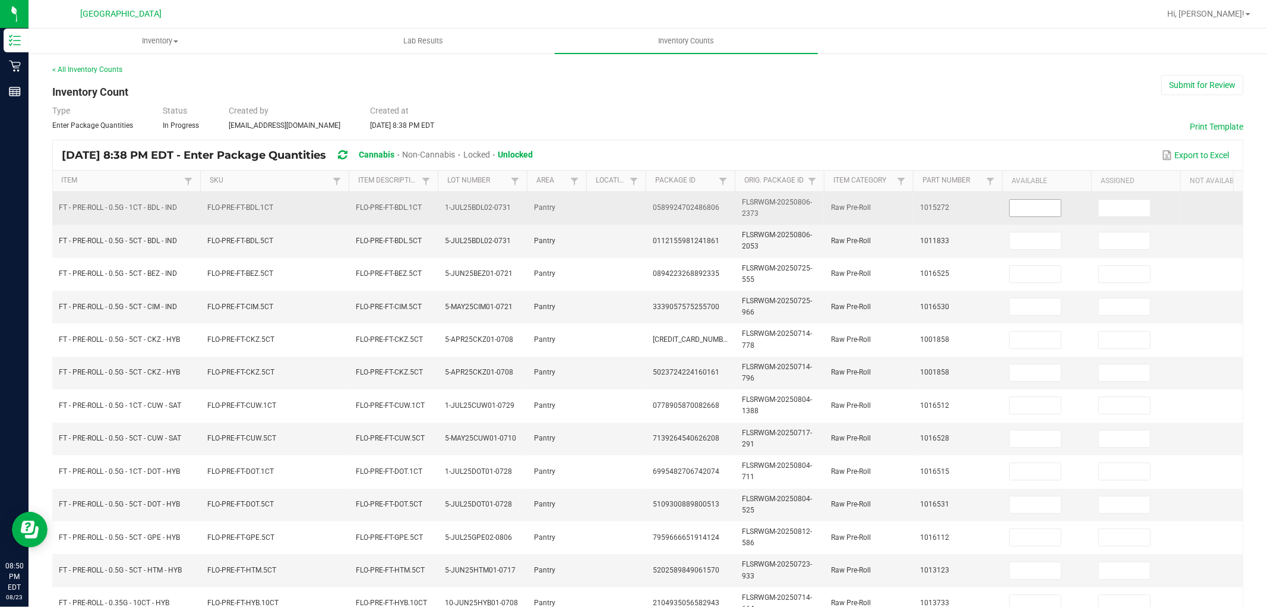
click at [1026, 214] on input at bounding box center [1035, 208] width 51 height 17
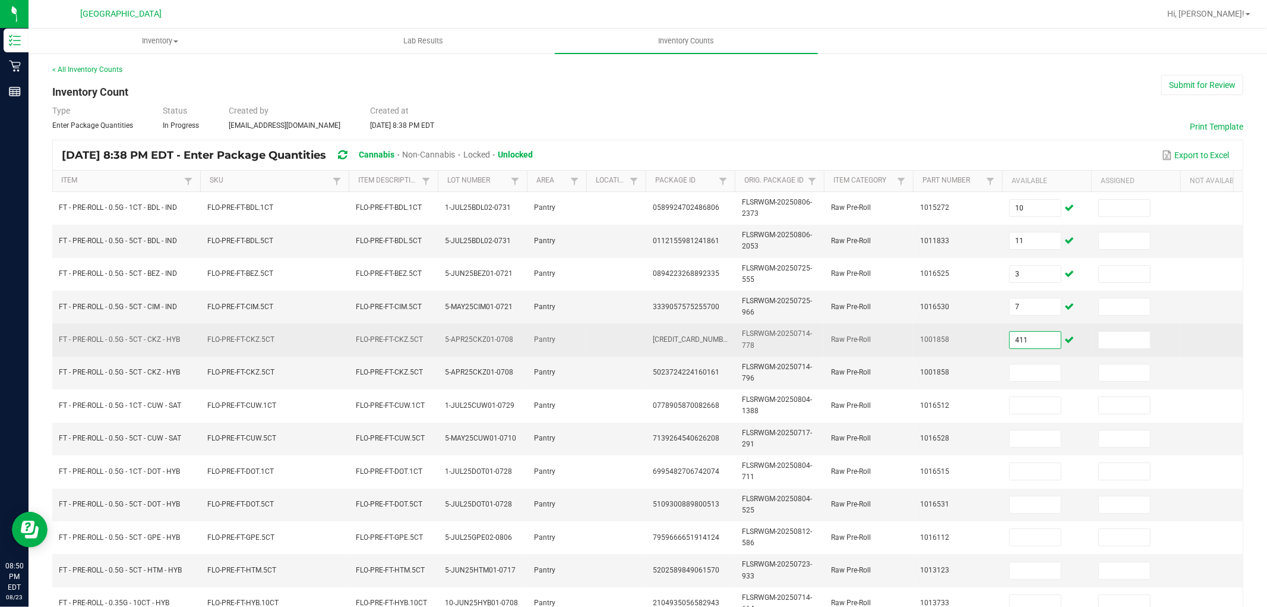
click at [1046, 343] on input "411" at bounding box center [1035, 340] width 51 height 17
click at [1045, 343] on input "411" at bounding box center [1035, 340] width 51 height 17
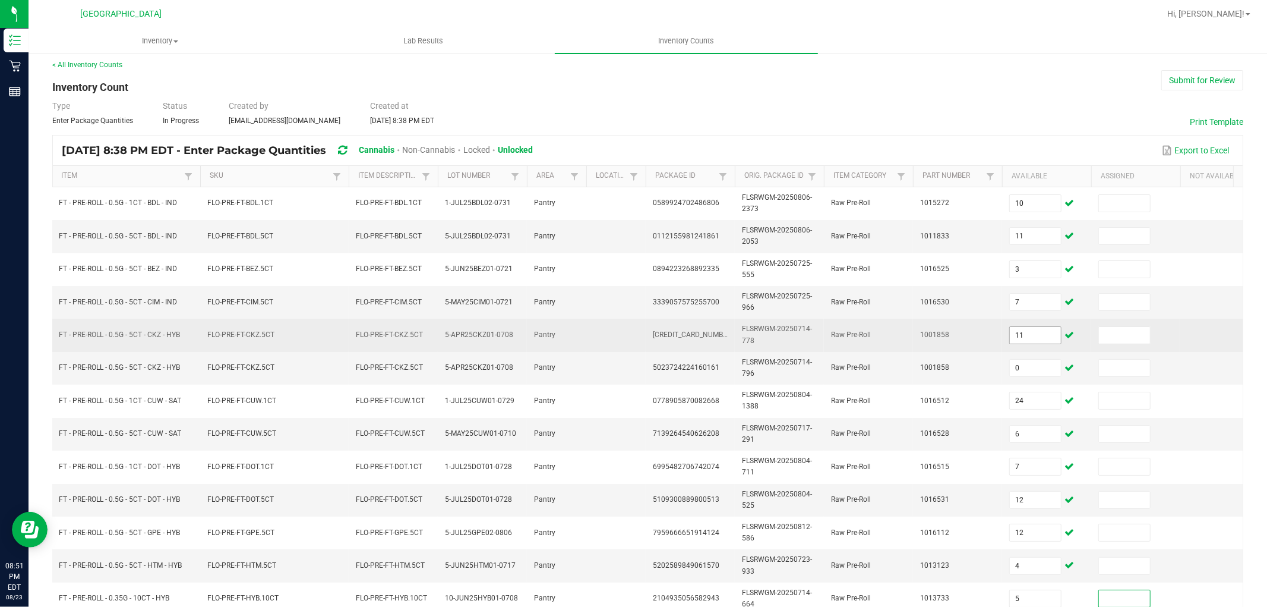
scroll to position [297, 0]
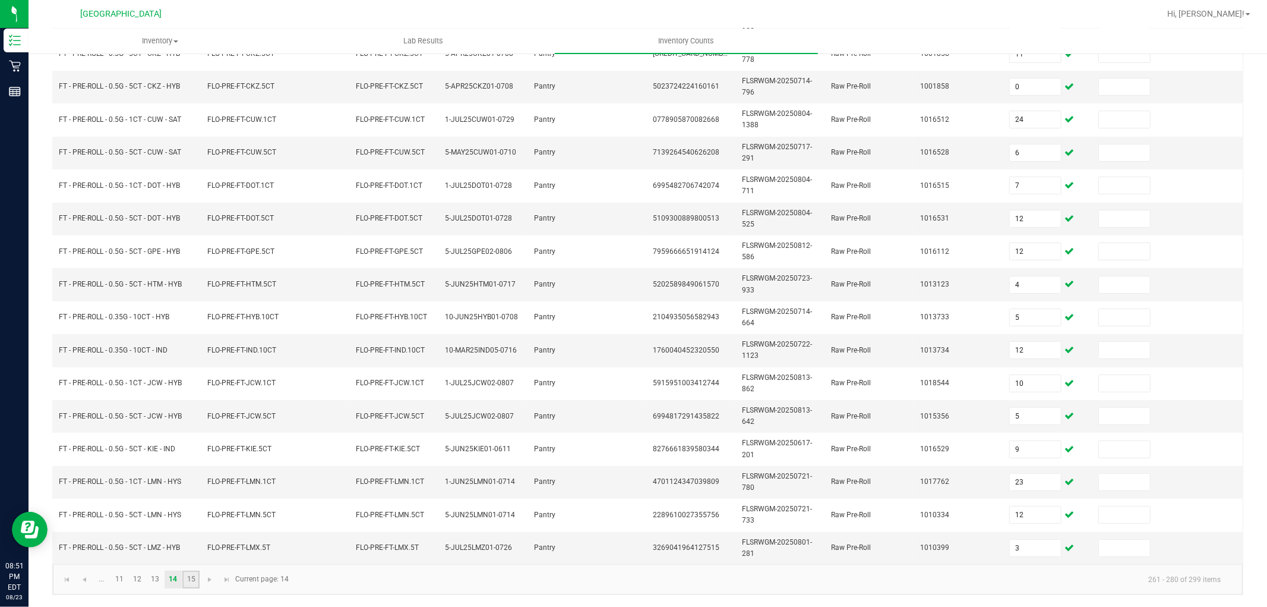
click at [191, 580] on link "15" at bounding box center [190, 579] width 17 height 18
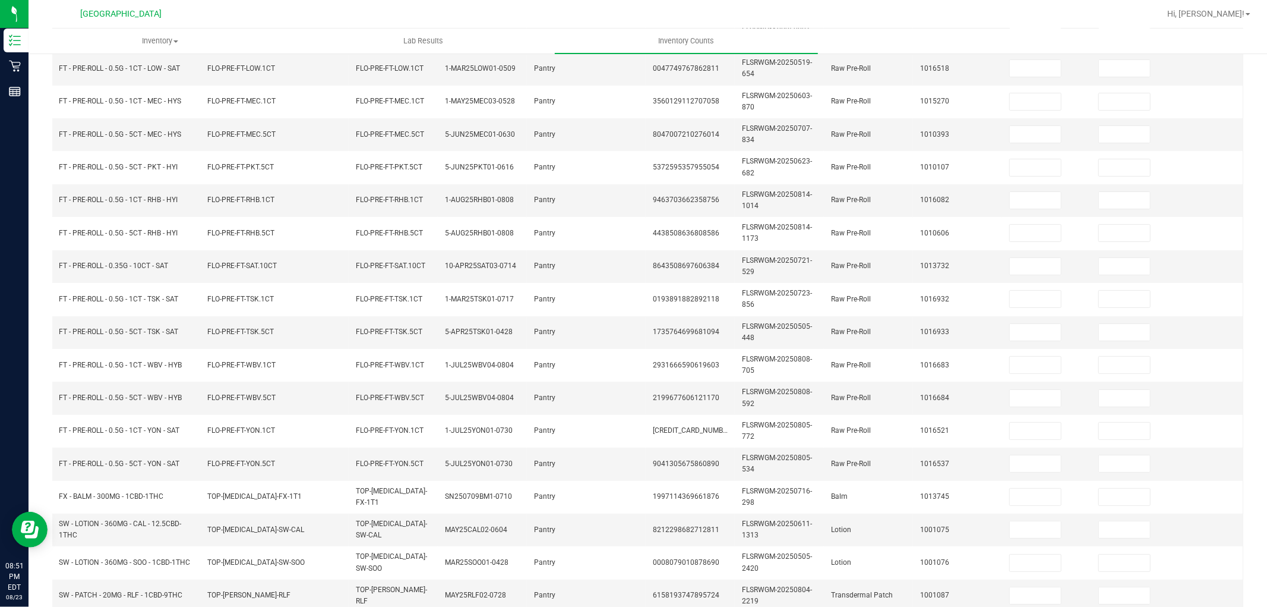
scroll to position [0, 0]
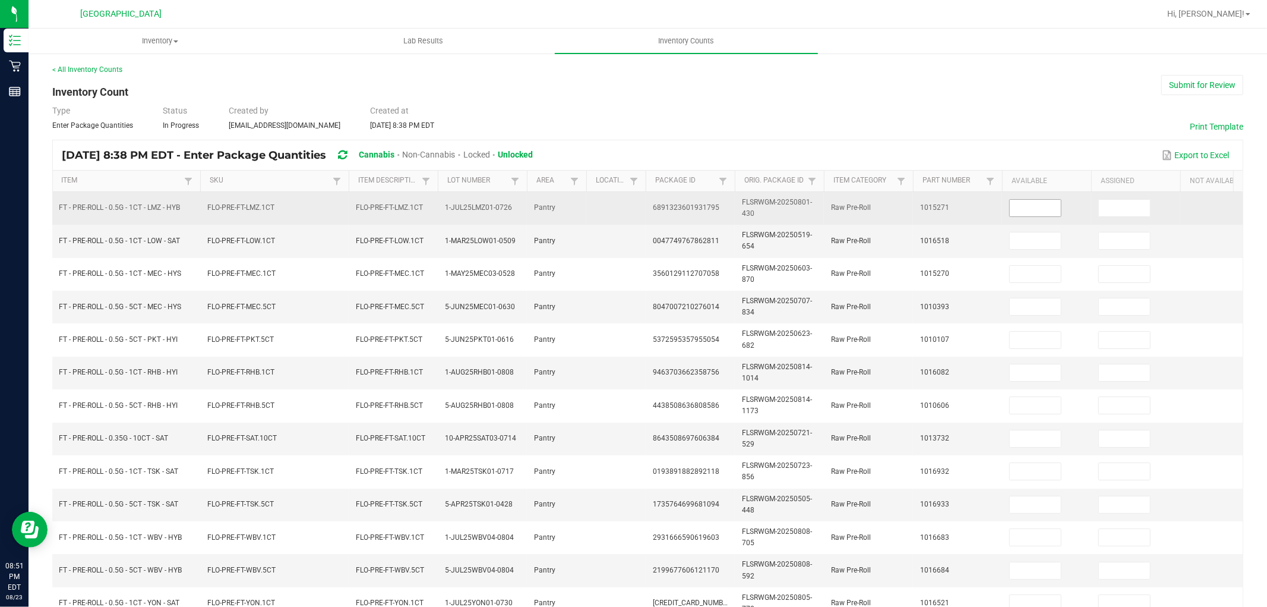
click at [1045, 206] on input at bounding box center [1035, 208] width 51 height 17
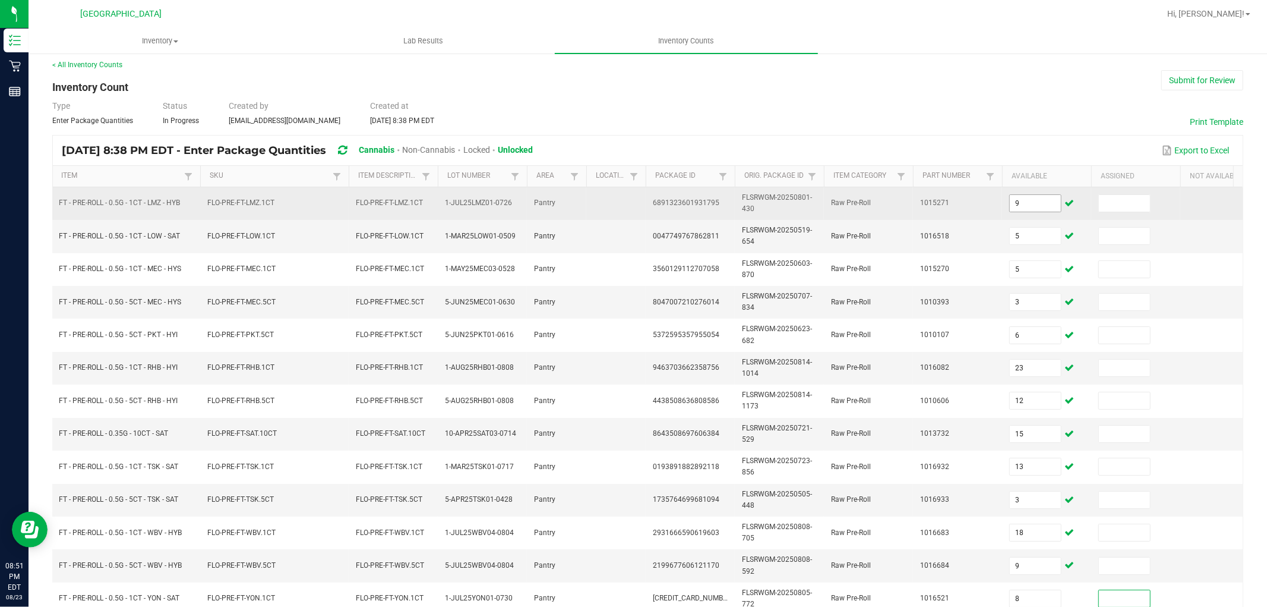
scroll to position [264, 0]
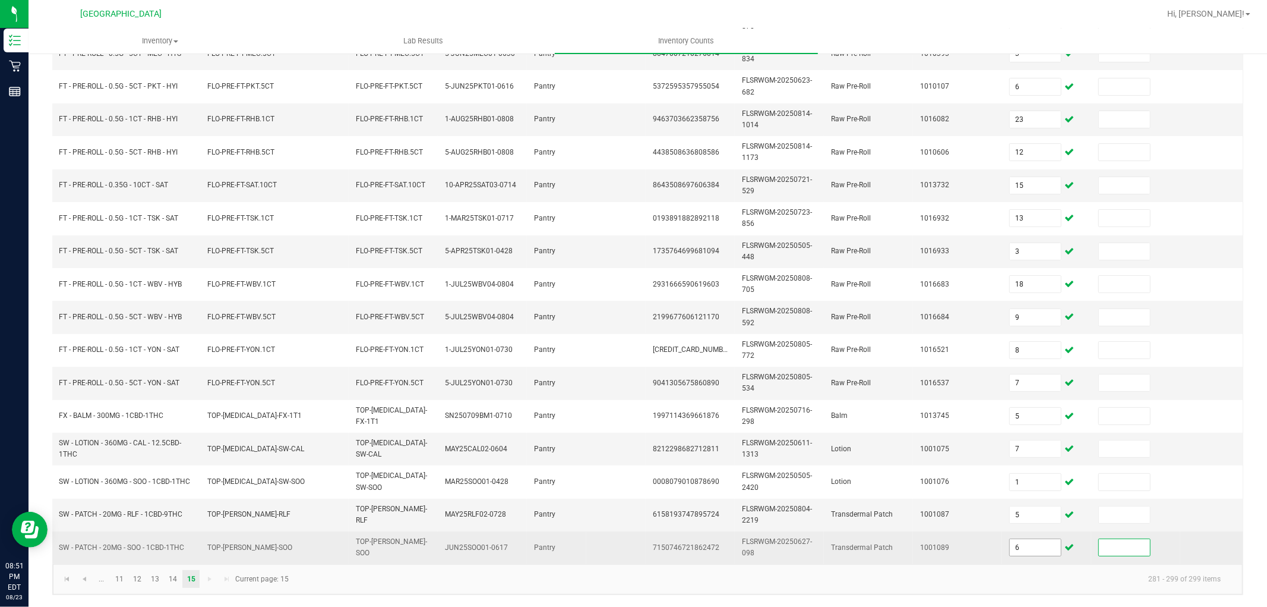
click at [1047, 542] on input "6" at bounding box center [1035, 547] width 51 height 17
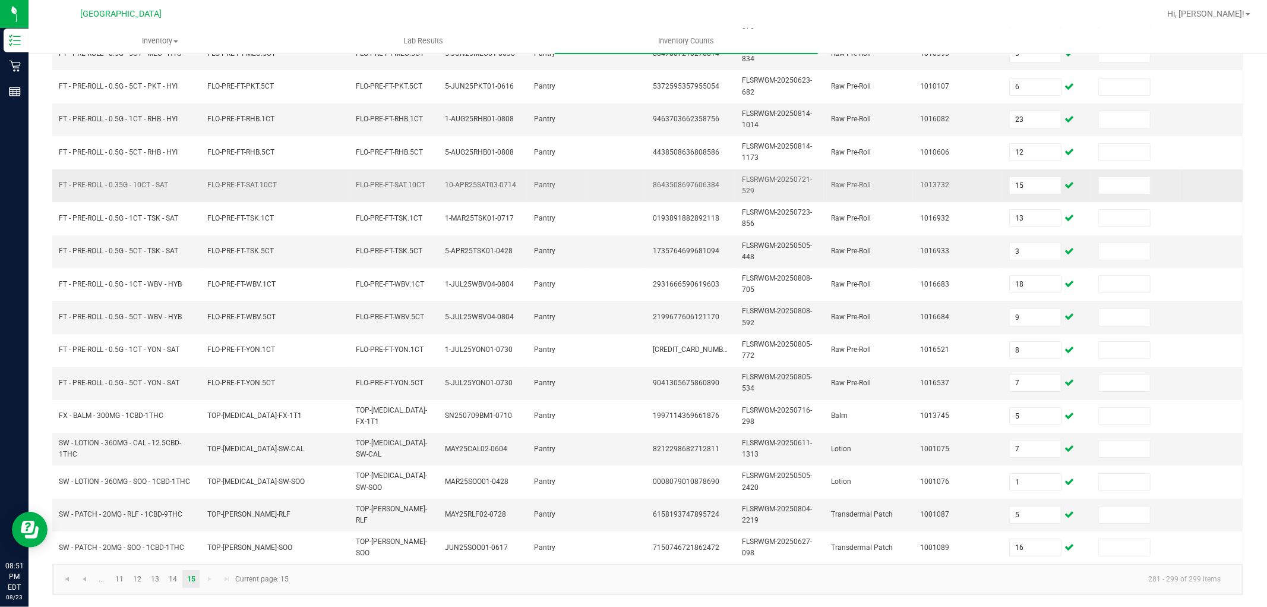
scroll to position [0, 0]
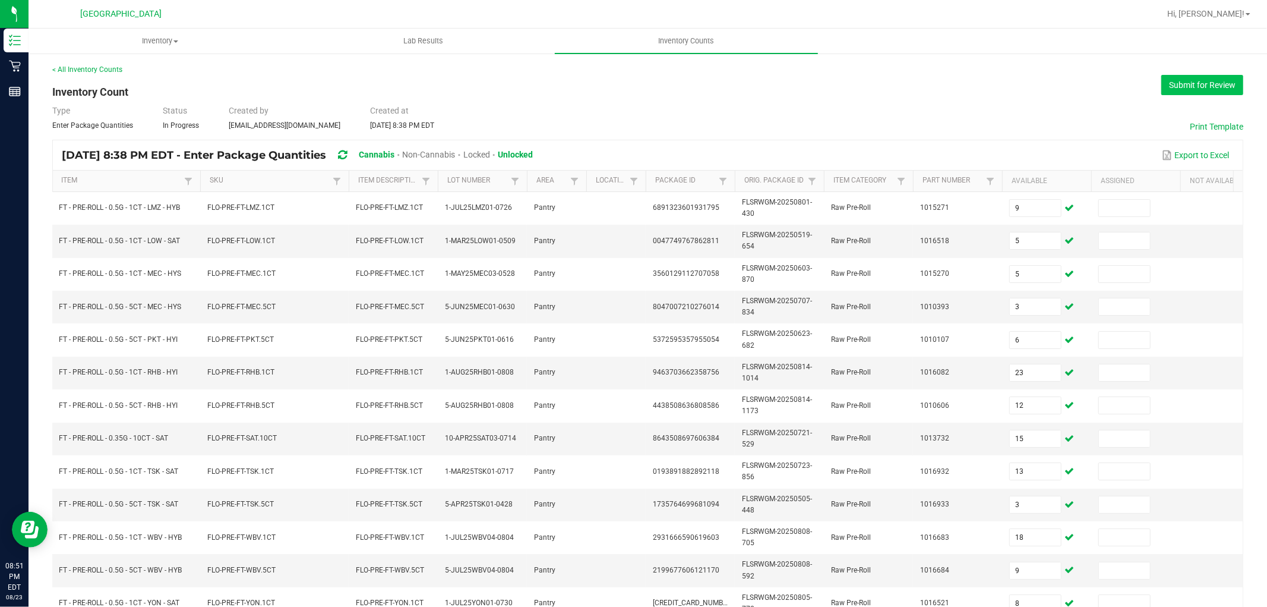
click at [1214, 90] on button "Submit for Review" at bounding box center [1203, 85] width 82 height 20
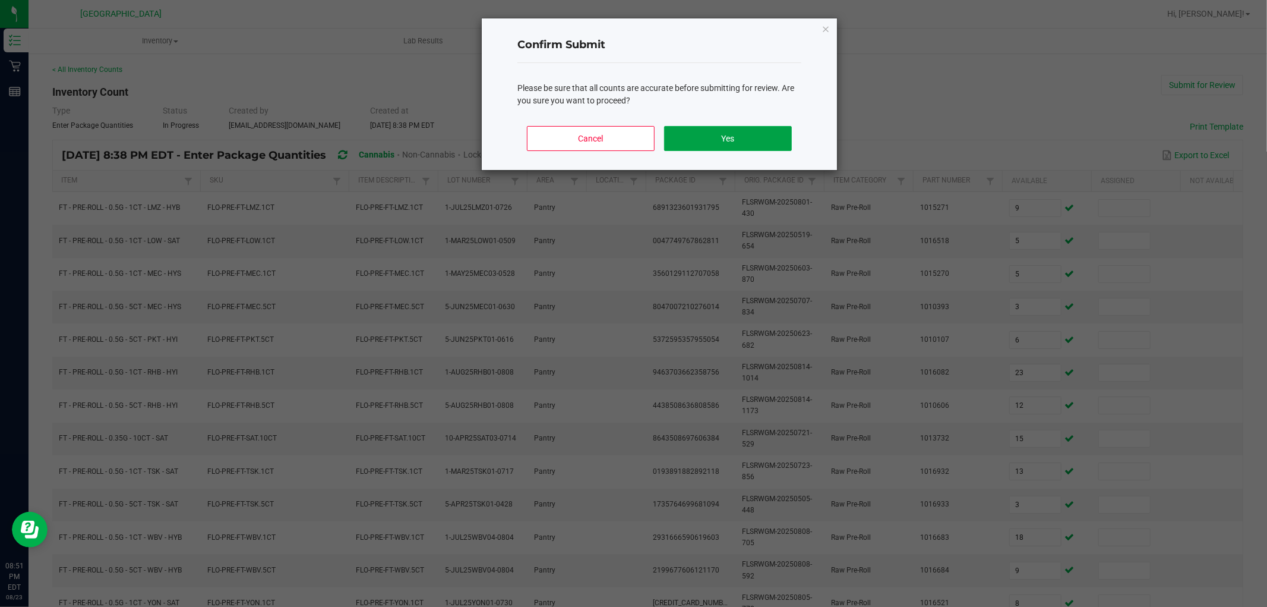
click at [713, 134] on button "Yes" at bounding box center [728, 138] width 128 height 25
